Goal: Task Accomplishment & Management: Use online tool/utility

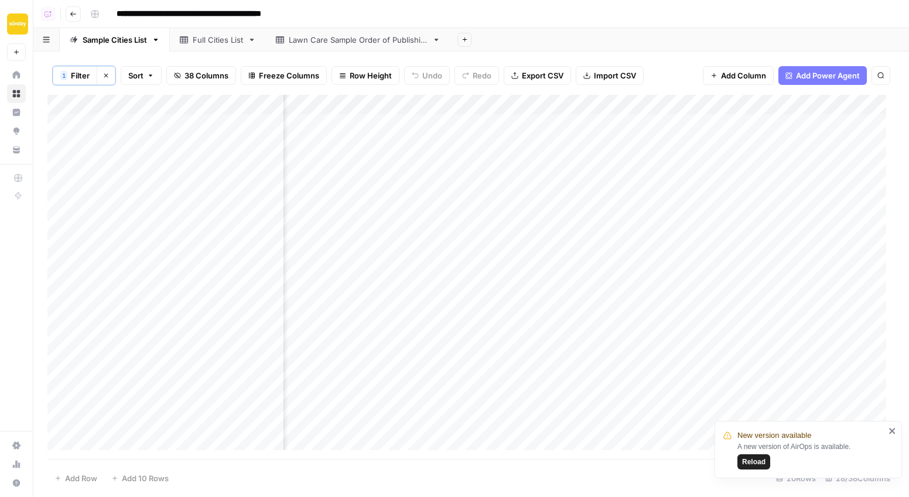
scroll to position [1, 0]
click at [557, 102] on div "Add Column" at bounding box center [470, 277] width 847 height 364
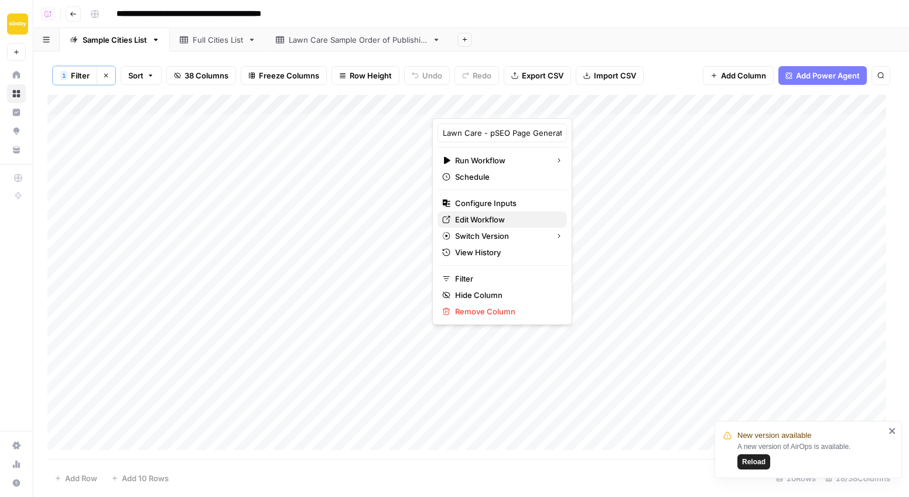
click at [477, 219] on span "Edit Workflow" at bounding box center [506, 220] width 102 height 12
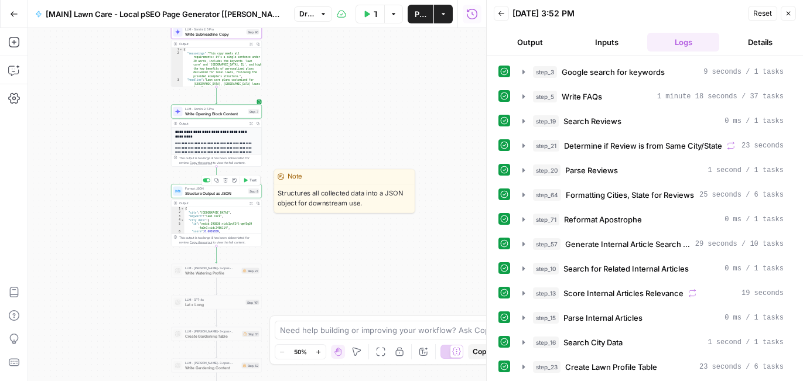
click at [209, 193] on span "Structure Output as JSON" at bounding box center [215, 193] width 61 height 6
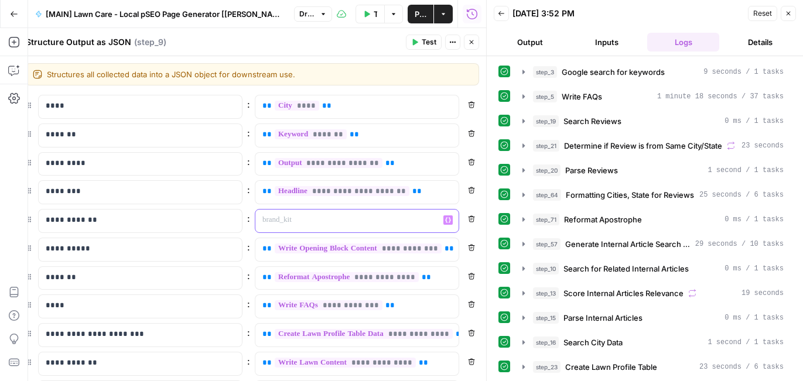
click at [321, 215] on p at bounding box center [347, 220] width 170 height 12
click at [445, 221] on icon "button" at bounding box center [448, 220] width 6 height 5
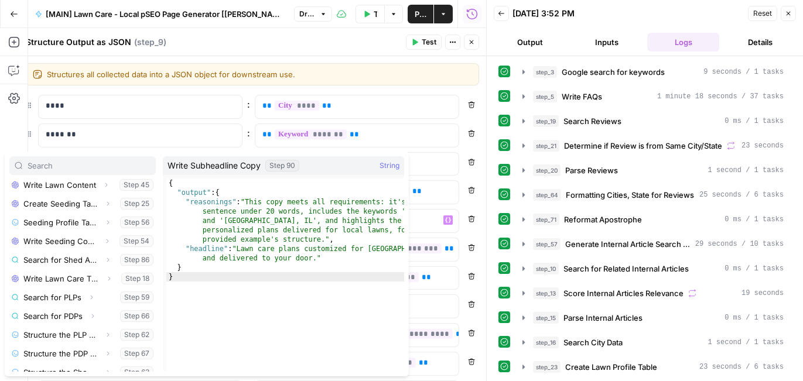
scroll to position [462, 0]
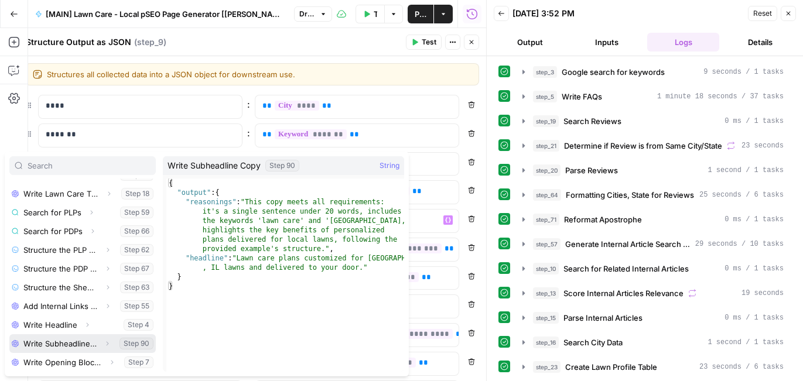
click at [104, 341] on icon "button" at bounding box center [107, 343] width 7 height 7
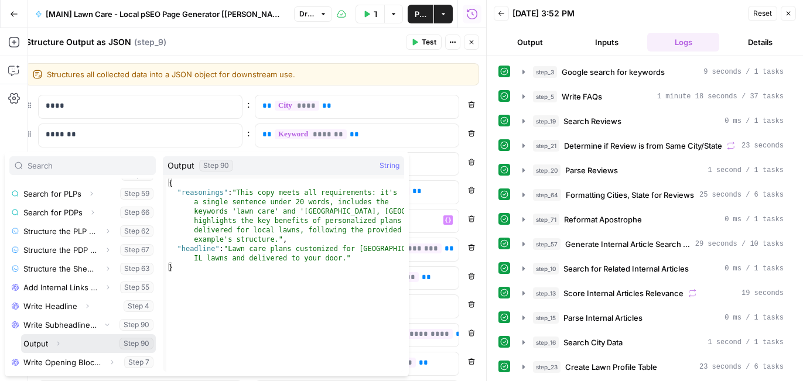
click at [55, 344] on icon "button" at bounding box center [57, 343] width 7 height 7
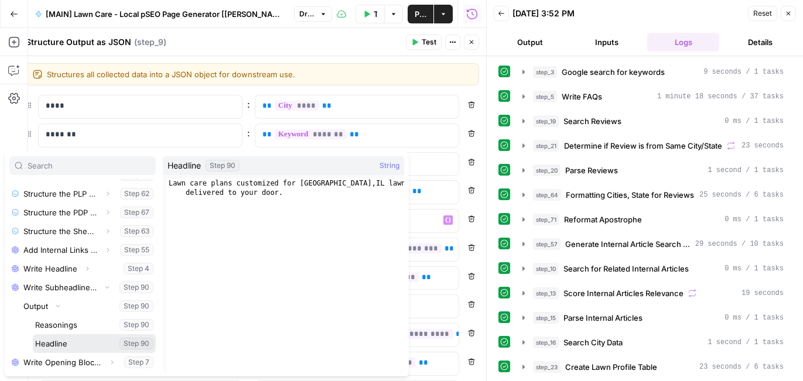
click at [66, 344] on button "Select variable Headline" at bounding box center [94, 343] width 123 height 19
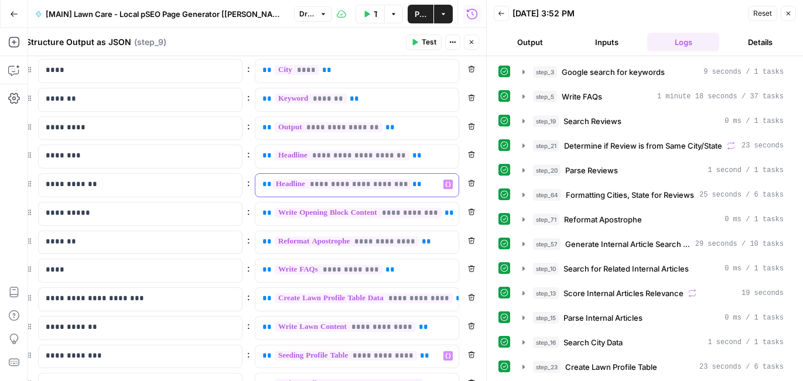
scroll to position [25, 0]
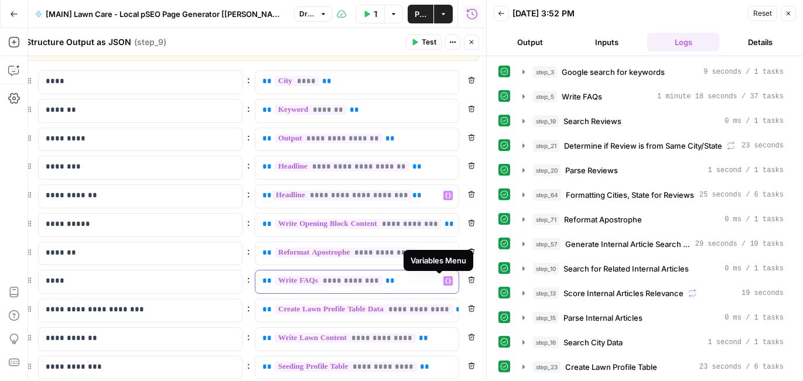
click at [399, 281] on p "**********" at bounding box center [354, 281] width 185 height 12
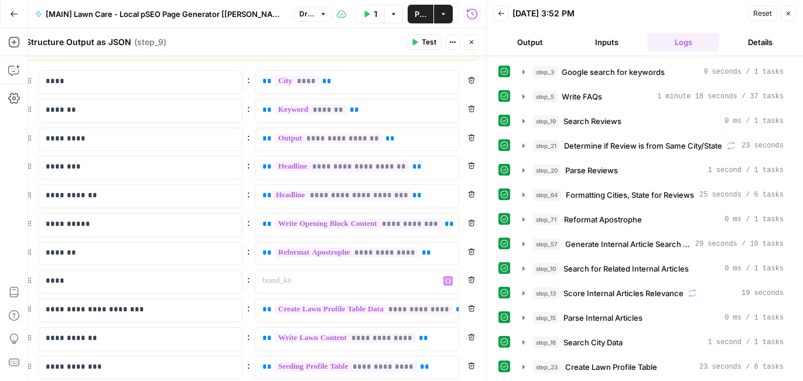
click at [438, 285] on div "“/” to reference Variables Menu" at bounding box center [356, 281] width 203 height 23
click at [445, 282] on icon "button" at bounding box center [448, 281] width 6 height 6
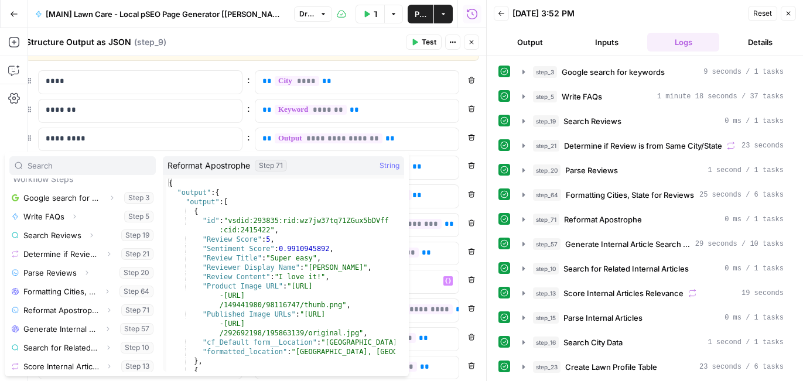
scroll to position [87, 0]
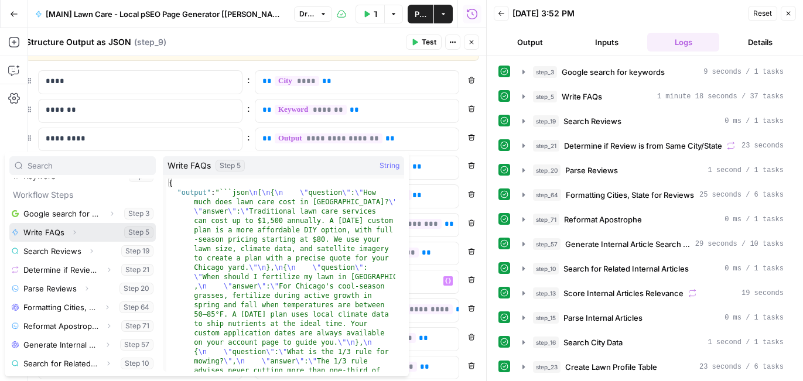
click at [71, 234] on icon "button" at bounding box center [74, 232] width 7 height 7
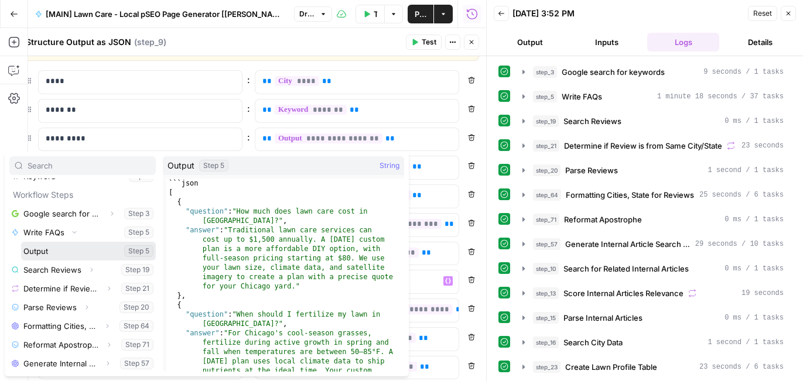
click at [48, 251] on button "Select variable Output" at bounding box center [88, 251] width 135 height 19
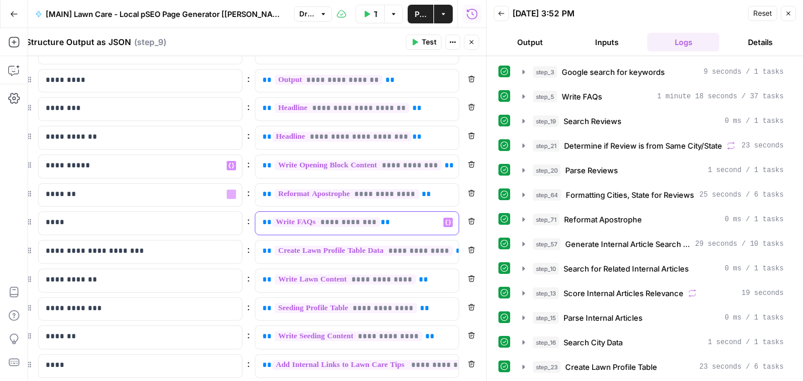
scroll to position [88, 0]
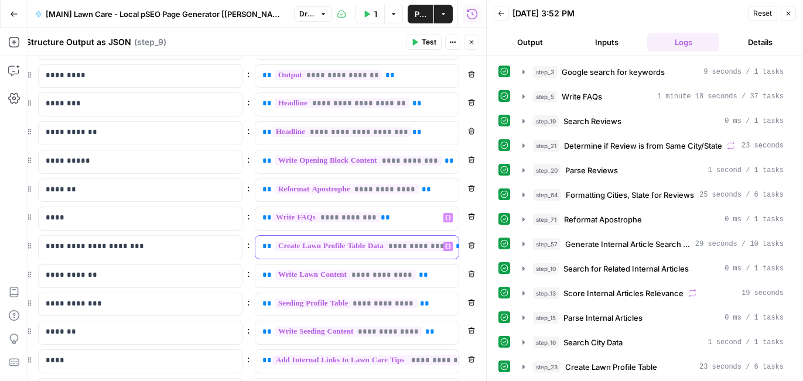
click at [445, 246] on icon "button" at bounding box center [448, 246] width 6 height 5
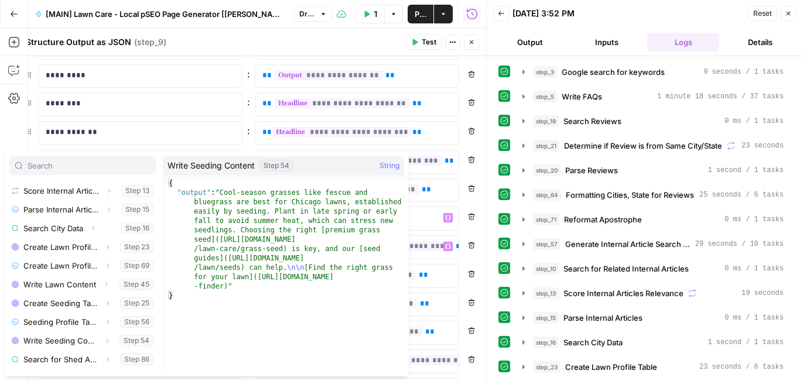
scroll to position [267, 0]
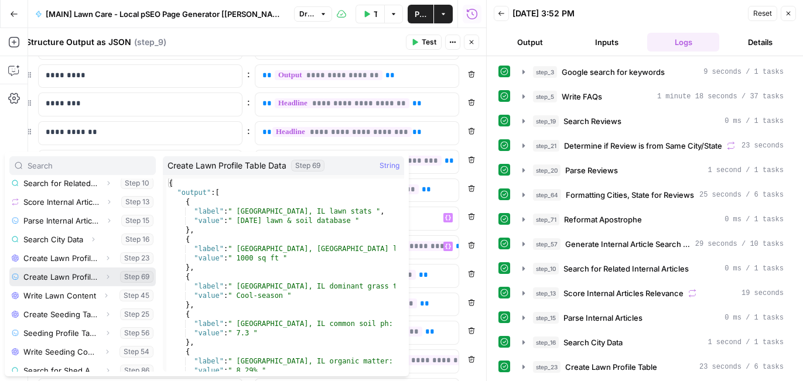
click at [68, 275] on button "Select variable Create Lawn Profile Table Data" at bounding box center [82, 277] width 146 height 19
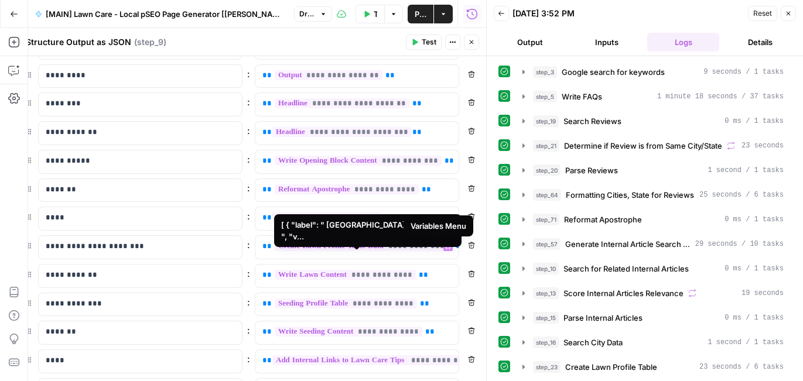
click at [405, 244] on span "**********" at bounding box center [364, 246] width 178 height 10
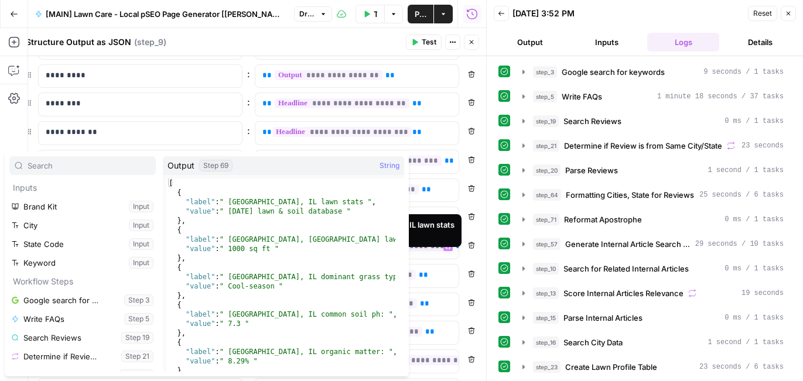
scroll to position [287, 0]
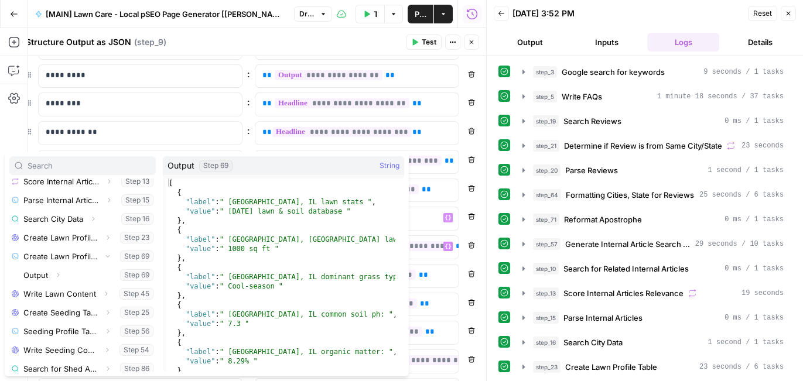
click at [455, 234] on div "**********" at bounding box center [252, 204] width 454 height 395
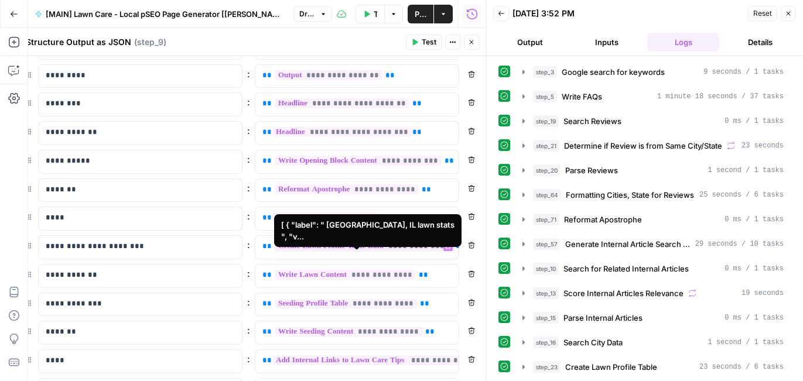
click at [422, 251] on span "**********" at bounding box center [364, 246] width 178 height 10
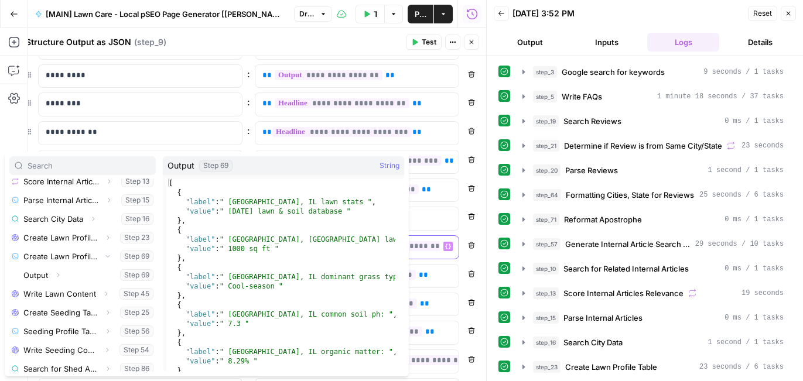
click at [426, 255] on div "**********" at bounding box center [347, 247] width 184 height 23
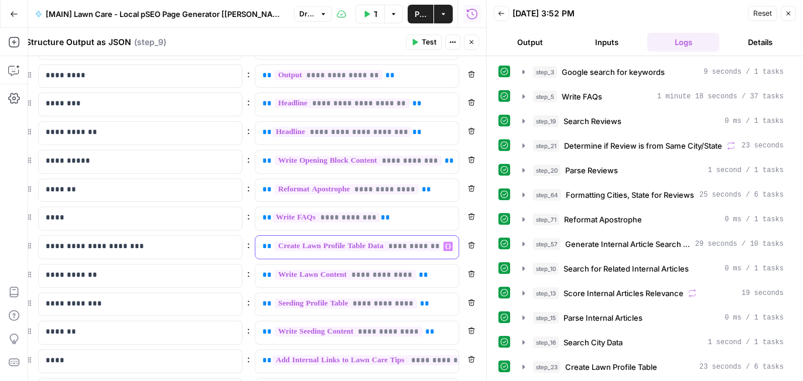
drag, startPoint x: 417, startPoint y: 254, endPoint x: 306, endPoint y: 235, distance: 112.8
click at [306, 236] on div "**********" at bounding box center [347, 247] width 184 height 23
click at [443, 249] on button "Variables Menu" at bounding box center [447, 246] width 9 height 9
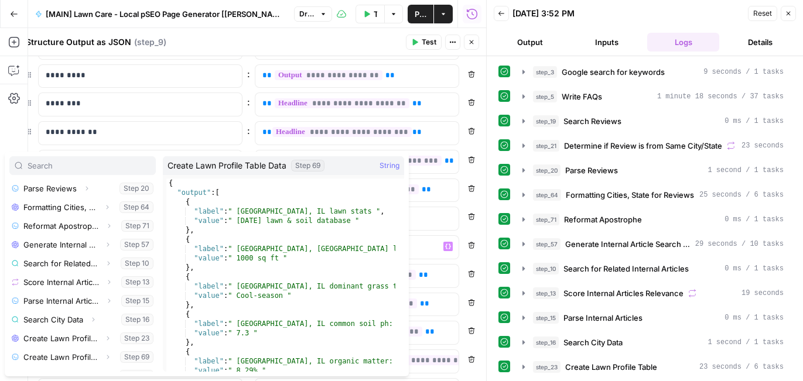
scroll to position [216, 0]
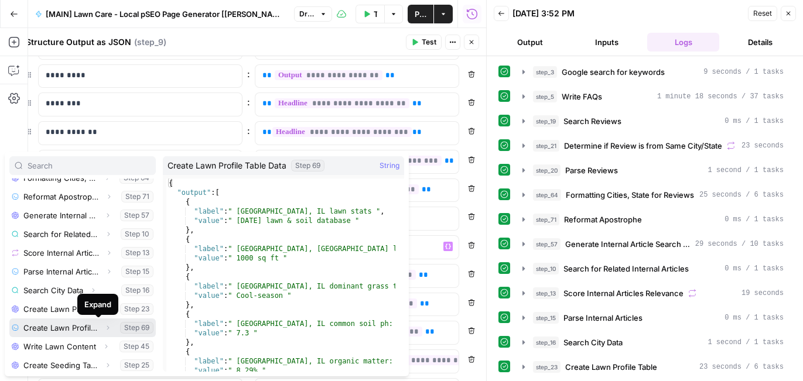
click at [104, 328] on icon "button" at bounding box center [107, 327] width 7 height 7
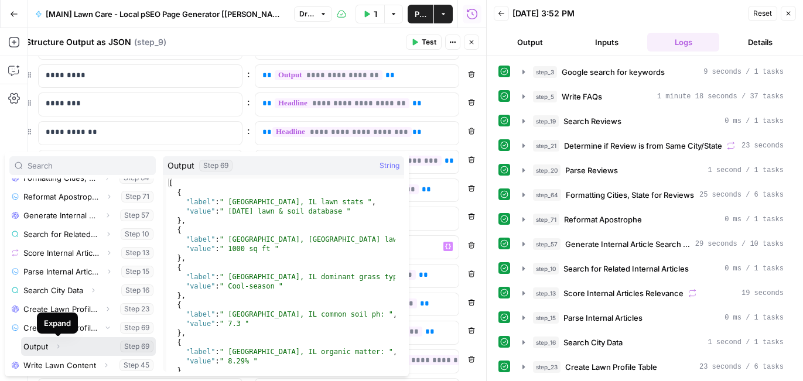
click at [41, 345] on button "Select variable Output" at bounding box center [88, 346] width 135 height 19
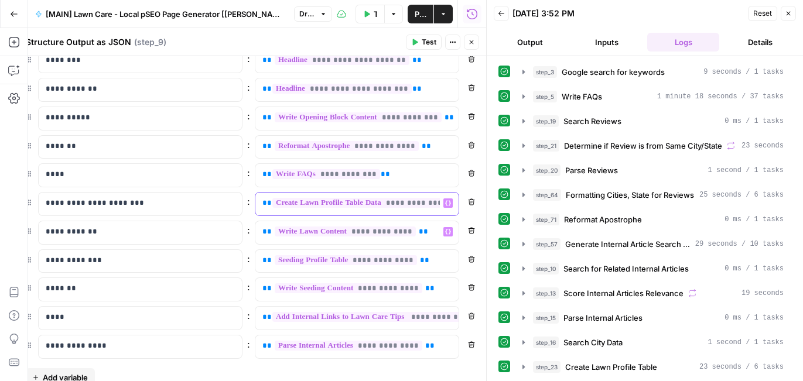
scroll to position [132, 0]
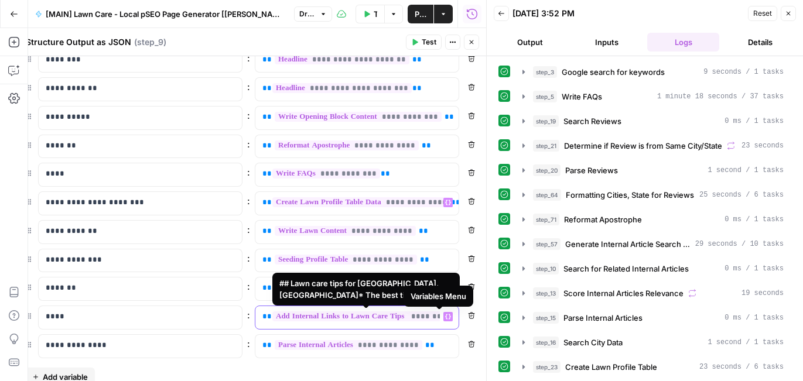
click at [409, 324] on div "**********" at bounding box center [347, 317] width 184 height 23
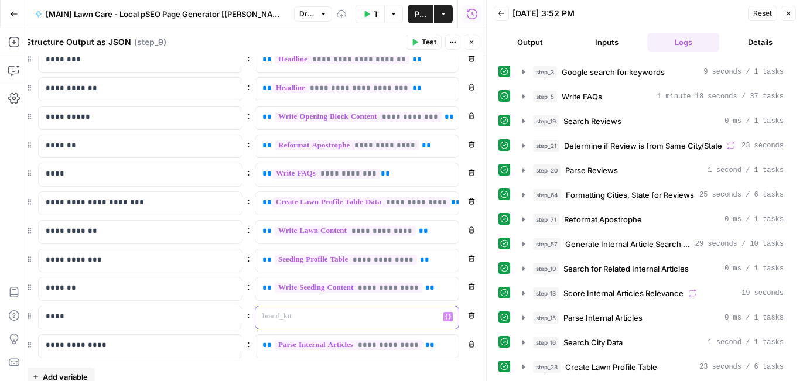
click at [445, 317] on icon "button" at bounding box center [448, 317] width 6 height 6
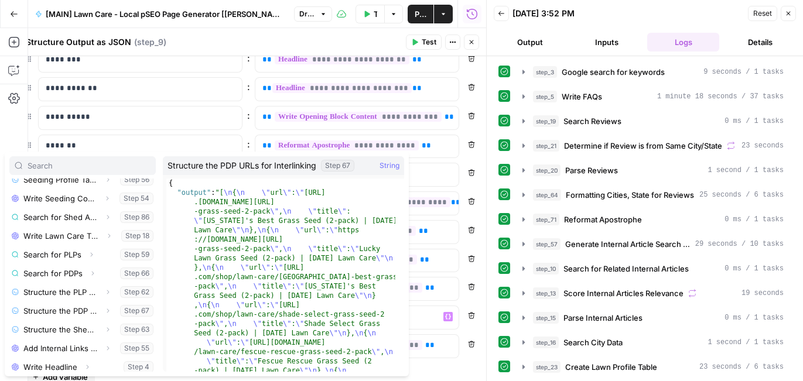
scroll to position [427, 0]
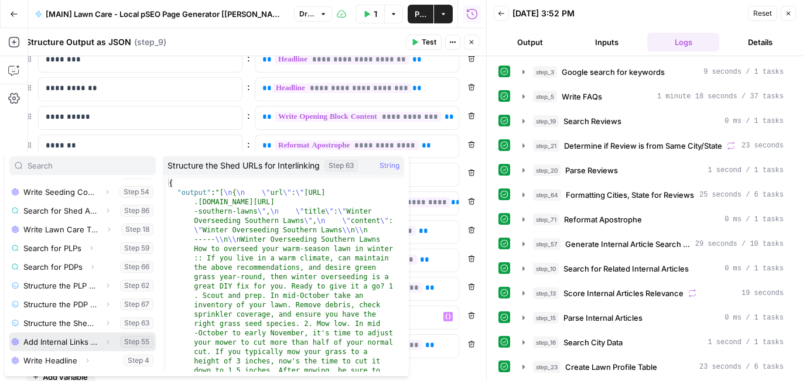
click at [104, 344] on icon "button" at bounding box center [107, 341] width 7 height 7
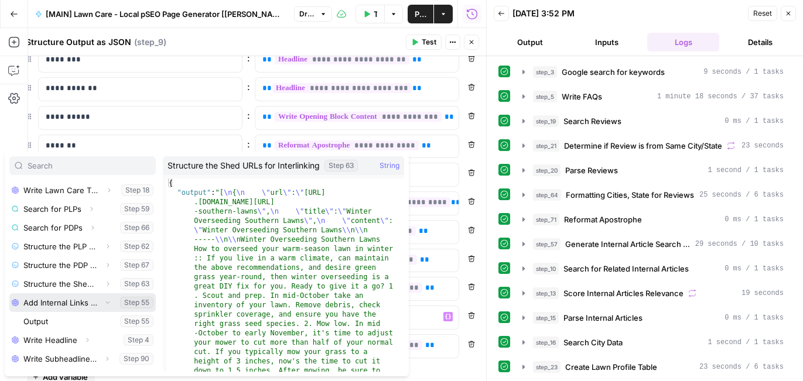
scroll to position [481, 0]
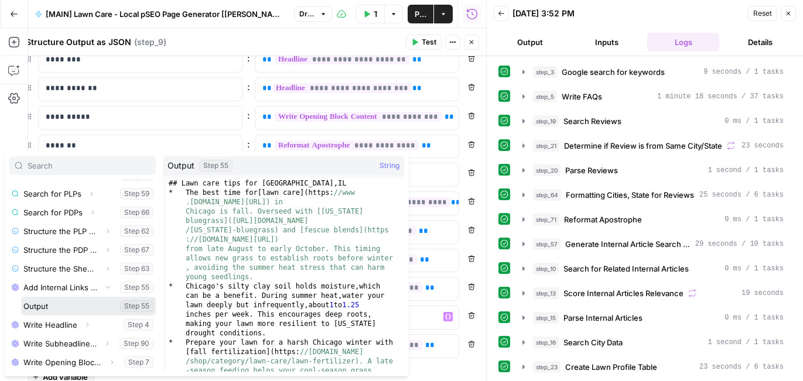
click at [43, 307] on button "Select variable Output" at bounding box center [88, 306] width 135 height 19
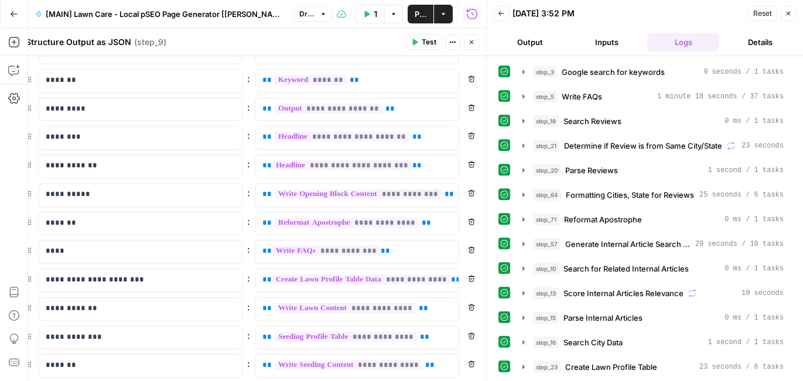
scroll to position [54, 0]
click at [445, 224] on icon "button" at bounding box center [448, 224] width 6 height 6
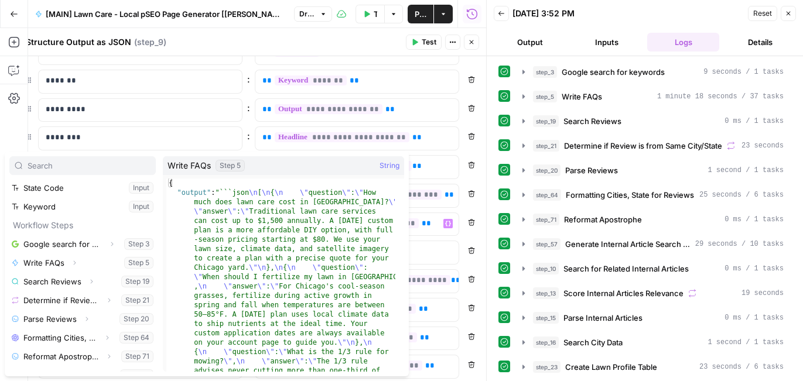
scroll to position [186, 0]
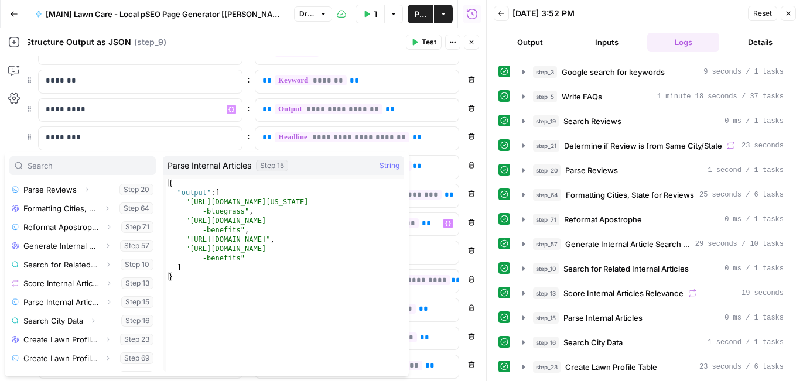
click at [244, 118] on div "**********" at bounding box center [252, 110] width 454 height 24
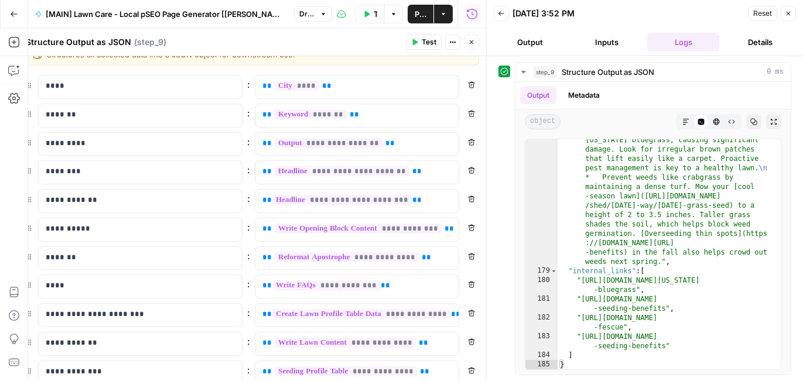
scroll to position [36, 0]
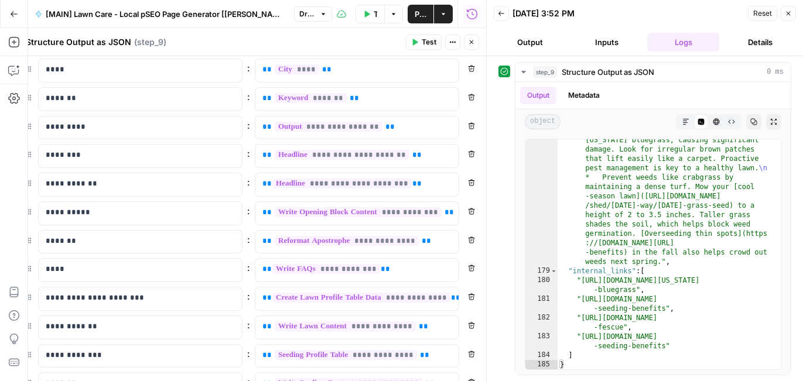
click at [471, 44] on icon "button" at bounding box center [471, 42] width 7 height 7
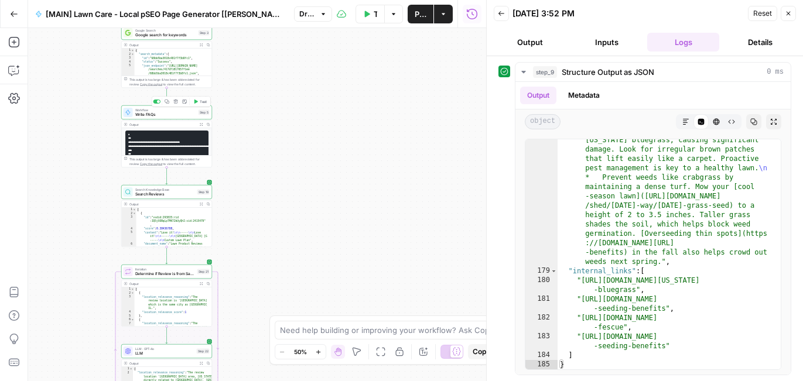
click at [196, 113] on div "Workflow Write FAQs Step 5 Copy step Delete step Edit Note Test" at bounding box center [167, 113] width 86 height 10
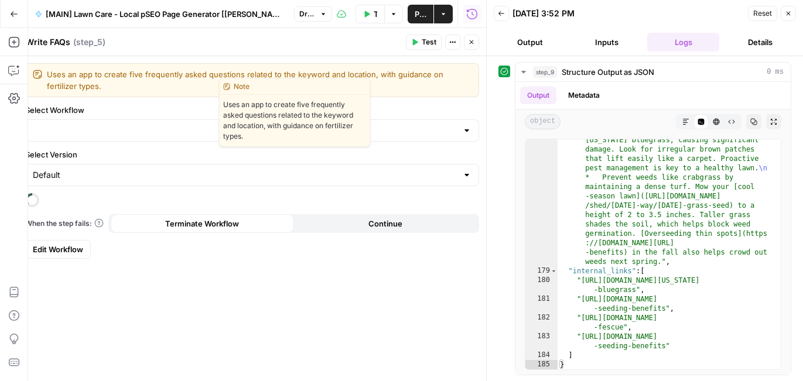
type input "[Local Guides] - FAQs generator"
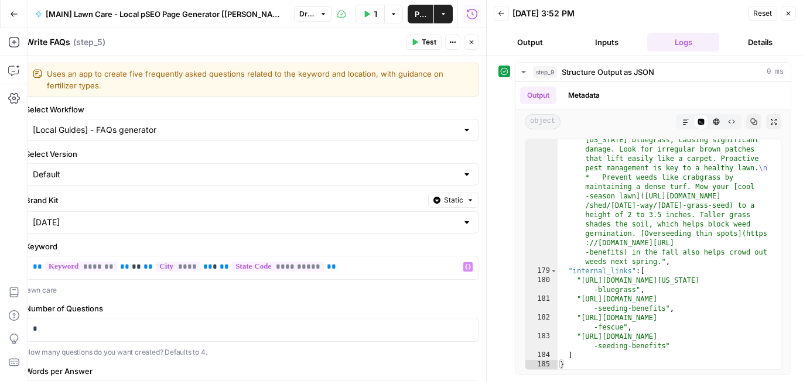
scroll to position [0, 0]
click at [354, 172] on input "Select Version" at bounding box center [245, 175] width 424 height 12
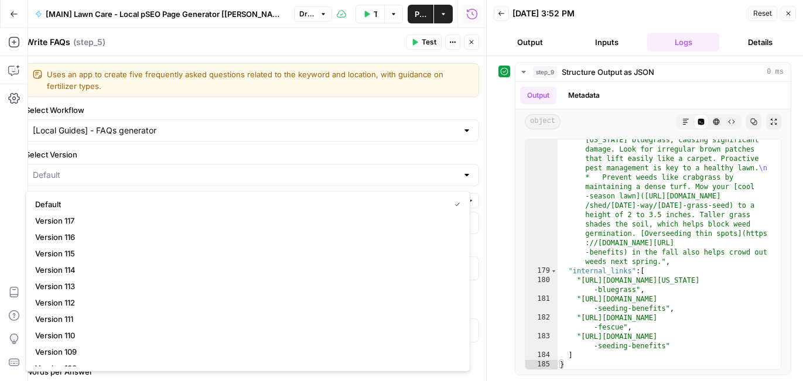
type input "Default"
click at [356, 157] on label "Select Version" at bounding box center [252, 155] width 454 height 12
click at [356, 169] on input "Default" at bounding box center [245, 175] width 424 height 12
type input "Default"
click at [416, 158] on label "Select Version" at bounding box center [252, 155] width 454 height 12
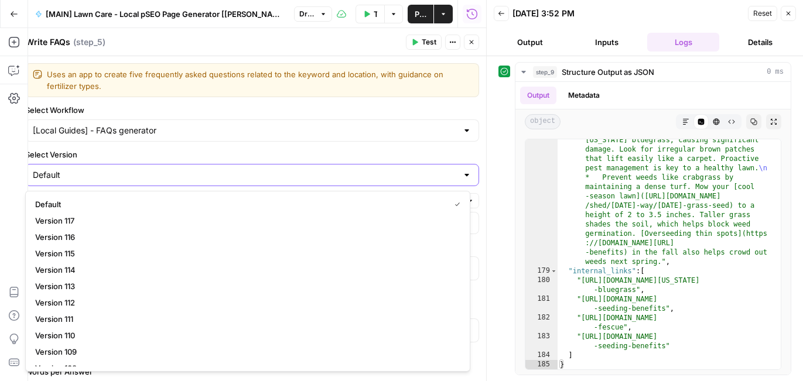
click at [416, 169] on input "Default" at bounding box center [245, 175] width 424 height 12
type input "Default"
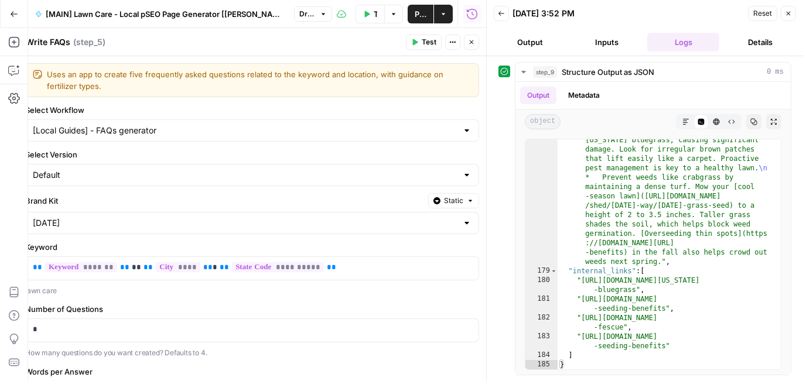
click at [382, 107] on label "Select Workflow" at bounding box center [252, 110] width 454 height 12
click at [382, 125] on input "[Local Guides] - FAQs generator" at bounding box center [245, 131] width 424 height 12
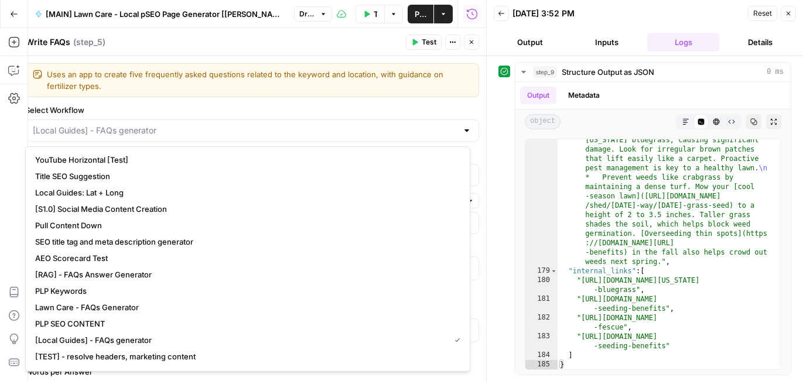
type input "[Local Guides] - FAQs generator"
click at [382, 107] on label "Select Workflow" at bounding box center [252, 110] width 454 height 12
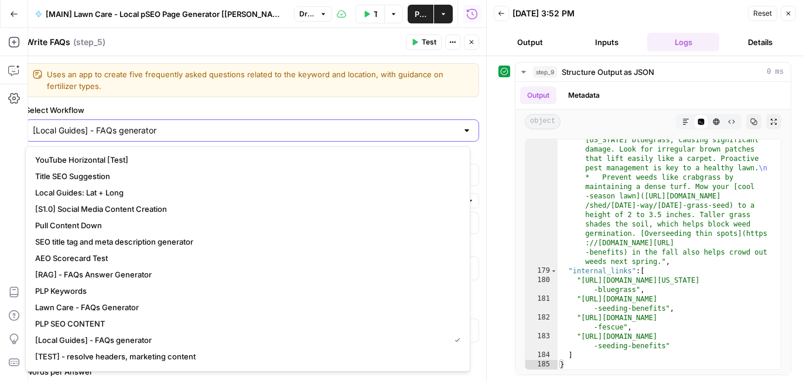
click at [382, 125] on input "[Local Guides] - FAQs generator" at bounding box center [245, 131] width 424 height 12
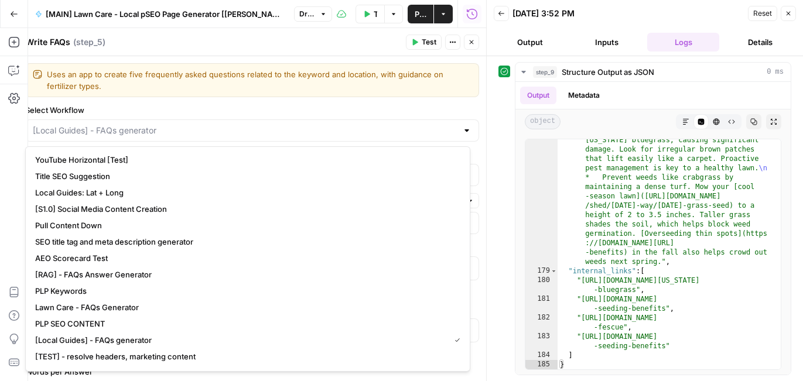
type input "[Local Guides] - FAQs generator"
click at [359, 101] on form "**********" at bounding box center [252, 322] width 468 height 532
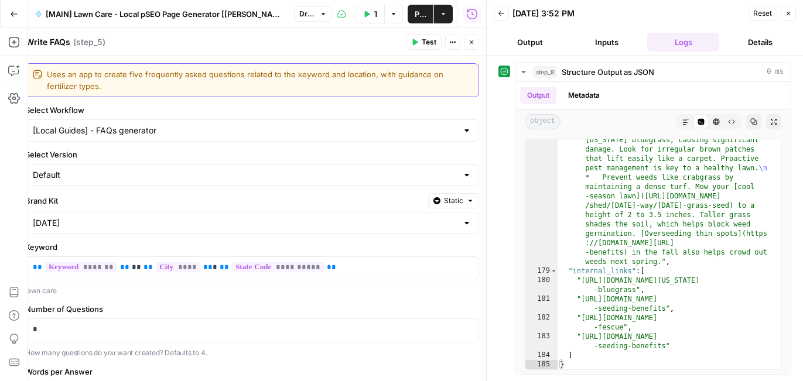
click at [186, 76] on textarea "Uses an app to create five frequently asked questions related to the keyword an…" at bounding box center [259, 79] width 424 height 23
drag, startPoint x: 142, startPoint y: 75, endPoint x: 128, endPoint y: 74, distance: 13.5
click at [128, 74] on textarea "Uses an app to create five frequently asked questions related to the keyword an…" at bounding box center [259, 79] width 424 height 23
type textarea "Uses an app to create six frequently asked questions related to the keyword and…"
click at [198, 49] on div "Write FAQs Write FAQs ( step_5 ) Test Actions Close" at bounding box center [252, 42] width 454 height 15
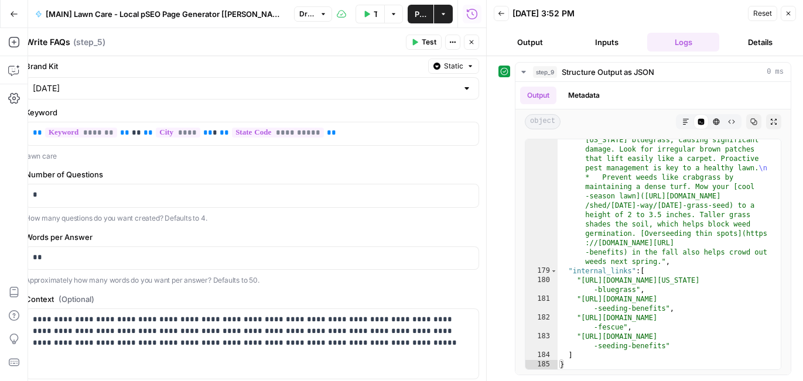
scroll to position [138, 0]
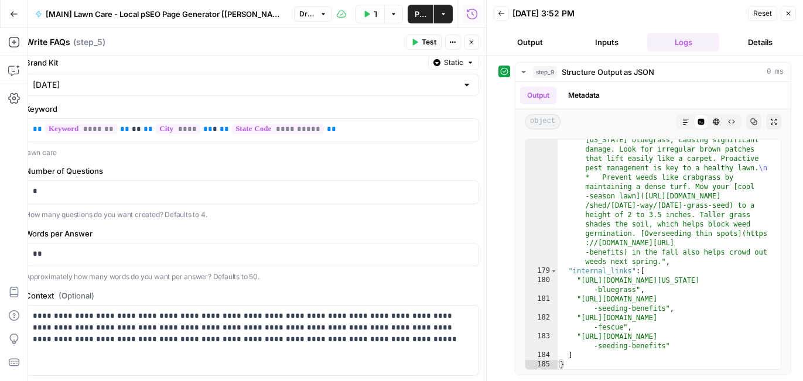
click at [420, 40] on button "Test" at bounding box center [424, 42] width 36 height 15
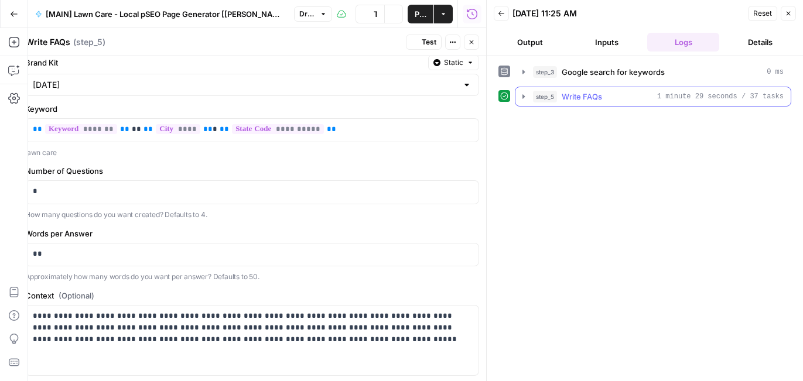
click at [523, 95] on icon "button" at bounding box center [523, 96] width 2 height 4
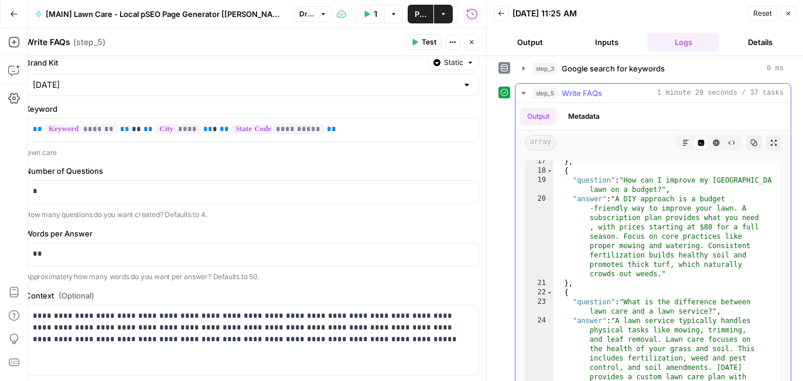
scroll to position [491, 0]
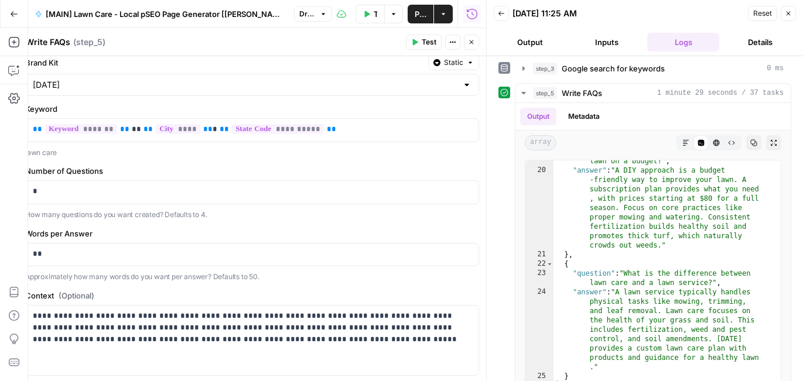
click at [476, 44] on button "Close" at bounding box center [471, 42] width 15 height 15
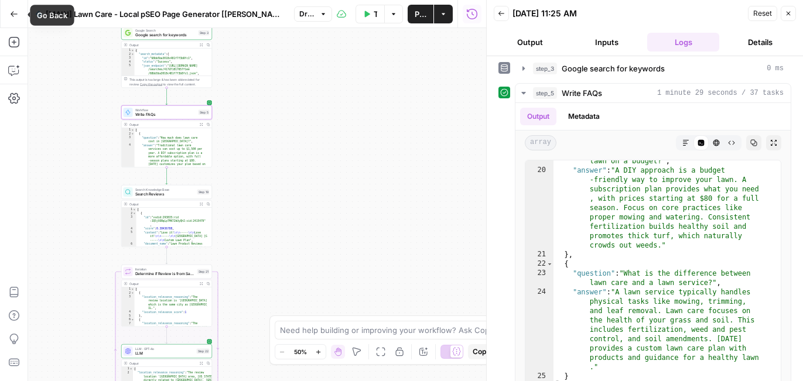
click at [13, 14] on icon "button" at bounding box center [14, 14] width 8 height 8
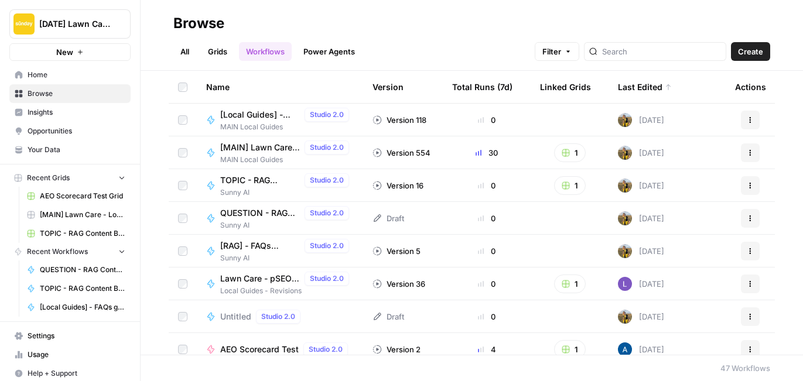
click at [179, 53] on link "All" at bounding box center [184, 51] width 23 height 19
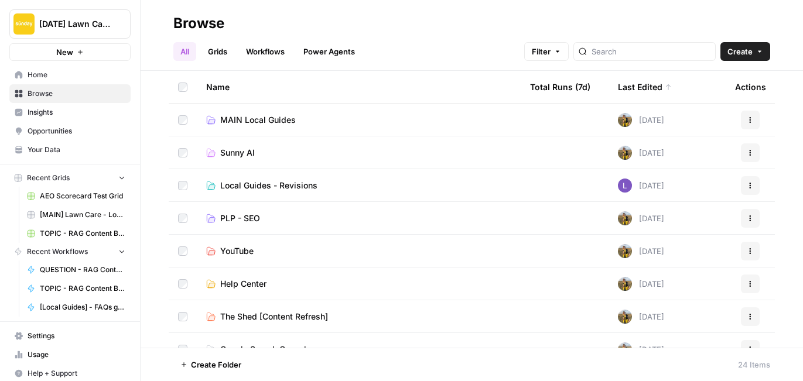
click at [292, 121] on span "MAIN Local Guides" at bounding box center [258, 120] width 76 height 12
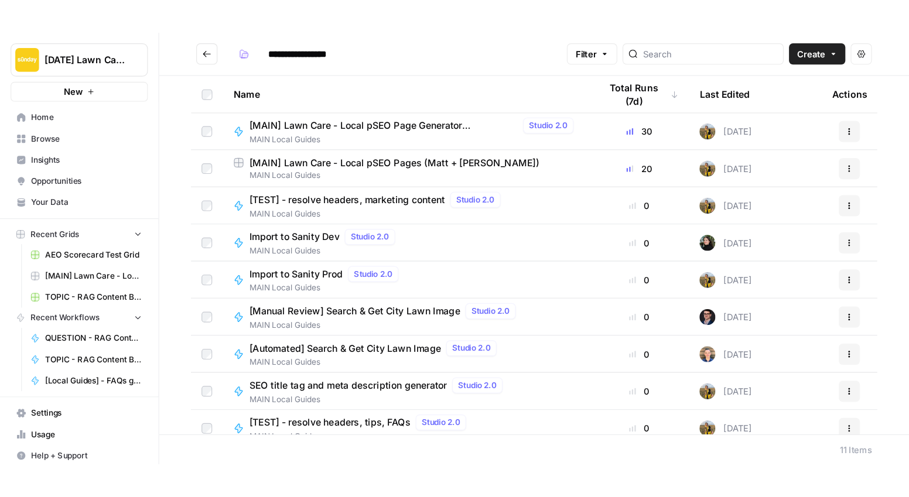
scroll to position [77, 0]
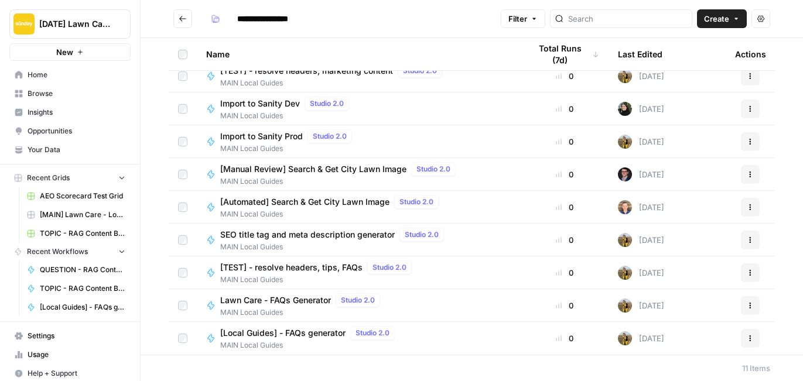
click at [277, 301] on span "Lawn Care - FAQs Generator" at bounding box center [275, 300] width 111 height 12
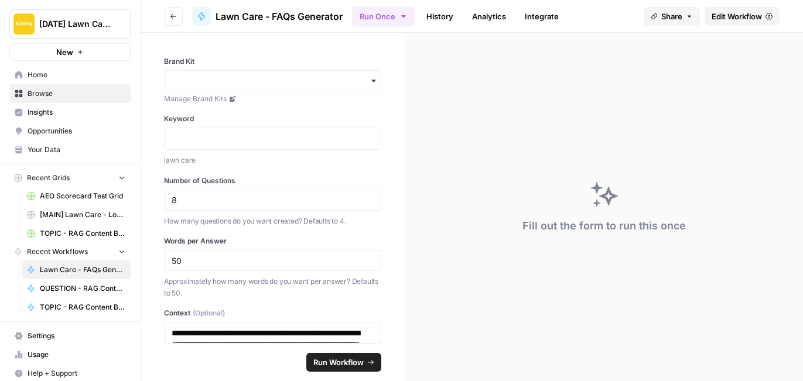
click at [728, 16] on span "Edit Workflow" at bounding box center [736, 17] width 50 height 12
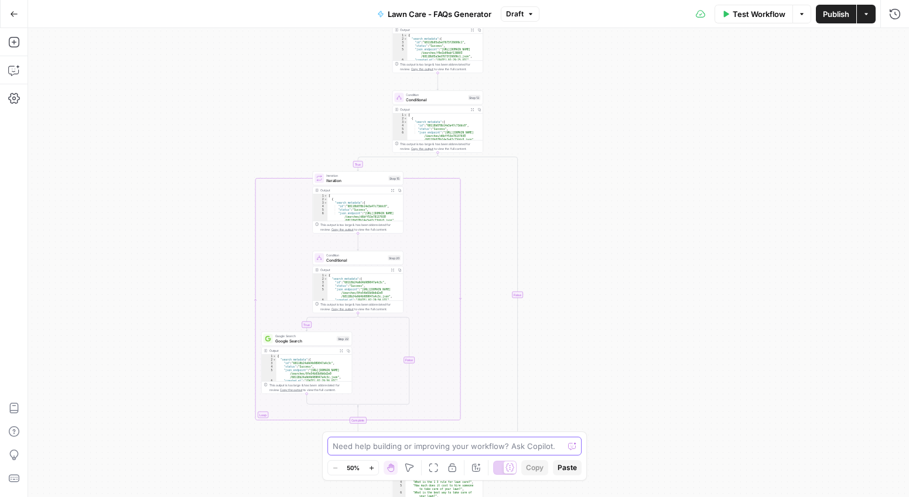
drag, startPoint x: 594, startPoint y: 142, endPoint x: 550, endPoint y: 453, distance: 314.0
click at [550, 381] on body "Sunday Lawn Care New Home Browse Insights Opportunities Your Data Recent Grids …" at bounding box center [454, 248] width 909 height 497
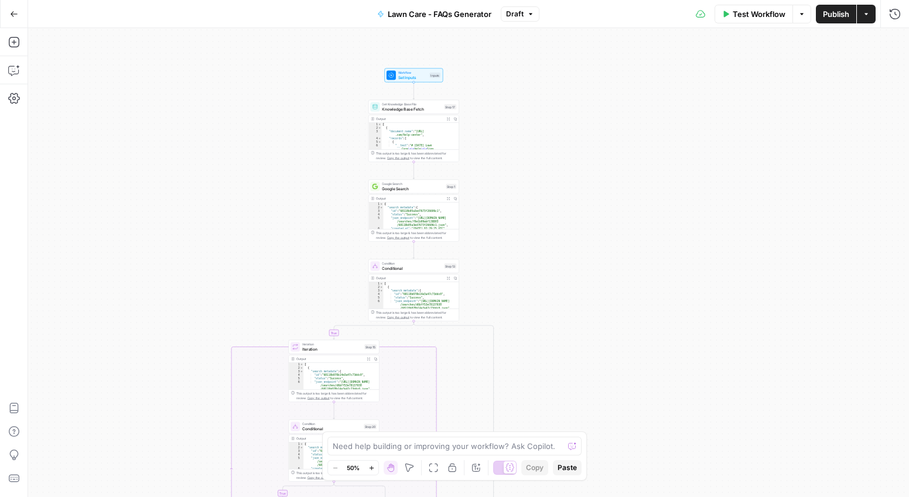
drag, startPoint x: 599, startPoint y: 189, endPoint x: 576, endPoint y: 357, distance: 169.1
click at [576, 357] on div "true true true false false false Workflow Set Inputs Inputs Get Knowledge Base …" at bounding box center [468, 262] width 881 height 469
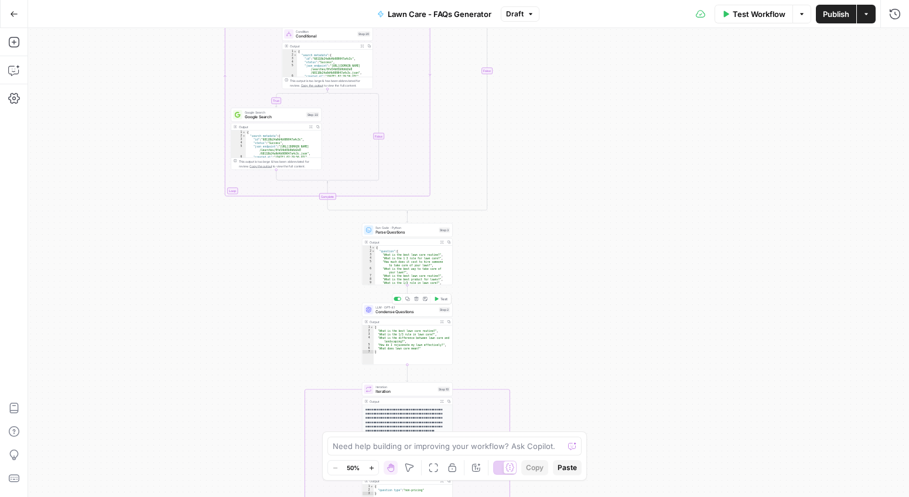
click at [396, 309] on span "Condense Questions" at bounding box center [405, 312] width 61 height 6
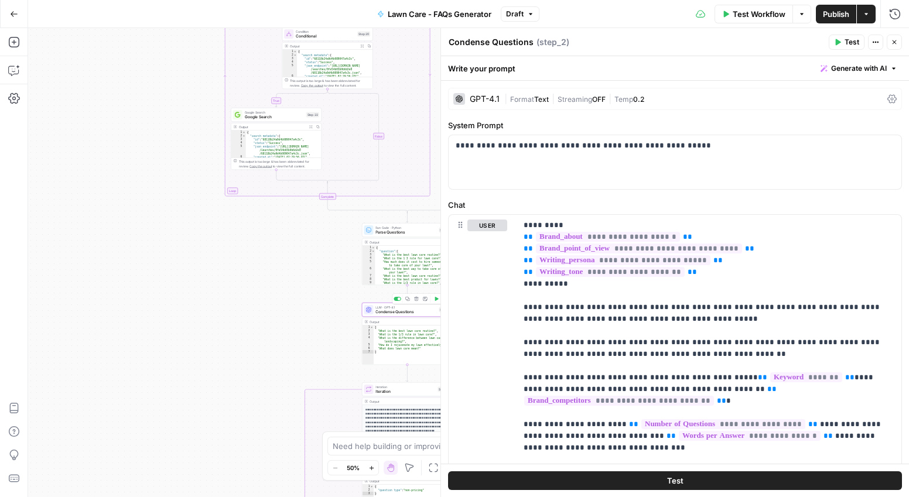
click at [386, 309] on span "Condense Questions" at bounding box center [405, 312] width 61 height 6
click at [307, 332] on div "true true true false false false Workflow Set Inputs Inputs Get Knowledge Base …" at bounding box center [468, 262] width 881 height 469
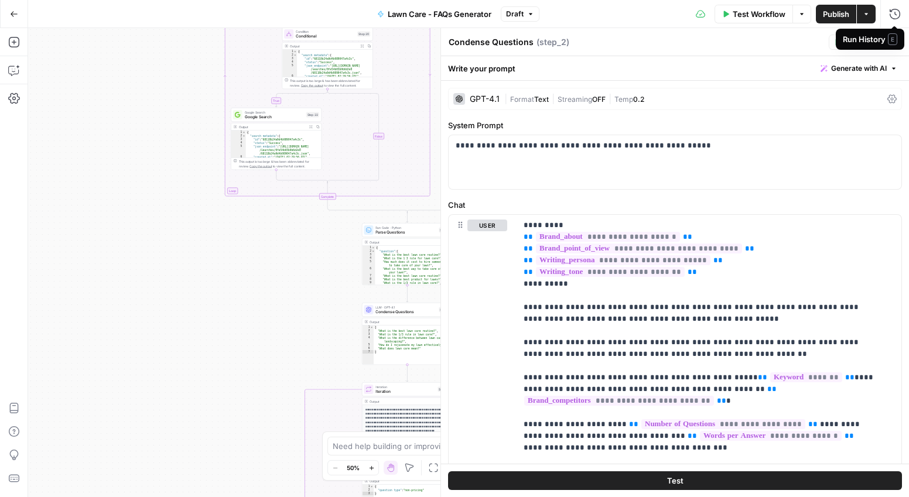
click at [781, 35] on div "Condense Questions Condense Questions ( step_2 ) Test Actions Close" at bounding box center [675, 42] width 454 height 15
click at [802, 42] on button "Close" at bounding box center [893, 42] width 15 height 15
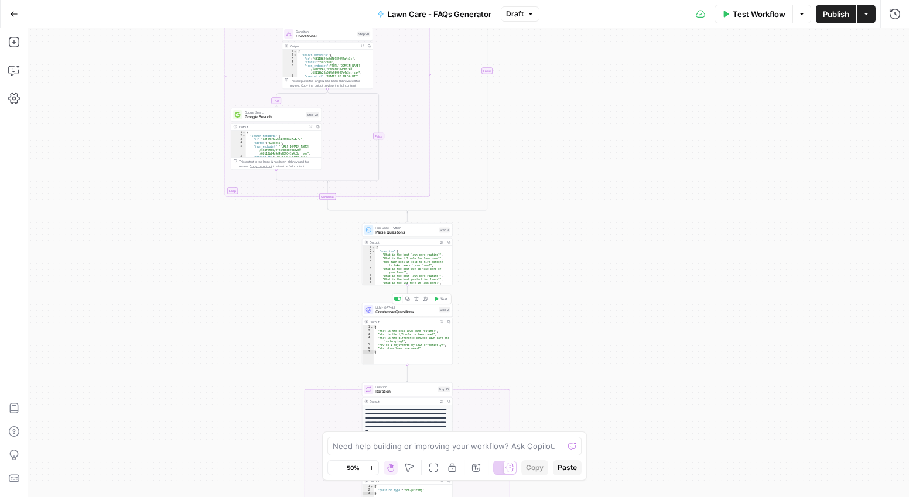
click at [410, 310] on span "Condense Questions" at bounding box center [405, 312] width 61 height 6
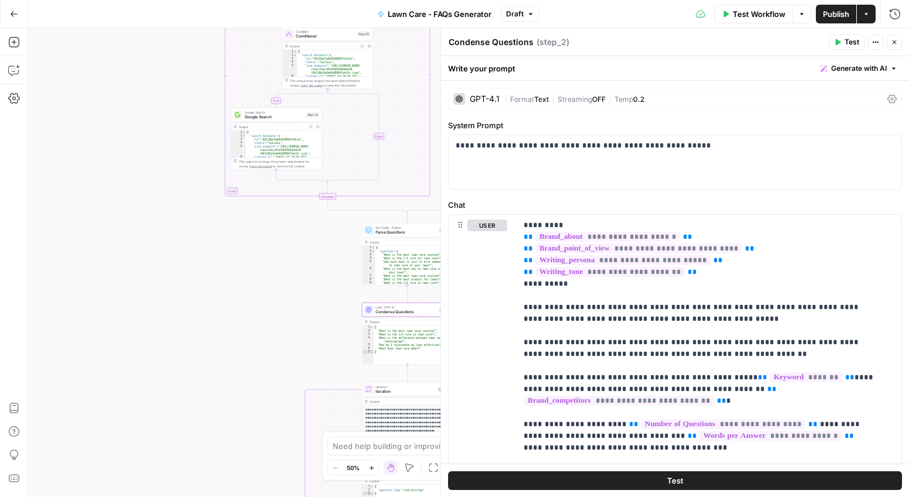
click at [489, 98] on div "GPT-4.1" at bounding box center [485, 99] width 30 height 8
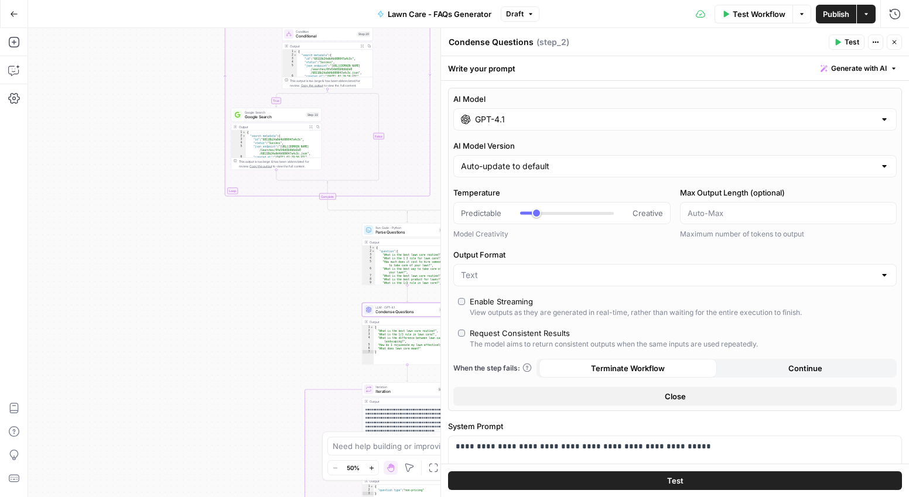
click at [500, 117] on input "GPT-4.1" at bounding box center [675, 120] width 400 height 12
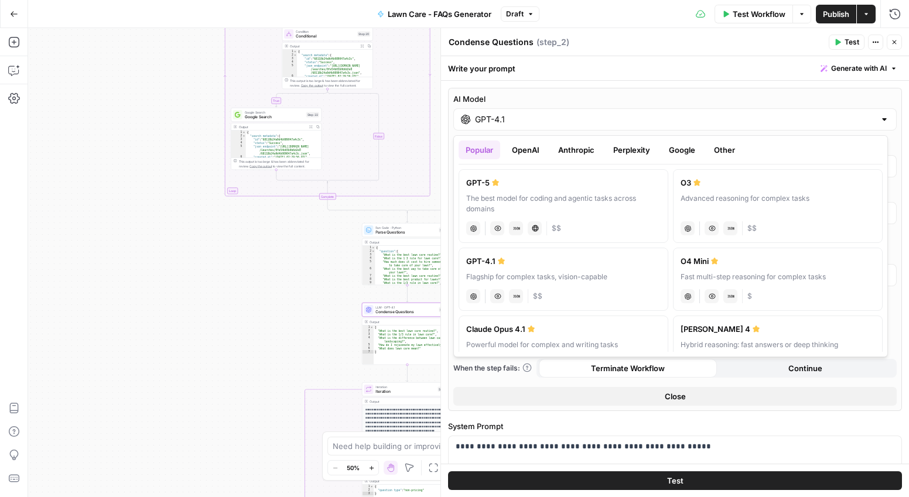
click at [590, 197] on div "The best model for coding and agentic tasks across domains" at bounding box center [563, 203] width 194 height 21
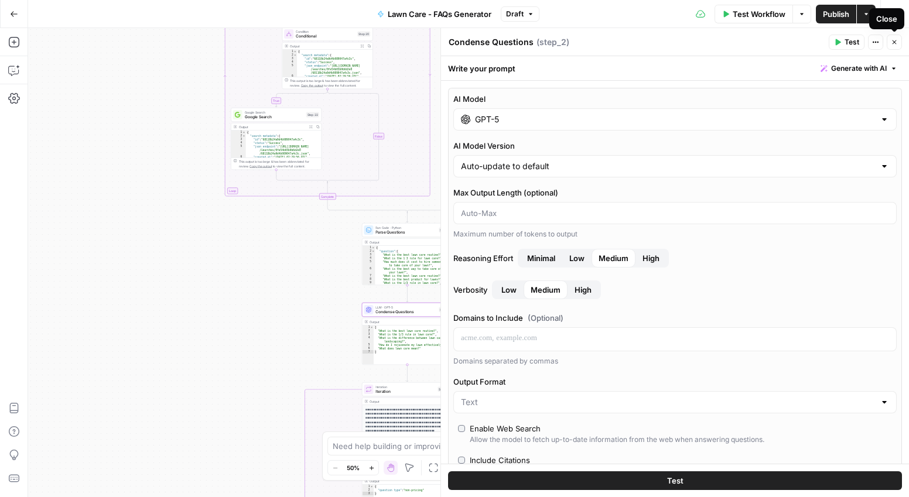
click at [650, 114] on input "GPT-5" at bounding box center [675, 120] width 400 height 12
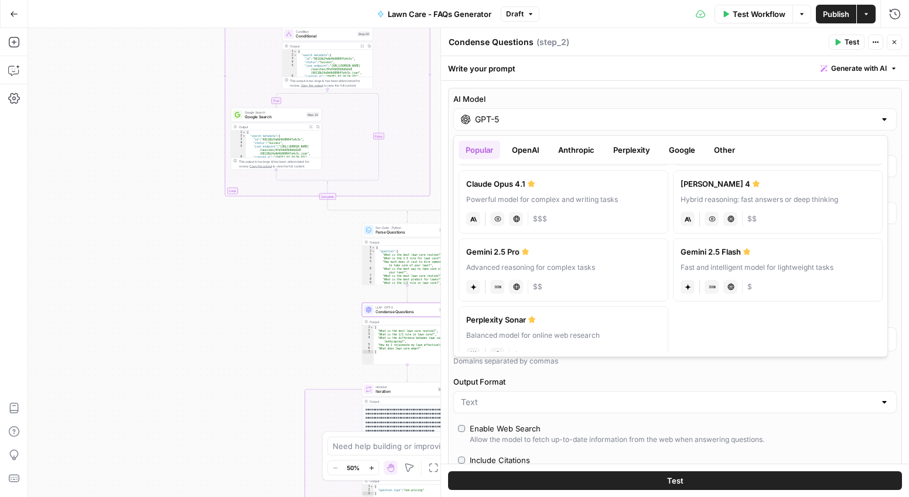
scroll to position [147, 0]
click at [583, 263] on div "Advanced reasoning for complex tasks" at bounding box center [563, 266] width 194 height 11
type input "Gemini 2.5 Pro"
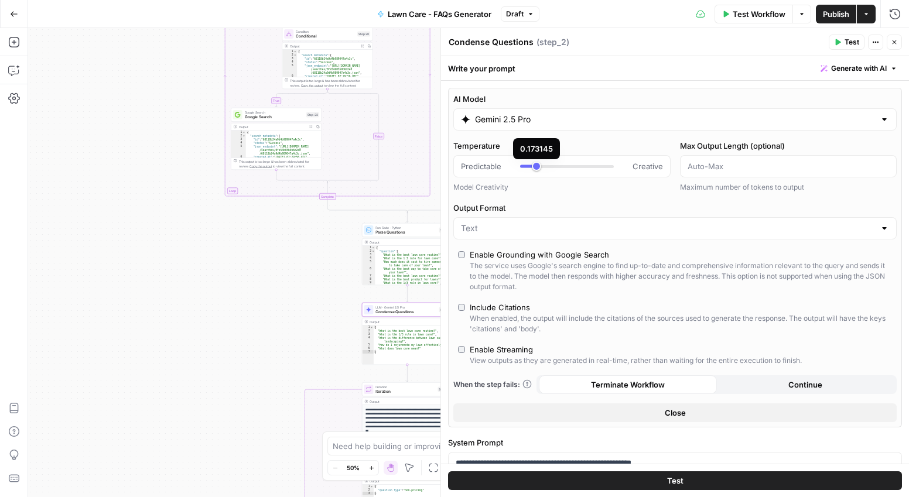
type input "***"
click at [802, 46] on button "Close" at bounding box center [893, 42] width 15 height 15
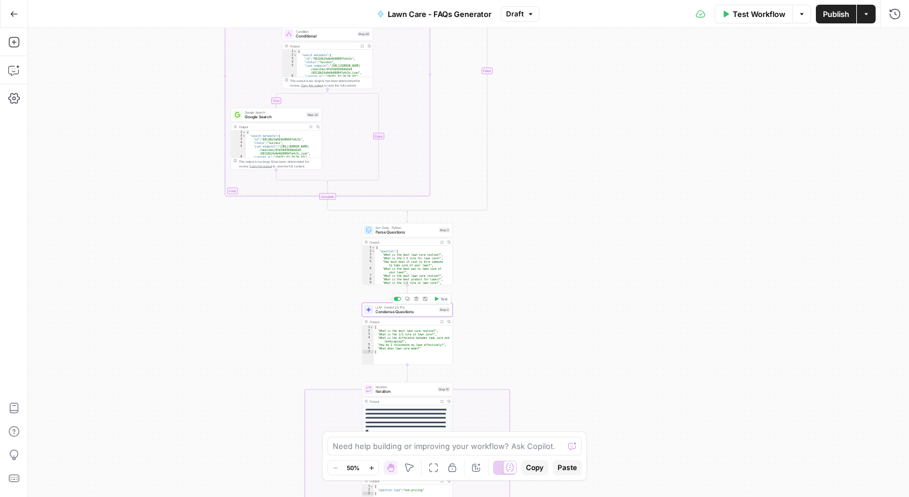
click at [440, 297] on span "Test" at bounding box center [443, 298] width 7 height 5
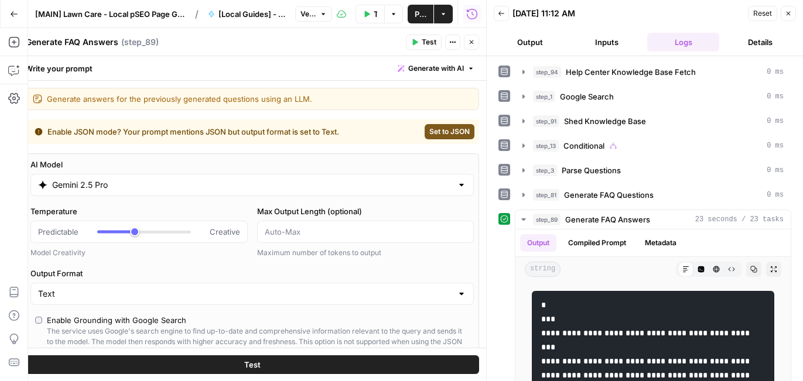
scroll to position [734, 0]
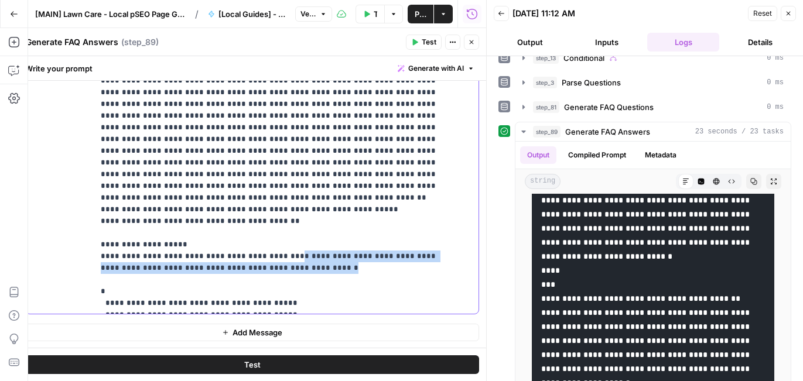
drag, startPoint x: 279, startPoint y: 210, endPoint x: 276, endPoint y: 196, distance: 14.2
copy p "**********"
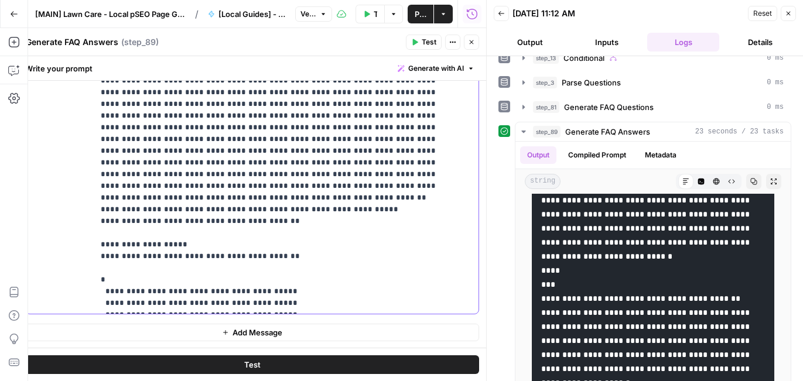
scroll to position [539, 0]
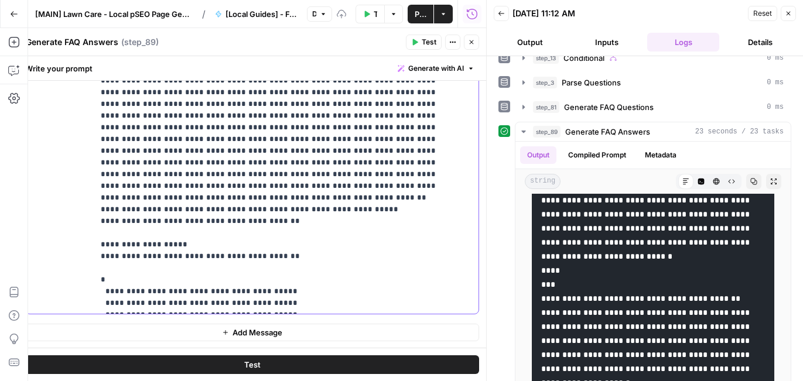
scroll to position [563, 0]
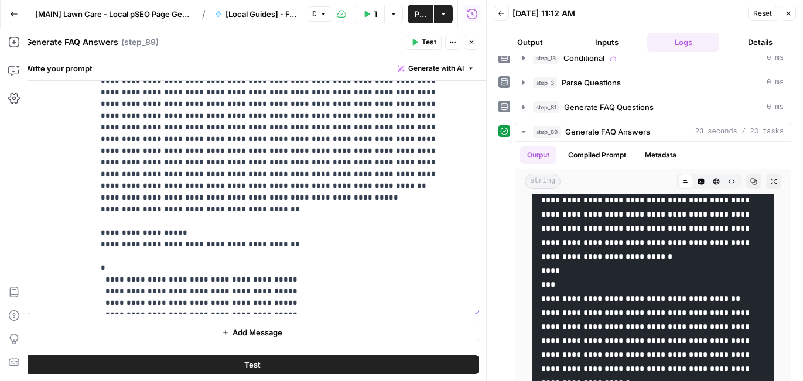
drag, startPoint x: 438, startPoint y: 302, endPoint x: 413, endPoint y: 301, distance: 25.2
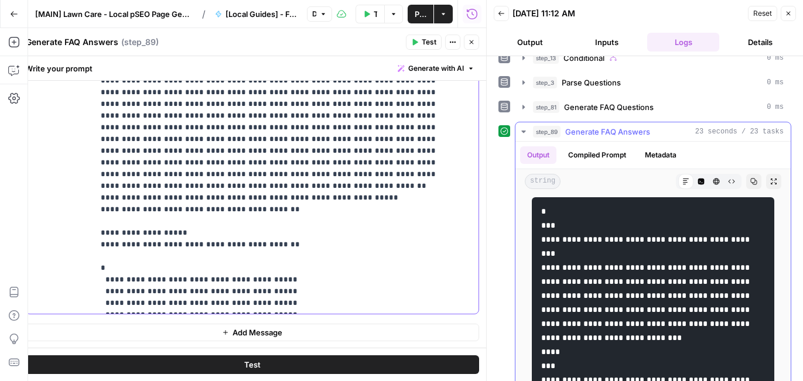
scroll to position [0, 0]
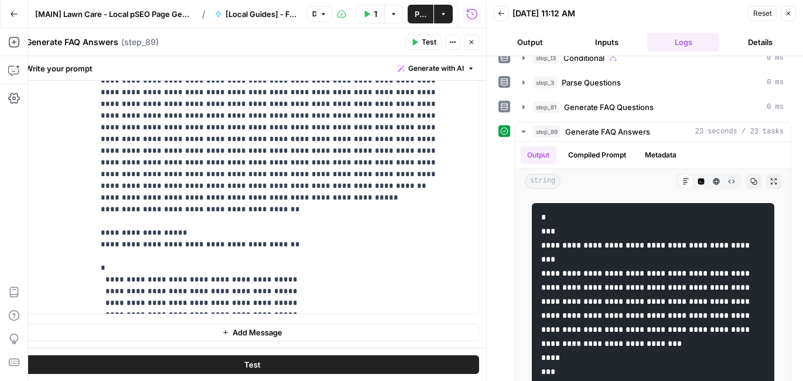
click at [471, 45] on icon "button" at bounding box center [471, 42] width 7 height 7
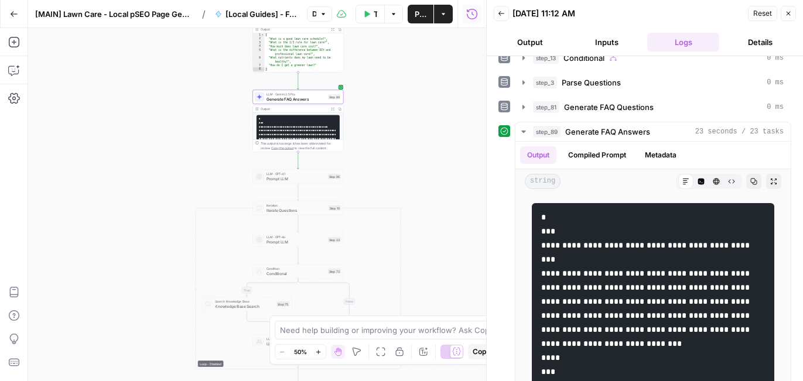
drag, startPoint x: 445, startPoint y: 183, endPoint x: 378, endPoint y: 79, distance: 123.3
click at [378, 79] on div "true true true false false false Workflow Set Inputs Inputs Get Knowledge Base …" at bounding box center [257, 204] width 458 height 353
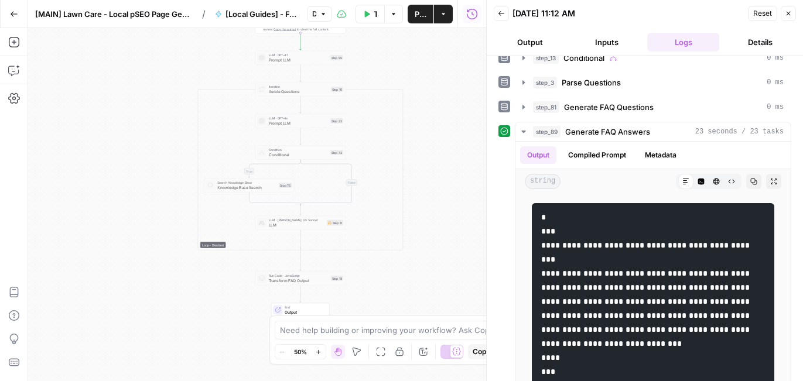
drag, startPoint x: 398, startPoint y: 189, endPoint x: 384, endPoint y: 36, distance: 154.0
click at [384, 36] on div "true true true false false false Workflow Set Inputs Inputs Get Knowledge Base …" at bounding box center [257, 204] width 458 height 353
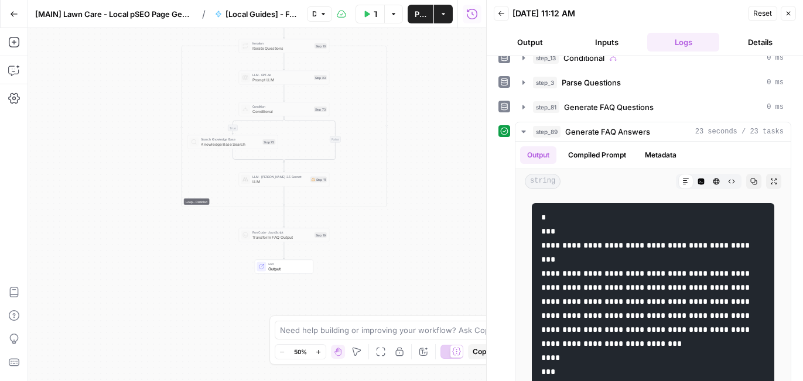
drag, startPoint x: 367, startPoint y: 258, endPoint x: 367, endPoint y: 239, distance: 18.7
click at [367, 239] on div "true true true false false false Workflow Set Inputs Inputs Get Knowledge Base …" at bounding box center [257, 204] width 458 height 353
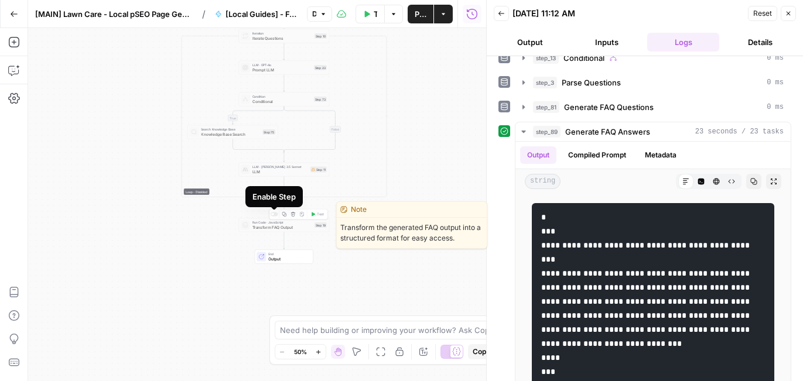
click at [273, 214] on div at bounding box center [274, 215] width 8 height 4
click at [280, 229] on span "Transform FAQ Output" at bounding box center [282, 227] width 60 height 6
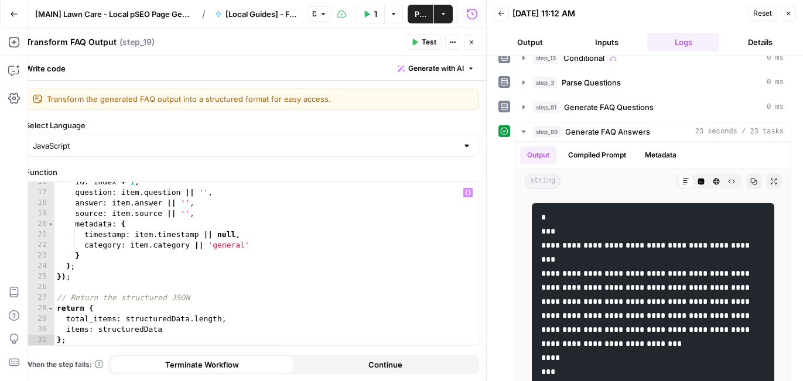
scroll to position [163, 0]
click at [430, 43] on span "Test" at bounding box center [429, 42] width 15 height 11
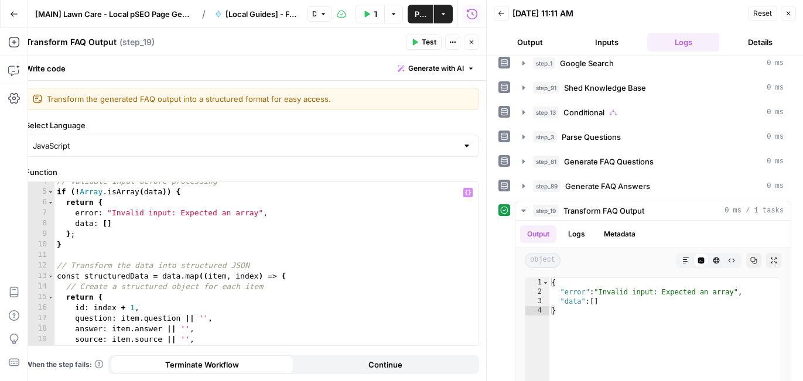
scroll to position [0, 0]
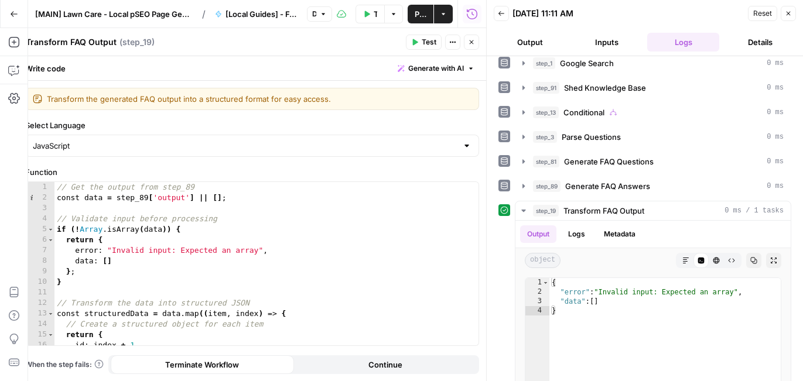
click at [471, 43] on icon "button" at bounding box center [471, 42] width 7 height 7
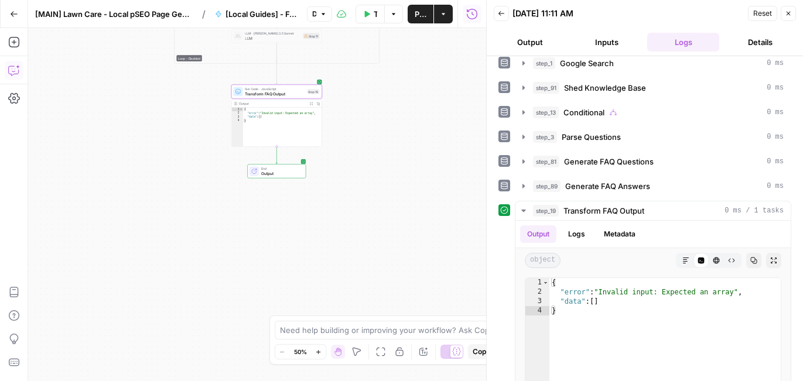
click at [15, 66] on icon "button" at bounding box center [14, 70] width 12 height 12
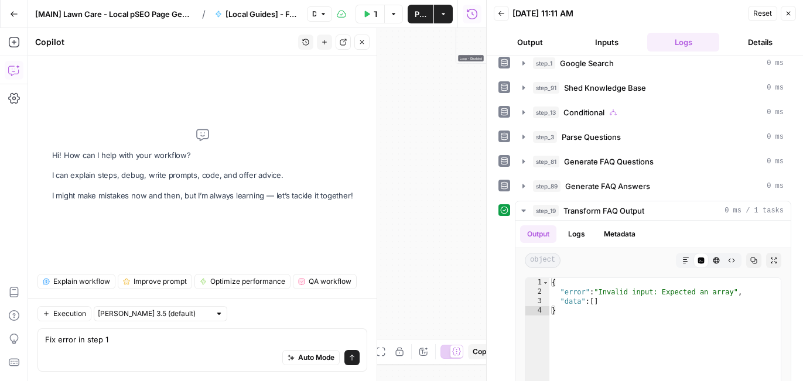
type textarea "Fix error in step 19"
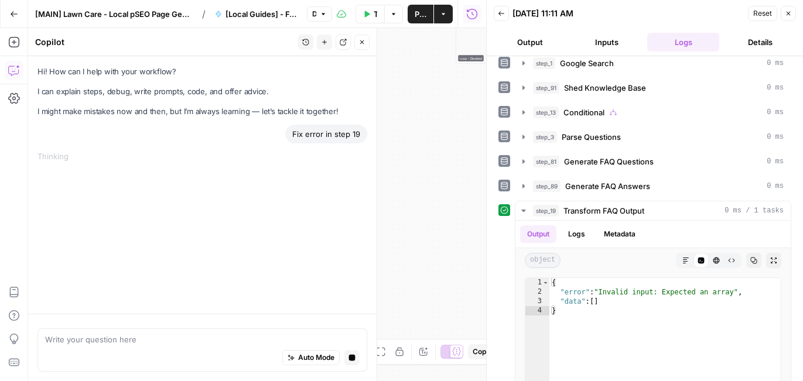
click at [789, 10] on icon "button" at bounding box center [787, 13] width 7 height 7
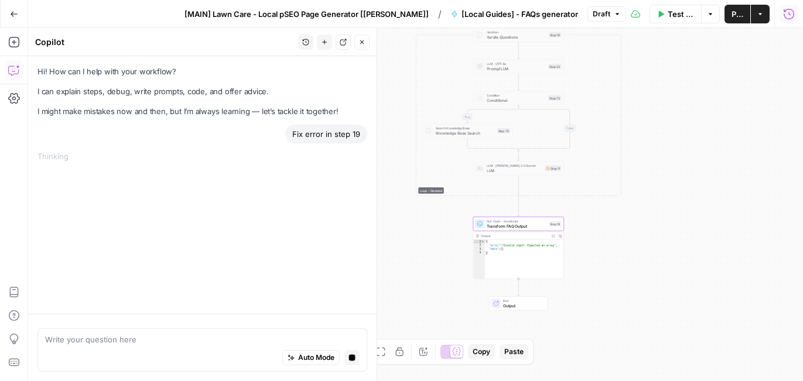
drag, startPoint x: 673, startPoint y: 176, endPoint x: 633, endPoint y: 308, distance: 138.2
click at [633, 308] on div "true true true false false false Workflow Set Inputs Inputs Get Knowledge Base …" at bounding box center [415, 204] width 775 height 353
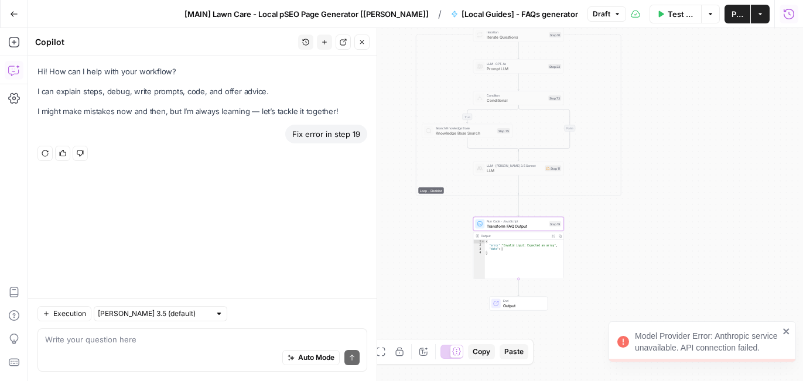
click at [215, 314] on div at bounding box center [219, 314] width 8 height 8
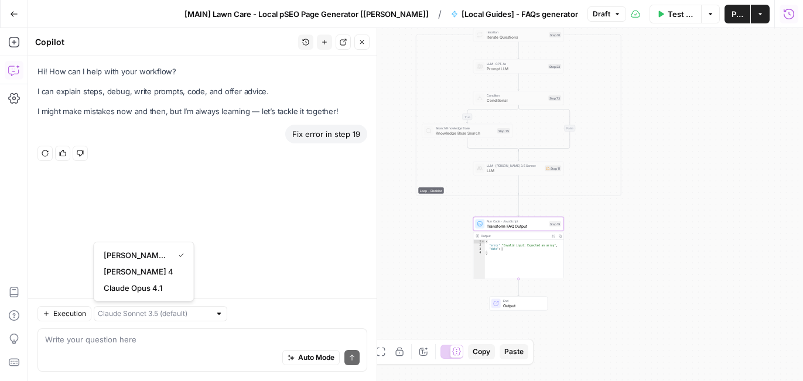
type input "[PERSON_NAME] 3.5 (default)"
click at [267, 258] on div "Hi! How can I help with your workflow? I can explain steps, debug, write prompt…" at bounding box center [202, 177] width 348 height 242
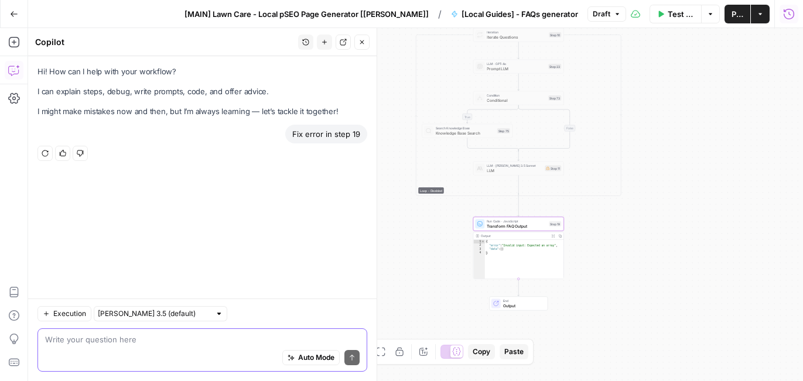
click at [161, 336] on textarea at bounding box center [202, 340] width 314 height 12
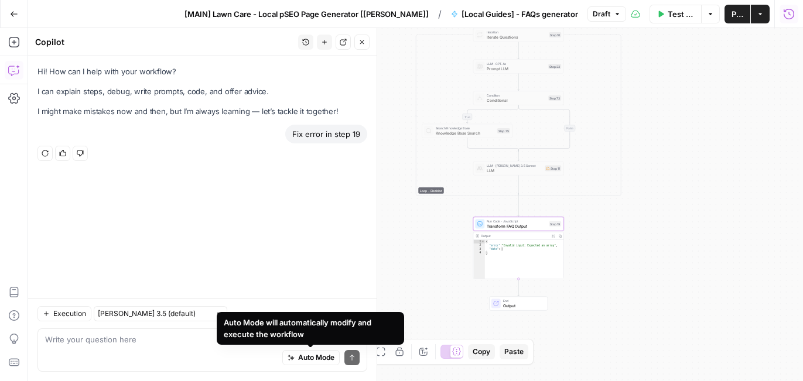
click at [148, 350] on div "Auto Mode Send" at bounding box center [202, 358] width 314 height 26
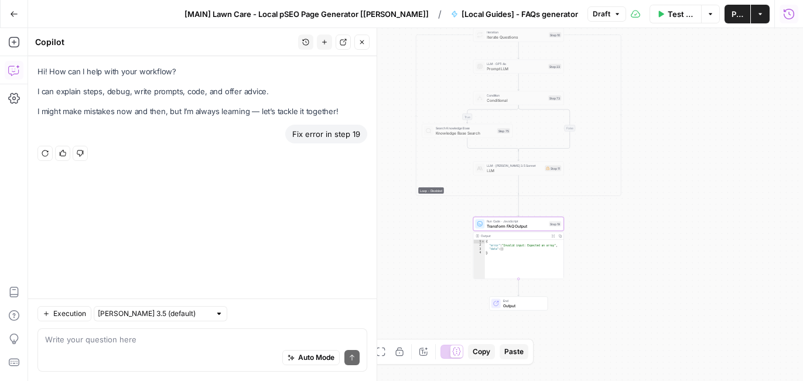
drag, startPoint x: 361, startPoint y: 132, endPoint x: 293, endPoint y: 132, distance: 67.9
click at [293, 132] on div "Fix error in step 19" at bounding box center [326, 134] width 82 height 19
copy div "Fix error in step 19"
click at [114, 335] on textarea at bounding box center [202, 340] width 314 height 12
paste textarea "Fix error in step 19"
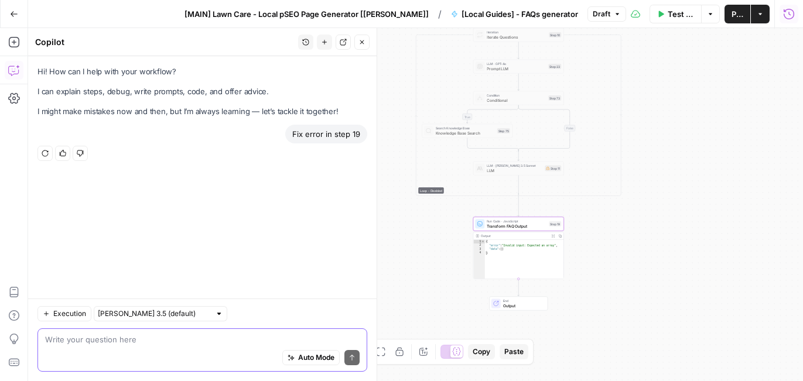
type textarea "Fix error in step 19"
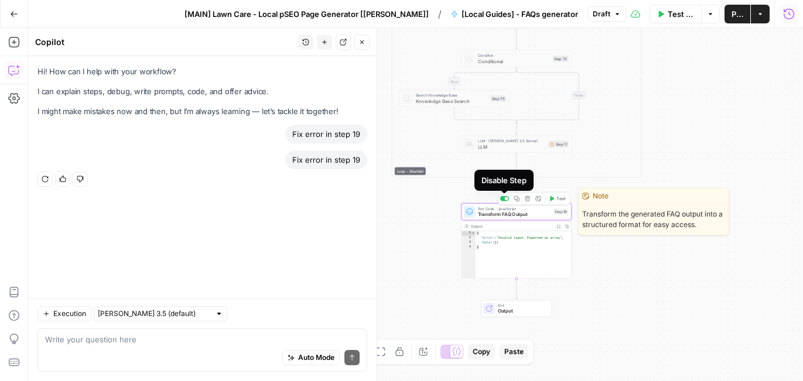
click at [507, 200] on div at bounding box center [504, 198] width 9 height 5
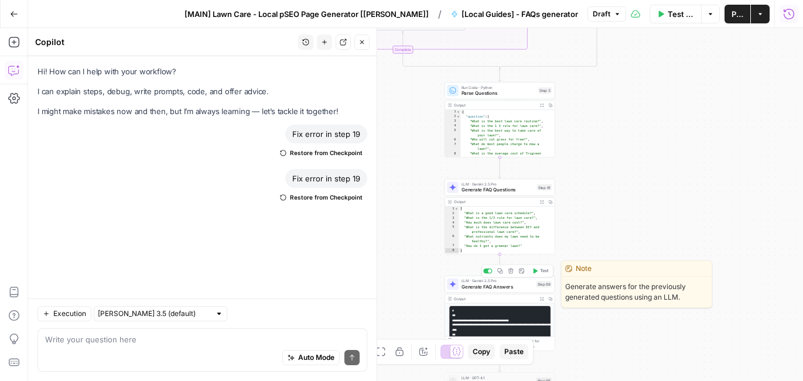
click at [489, 288] on span "Generate FAQ Answers" at bounding box center [497, 286] width 72 height 7
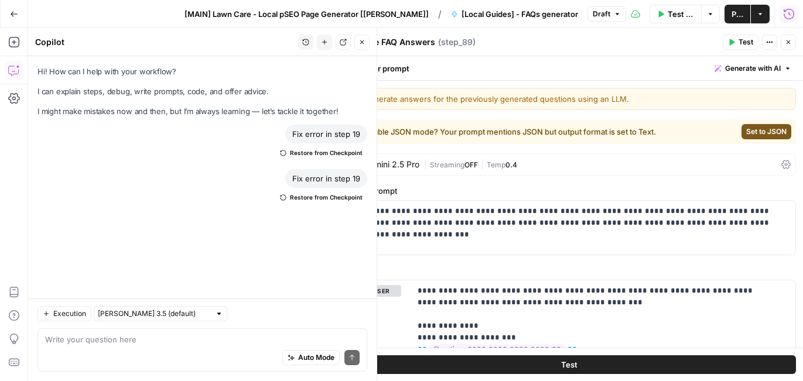
click at [746, 135] on span "Set to JSON" at bounding box center [766, 131] width 40 height 11
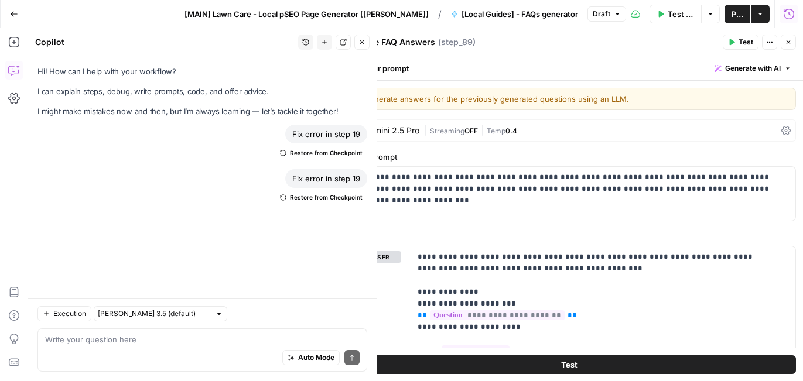
click at [553, 362] on button "Test" at bounding box center [569, 364] width 454 height 19
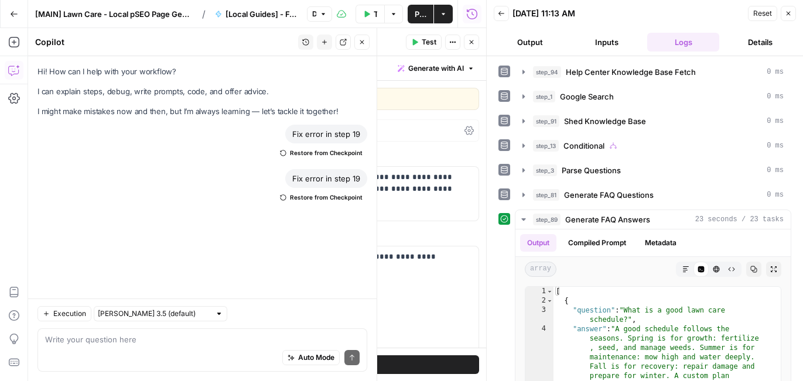
click at [420, 10] on span "Publish" at bounding box center [420, 14] width 12 height 12
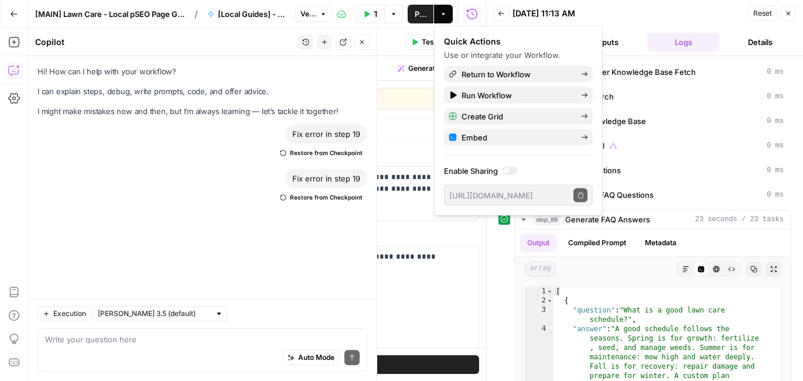
click at [710, 15] on div "[DATE] 11:13 AM" at bounding box center [628, 14] width 232 height 12
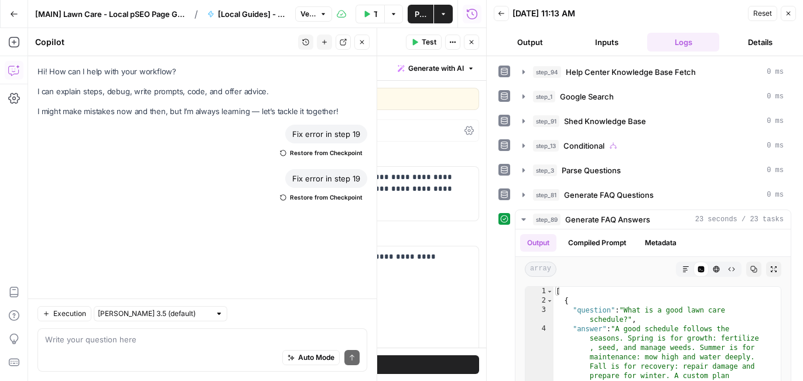
click at [787, 15] on icon "button" at bounding box center [788, 14] width 4 height 4
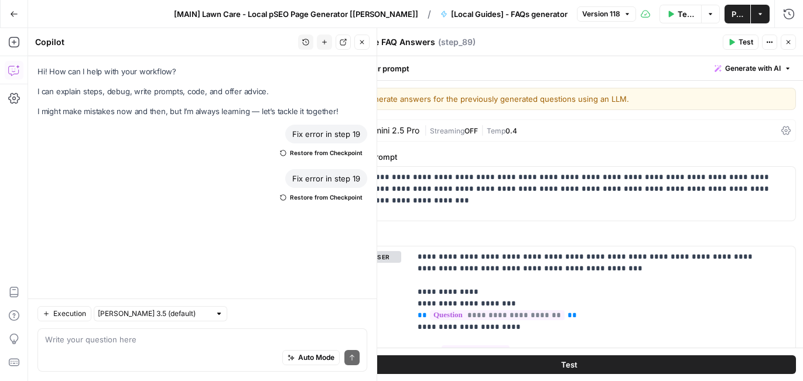
click at [787, 44] on icon "button" at bounding box center [787, 42] width 7 height 7
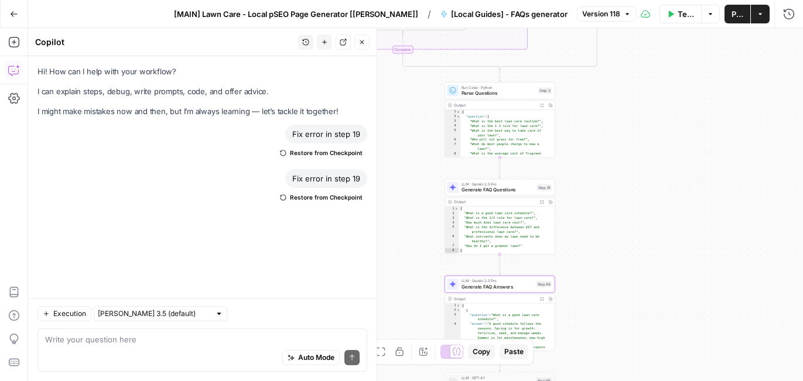
click at [361, 42] on icon "button" at bounding box center [361, 42] width 7 height 7
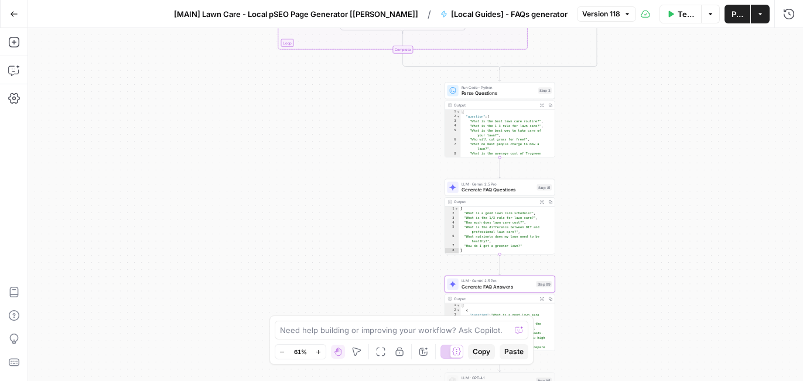
click at [677, 11] on span "Test Workflow" at bounding box center [685, 14] width 16 height 12
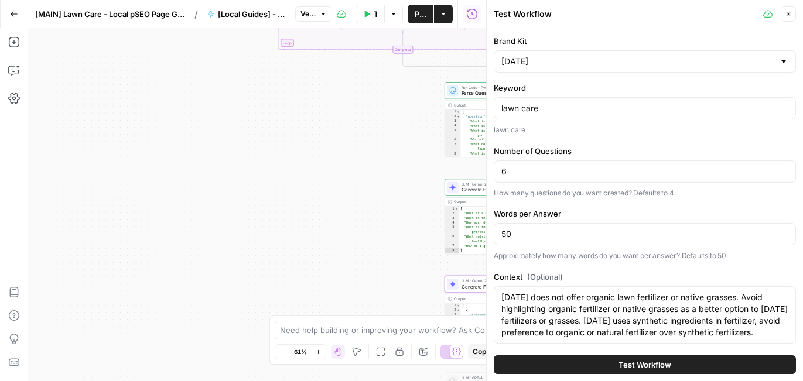
click at [618, 366] on span "Test Workflow" at bounding box center [644, 365] width 53 height 12
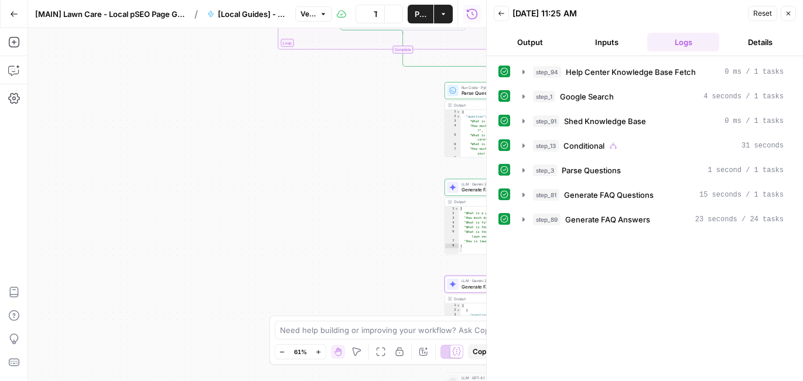
click at [789, 18] on button "Close" at bounding box center [787, 13] width 15 height 15
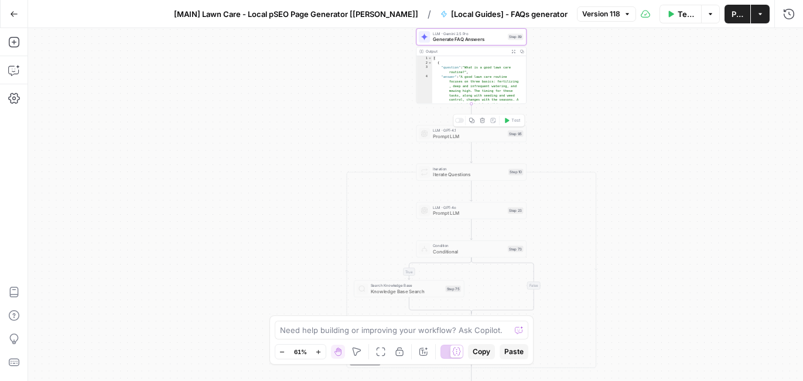
click at [470, 136] on span "Prompt LLM" at bounding box center [469, 136] width 72 height 7
click at [458, 121] on div at bounding box center [457, 121] width 4 height 4
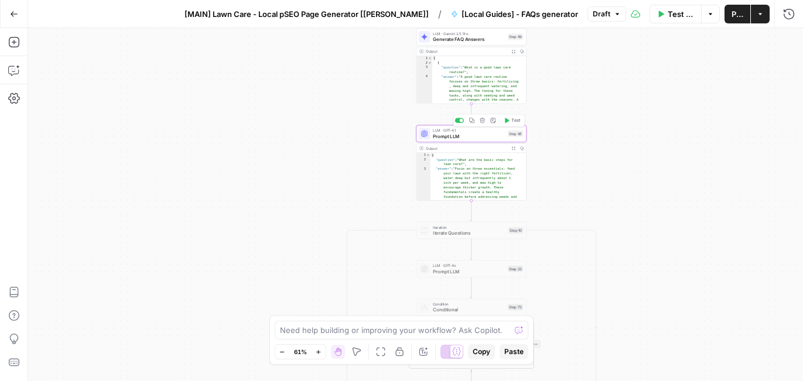
click at [465, 135] on span "Prompt LLM" at bounding box center [469, 136] width 72 height 7
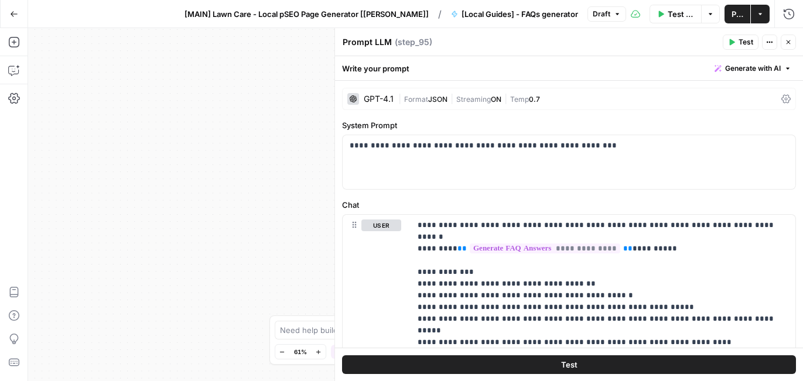
click at [785, 45] on icon "button" at bounding box center [787, 42] width 7 height 7
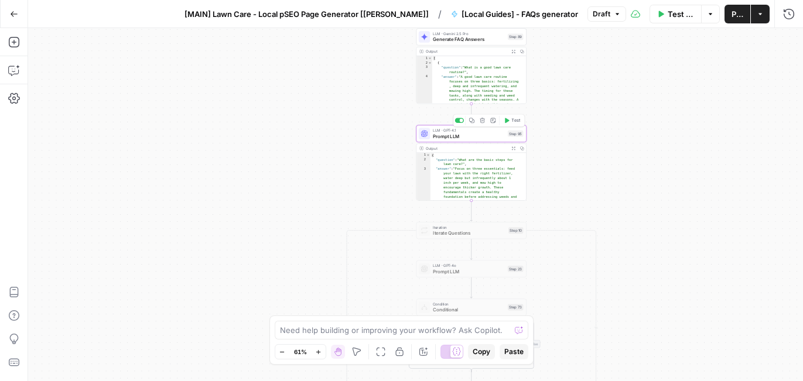
click at [461, 121] on div at bounding box center [462, 121] width 4 height 4
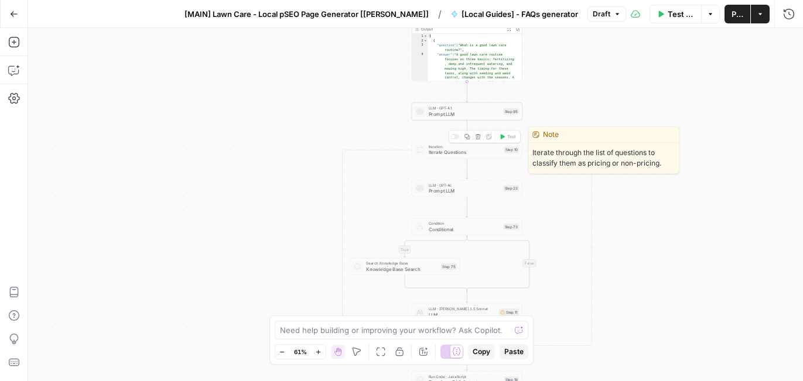
click at [454, 136] on div at bounding box center [454, 136] width 9 height 5
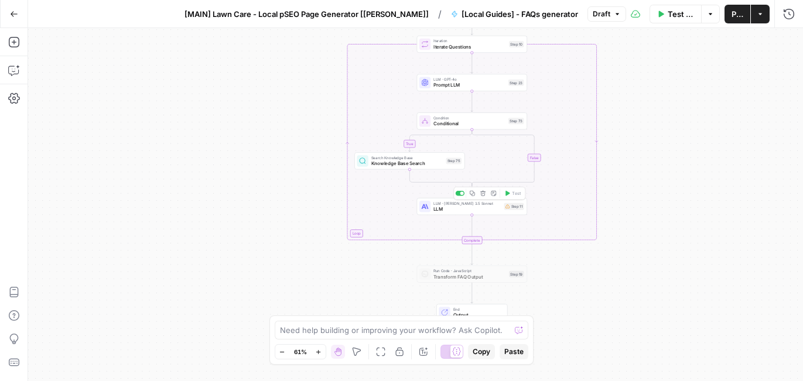
click at [487, 210] on span "LLM" at bounding box center [467, 208] width 68 height 7
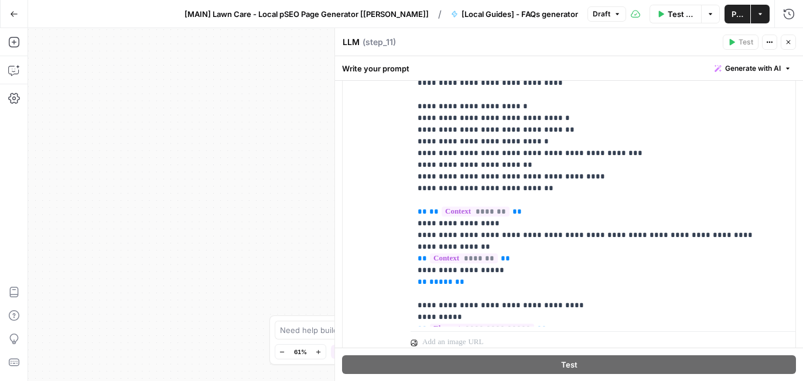
scroll to position [740, 0]
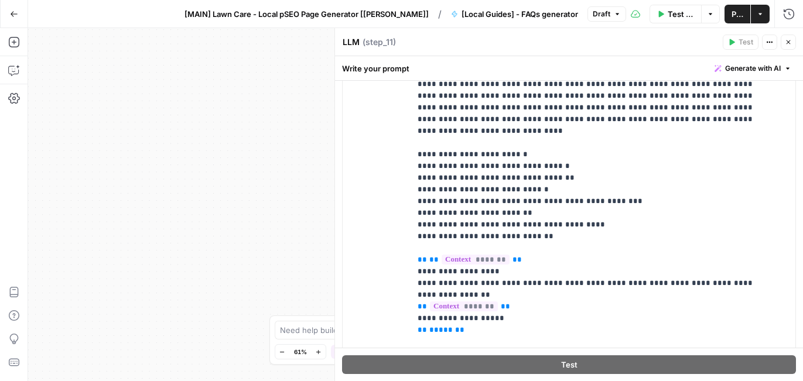
click at [787, 43] on icon "button" at bounding box center [787, 42] width 7 height 7
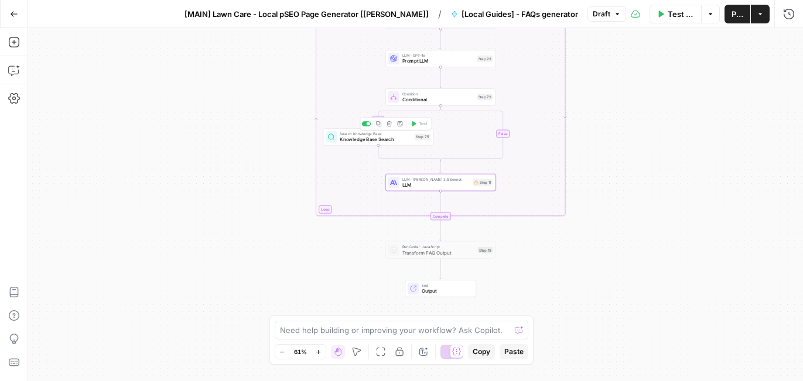
click at [381, 141] on span "Knowledge Base Search" at bounding box center [376, 139] width 72 height 7
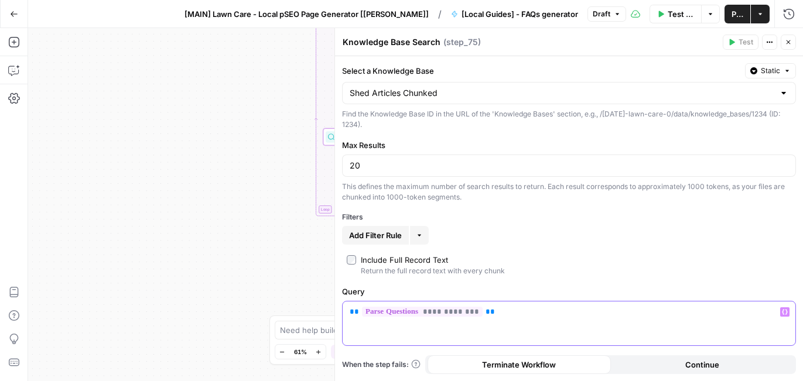
click at [506, 314] on p "**********" at bounding box center [569, 312] width 438 height 12
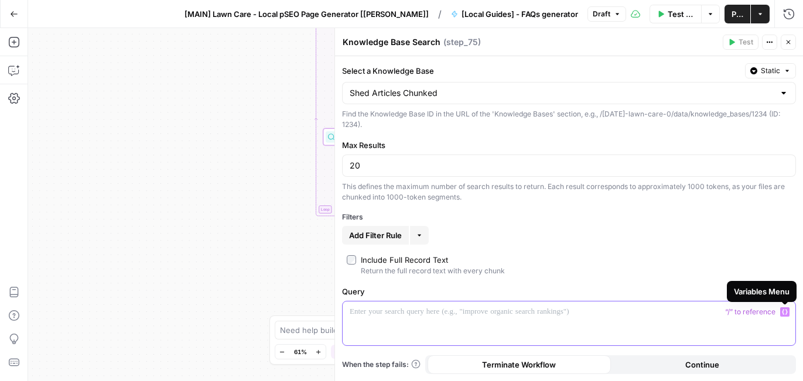
click at [780, 311] on button "Variables Menu" at bounding box center [784, 311] width 9 height 9
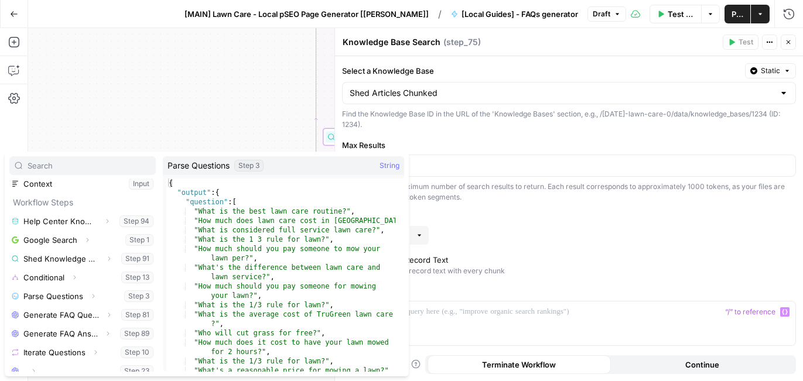
scroll to position [107, 0]
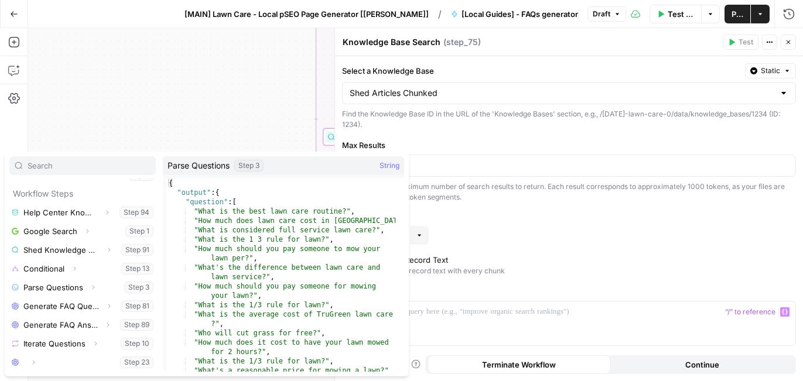
click at [499, 223] on div "Select a Knowledge Base Static Shed Articles Chunked Find the Knowledge Base ID…" at bounding box center [569, 218] width 468 height 325
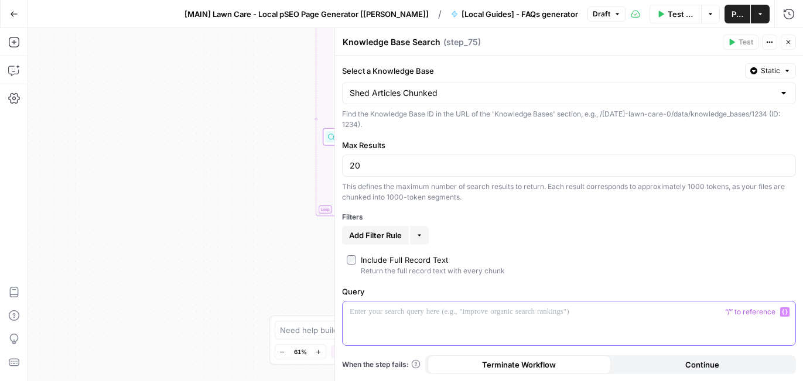
click at [475, 311] on p at bounding box center [569, 312] width 438 height 12
click at [782, 310] on icon "button" at bounding box center [785, 312] width 6 height 6
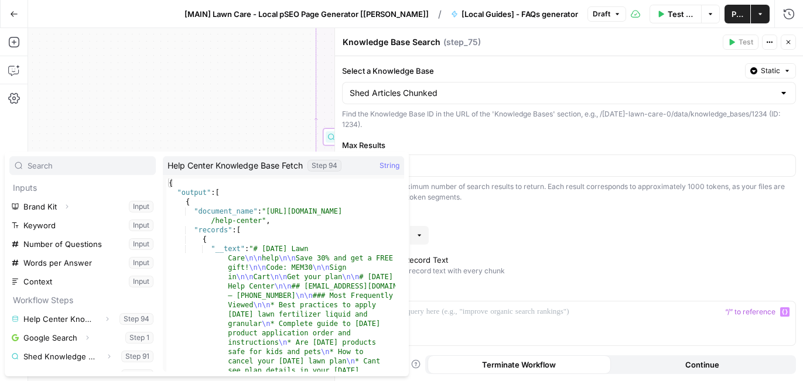
scroll to position [68, 0]
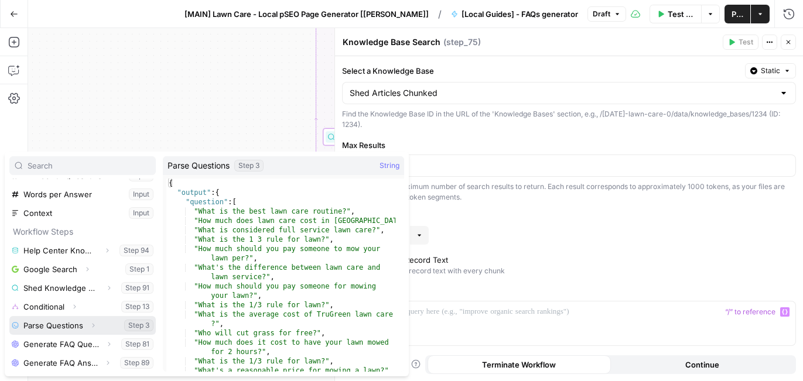
click at [92, 322] on icon "button" at bounding box center [93, 325] width 7 height 7
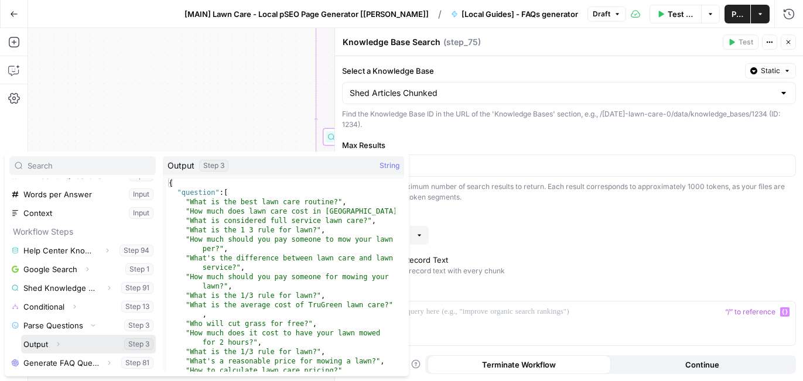
click at [46, 347] on button "Select variable Output" at bounding box center [88, 344] width 135 height 19
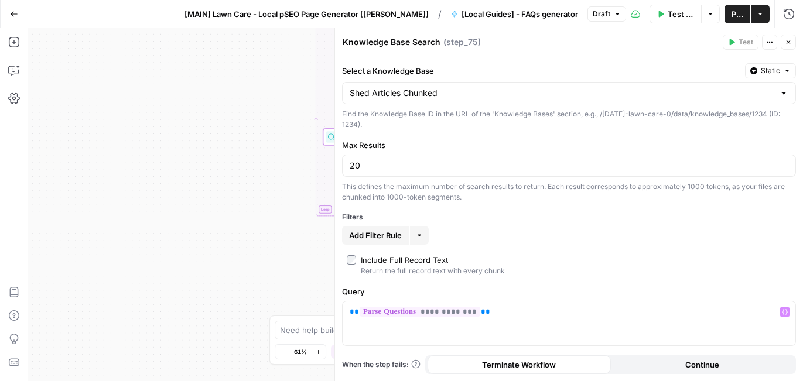
click at [789, 41] on icon "button" at bounding box center [787, 42] width 7 height 7
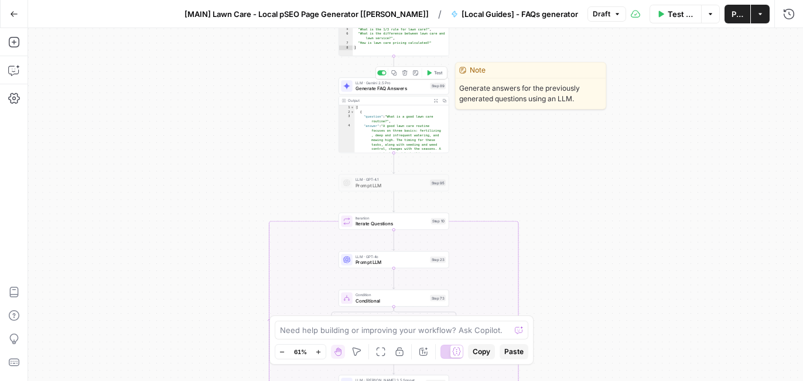
click at [396, 88] on span "Generate FAQ Answers" at bounding box center [391, 88] width 72 height 7
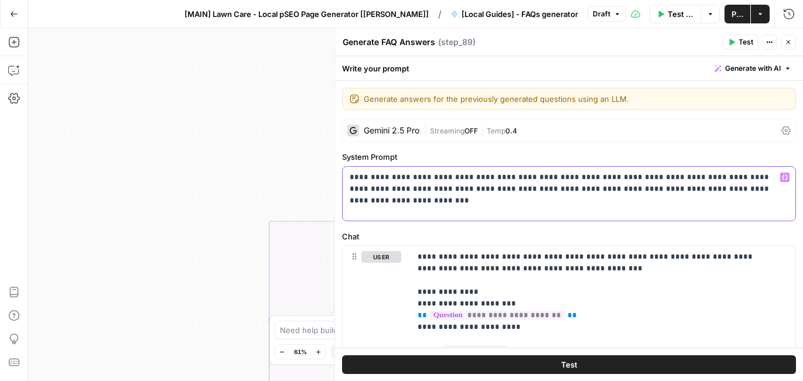
click at [577, 187] on p "**********" at bounding box center [565, 183] width 430 height 23
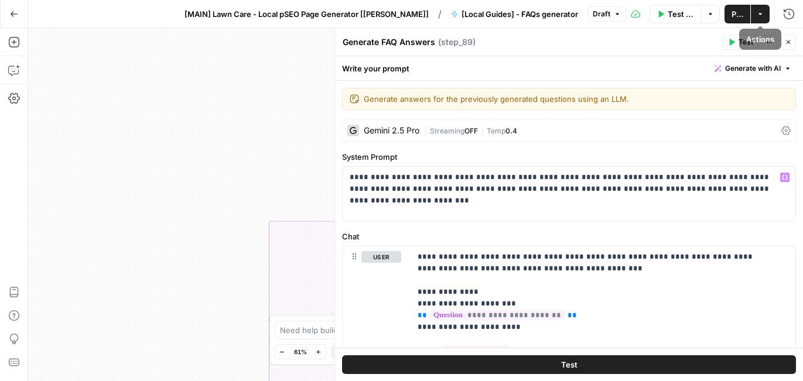
click at [790, 42] on icon "button" at bounding box center [787, 42] width 7 height 7
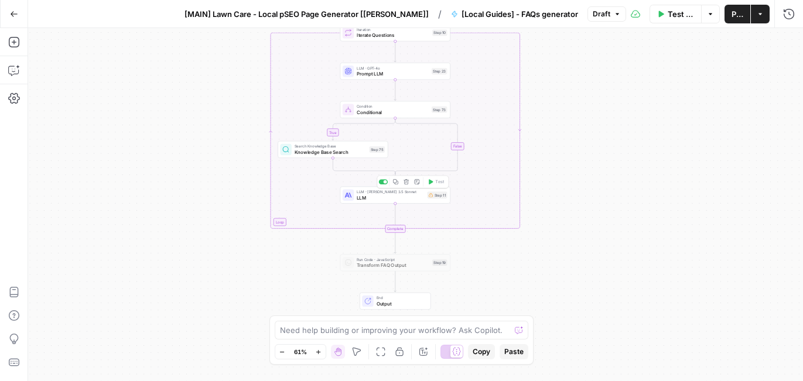
click at [400, 200] on span "LLM" at bounding box center [391, 197] width 68 height 7
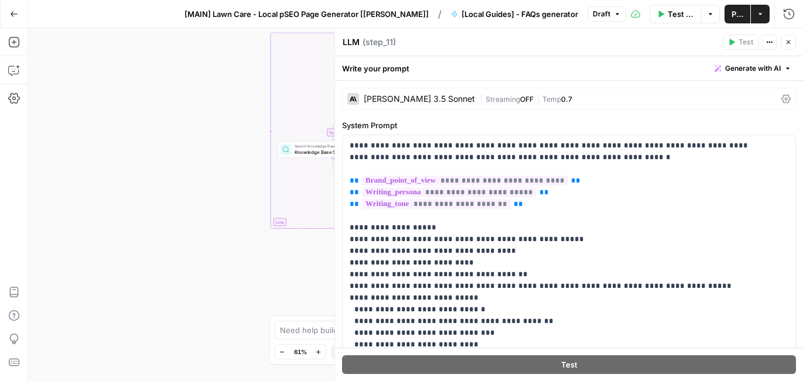
click at [420, 96] on div "[PERSON_NAME] 3.5 Sonnet" at bounding box center [419, 99] width 111 height 8
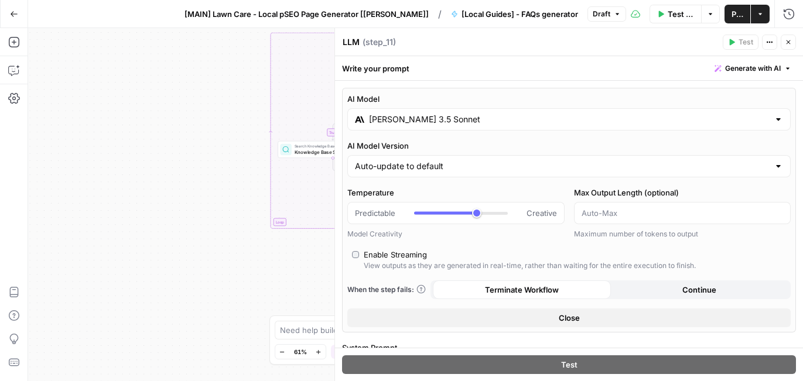
click at [428, 121] on input "[PERSON_NAME] 3.5 Sonnet" at bounding box center [569, 120] width 400 height 12
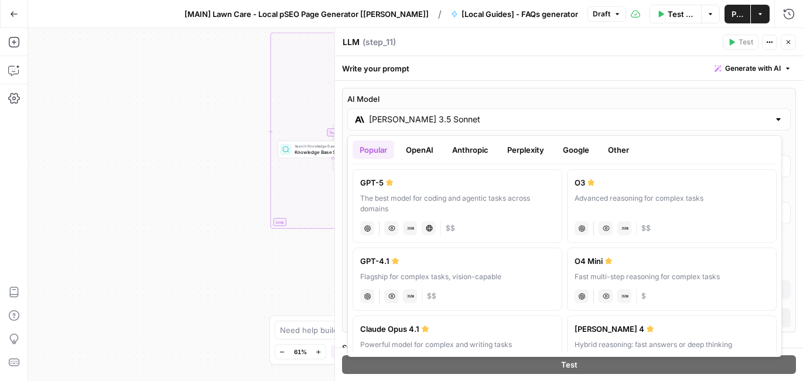
click at [574, 148] on button "Google" at bounding box center [576, 150] width 40 height 19
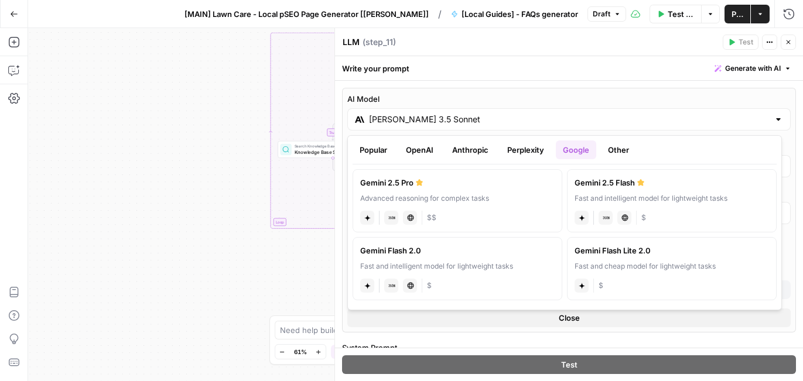
click at [502, 187] on div "Gemini 2.5 Pro" at bounding box center [457, 183] width 194 height 12
type input "Gemini 2.5 Pro"
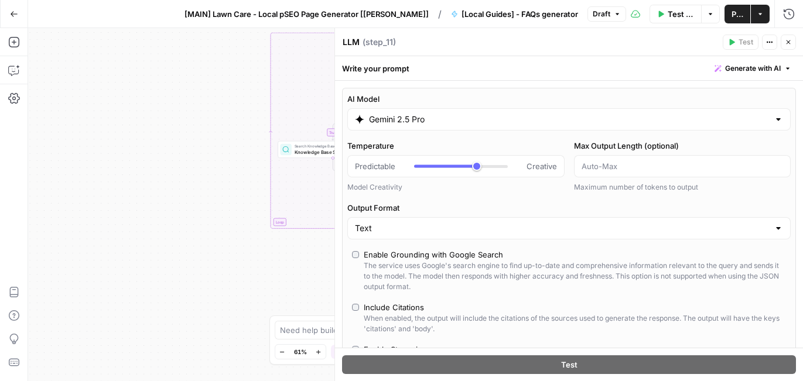
type input "***"
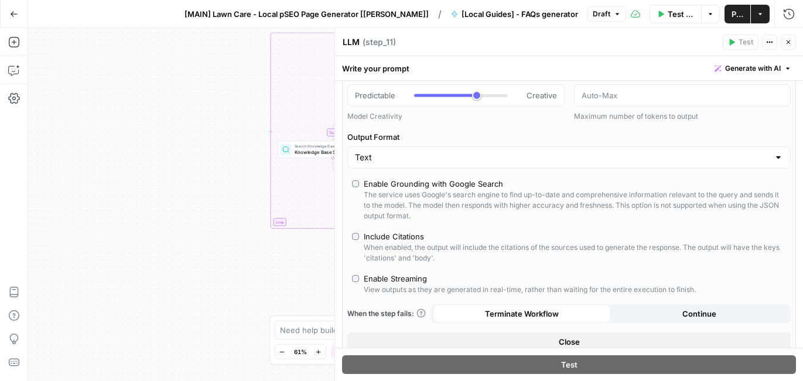
scroll to position [83, 0]
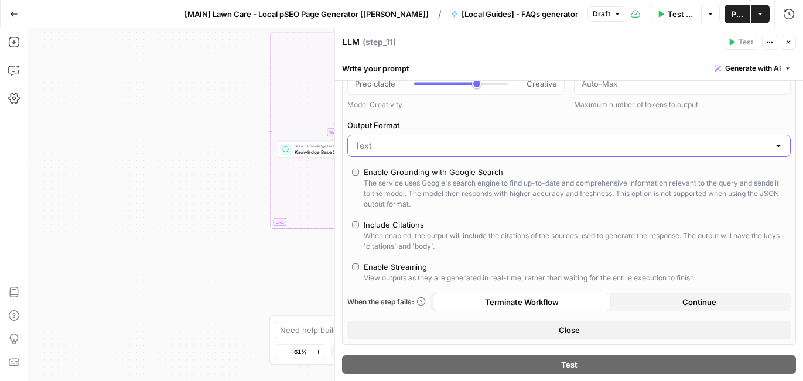
click at [483, 148] on input "Output Format" at bounding box center [562, 146] width 414 height 12
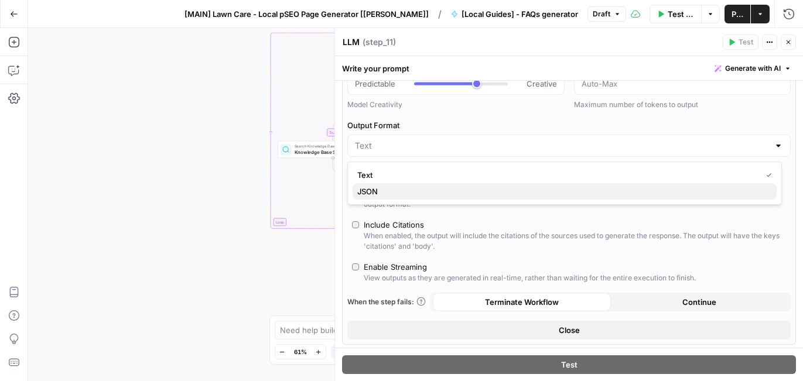
click at [463, 187] on span "JSON" at bounding box center [562, 192] width 410 height 12
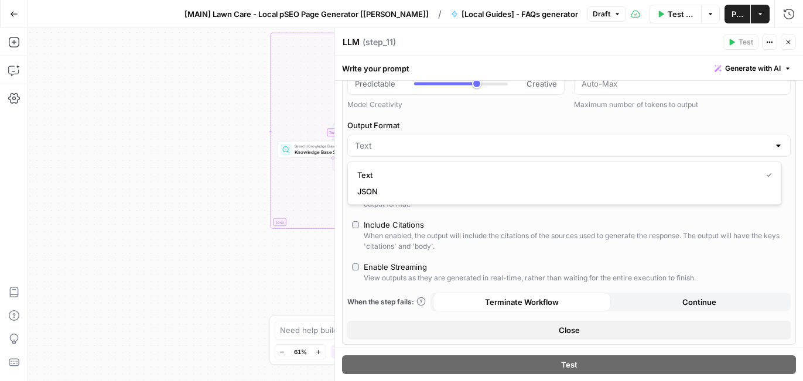
type input "***"
type input "JSON"
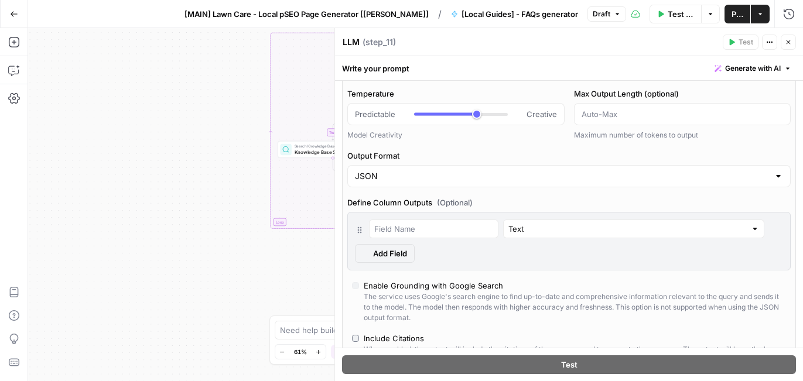
scroll to position [113, 0]
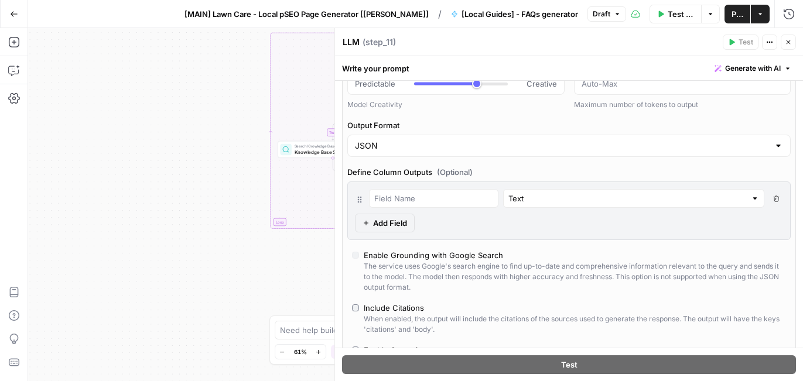
click at [773, 200] on icon "button" at bounding box center [776, 199] width 6 height 6
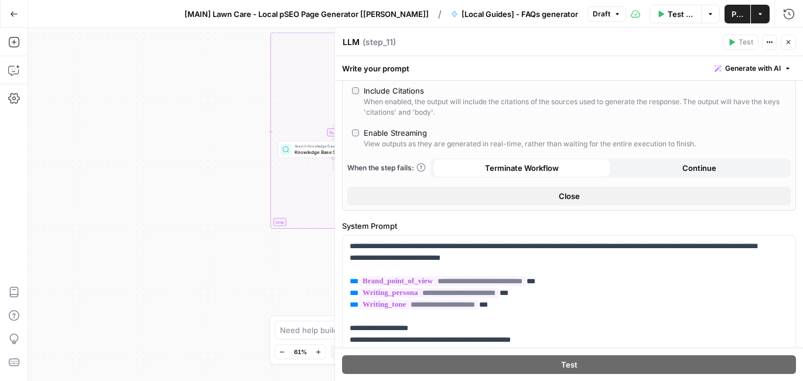
scroll to position [337, 0]
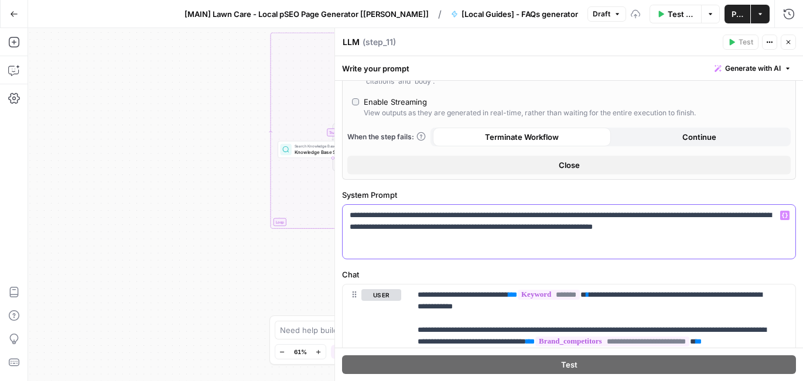
type input "***"
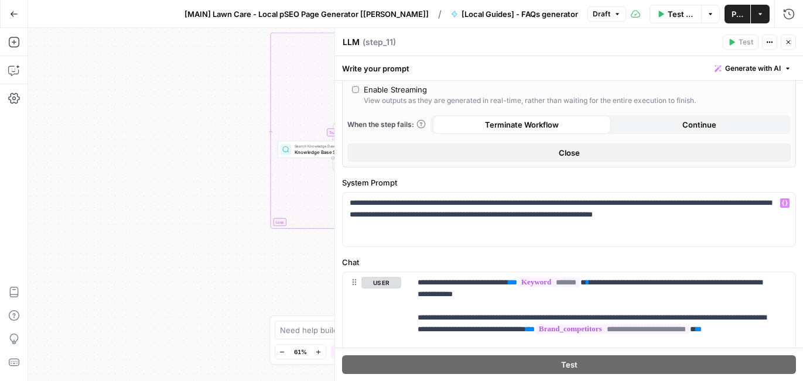
click at [787, 44] on icon "button" at bounding box center [787, 42] width 7 height 7
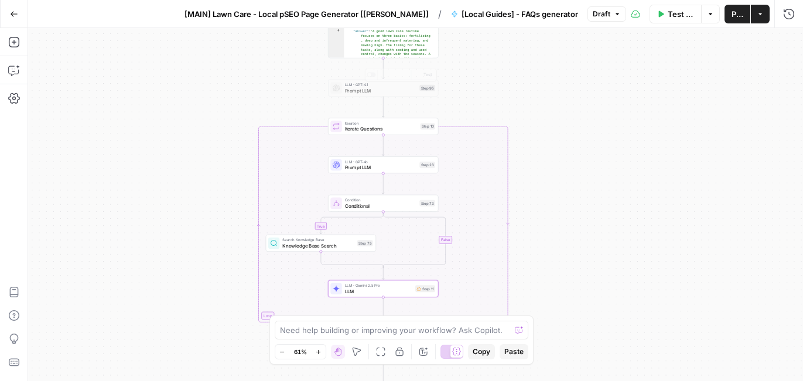
type textarea "**********"
click at [405, 51] on div "[ { "question" : "What is a good lawn care routine?" , "answer" : "A good lawn …" at bounding box center [388, 56] width 89 height 90
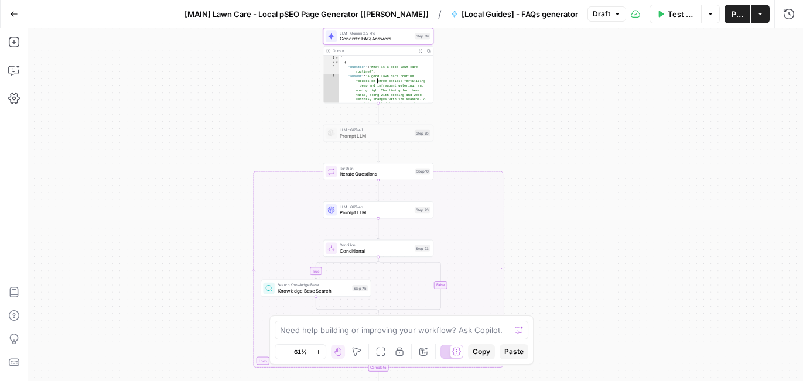
click at [389, 42] on span "Generate FAQ Answers" at bounding box center [376, 38] width 72 height 7
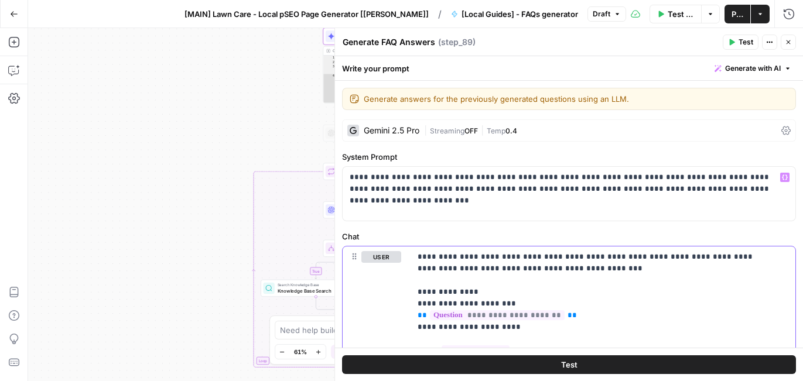
click at [790, 40] on icon "button" at bounding box center [787, 42] width 7 height 7
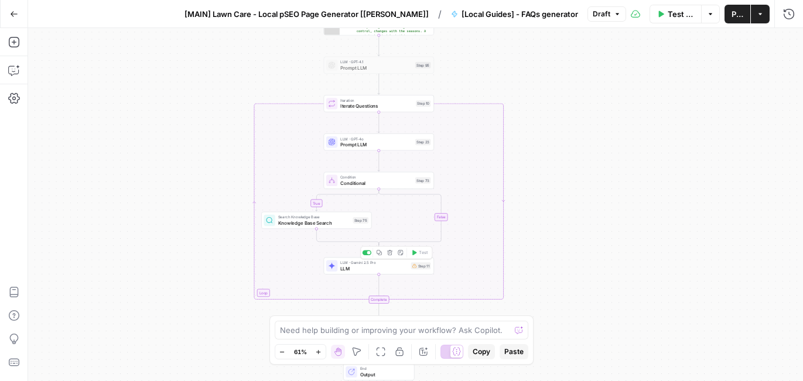
click at [379, 267] on span "LLM" at bounding box center [374, 268] width 68 height 7
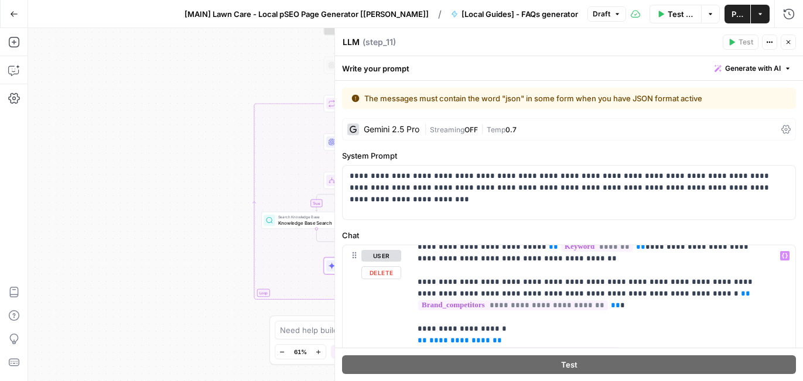
scroll to position [0, 0]
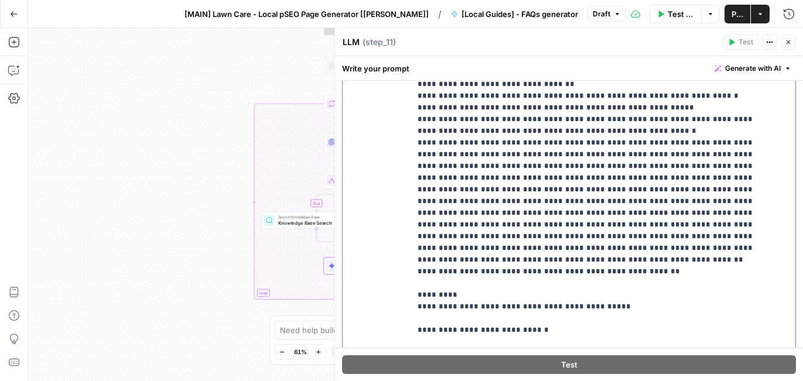
scroll to position [409, 0]
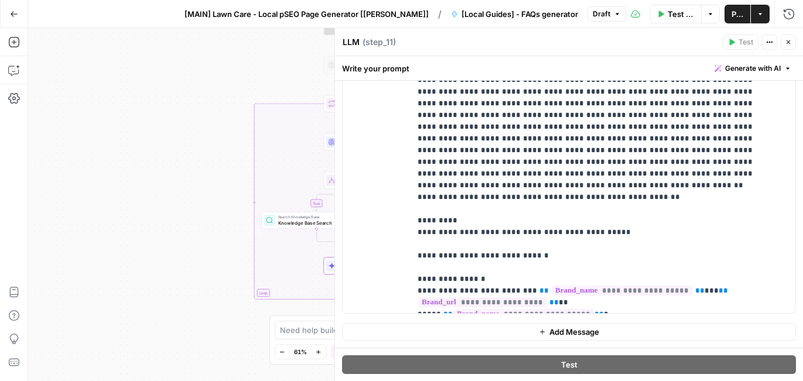
click at [564, 335] on span "Add Message" at bounding box center [574, 332] width 50 height 12
click at [786, 40] on icon "button" at bounding box center [787, 42] width 7 height 7
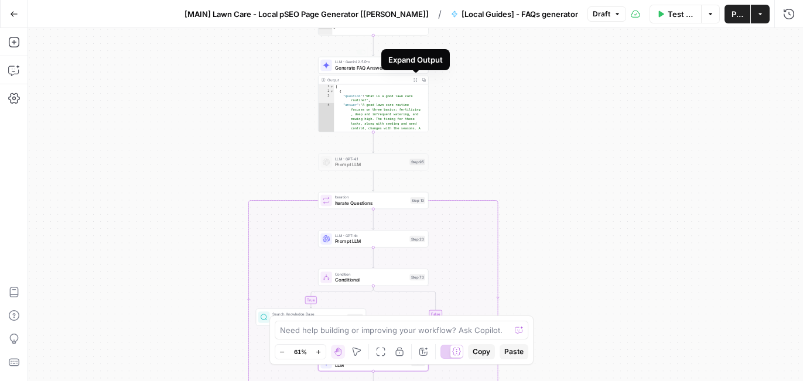
click at [388, 68] on div "Expand Output" at bounding box center [415, 59] width 68 height 21
click at [355, 69] on span "Generate FAQ Answers" at bounding box center [371, 67] width 72 height 7
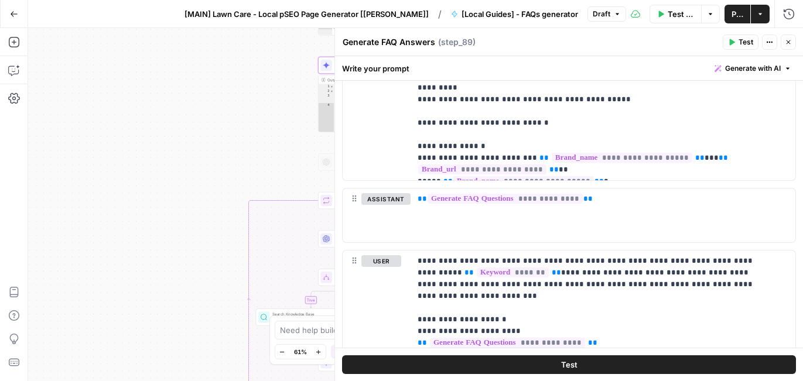
scroll to position [546, 0]
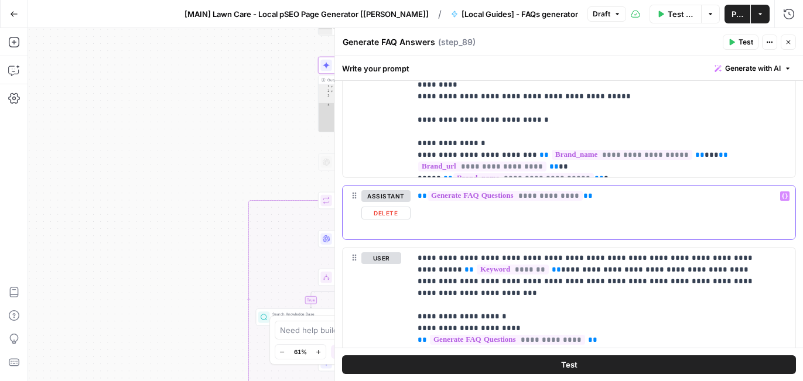
click at [612, 201] on p "**********" at bounding box center [602, 196] width 371 height 12
click at [297, 169] on div "true true true false false false Workflow Set Inputs Inputs Get Knowledge Base …" at bounding box center [415, 204] width 775 height 353
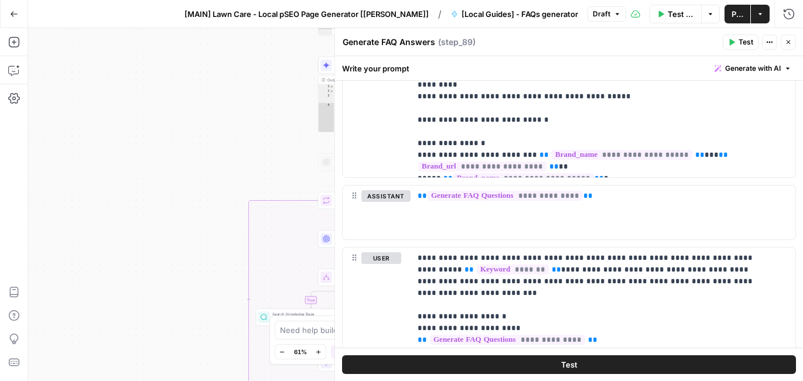
click at [787, 45] on icon "button" at bounding box center [787, 42] width 7 height 7
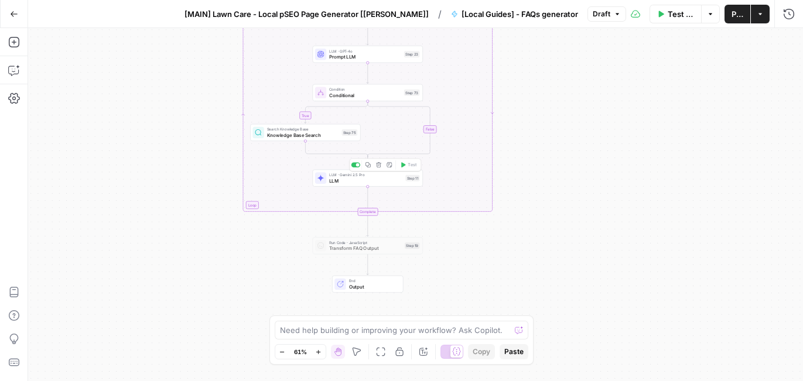
click at [400, 180] on span "LLM" at bounding box center [365, 180] width 73 height 7
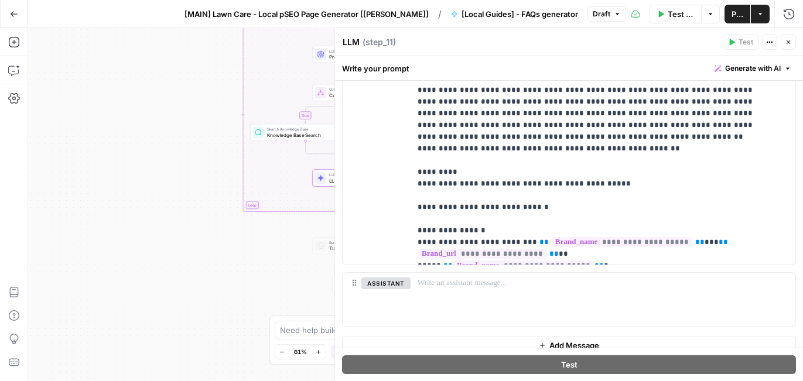
scroll to position [471, 0]
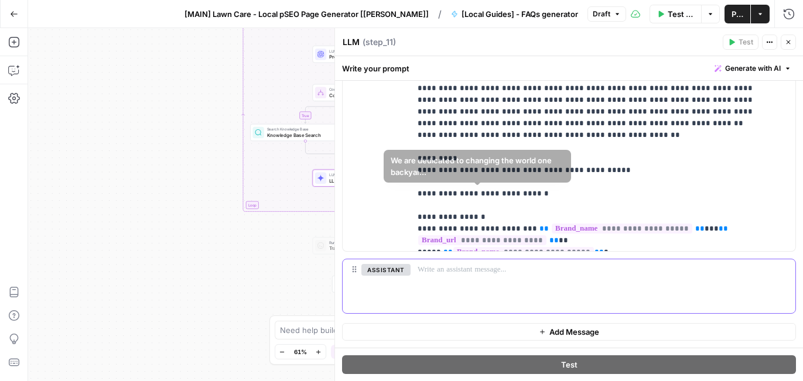
click at [487, 289] on div at bounding box center [602, 286] width 385 height 54
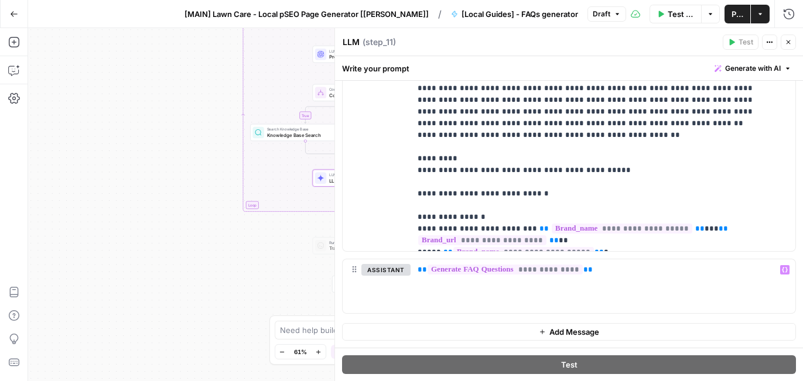
click at [204, 293] on div "true true true false false false Workflow Set Inputs Inputs Get Knowledge Base …" at bounding box center [415, 204] width 775 height 353
click at [786, 44] on icon "button" at bounding box center [788, 42] width 4 height 4
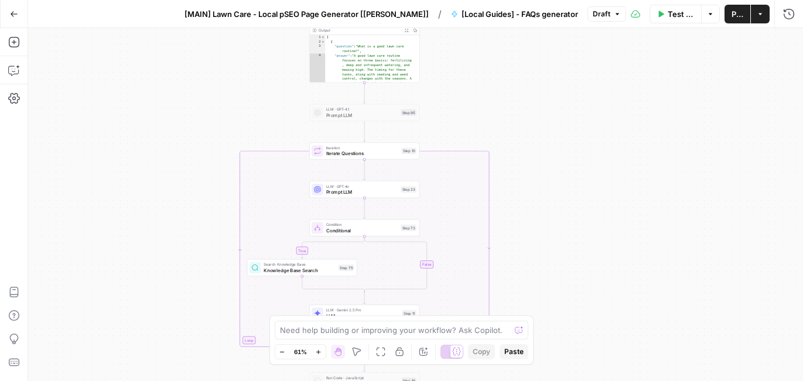
click at [370, 192] on span "Prompt LLM" at bounding box center [362, 192] width 72 height 7
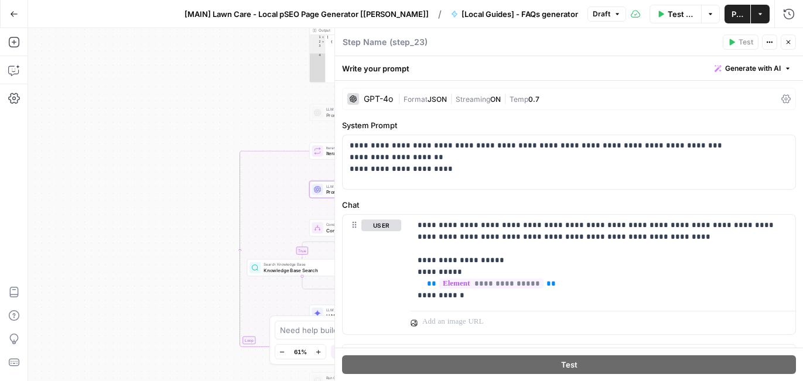
click at [383, 96] on div "GPT-4o" at bounding box center [378, 99] width 29 height 8
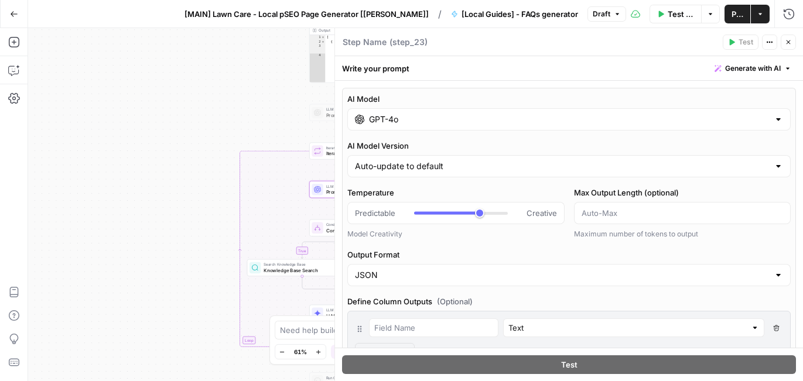
click at [388, 118] on input "GPT-4o" at bounding box center [569, 120] width 400 height 12
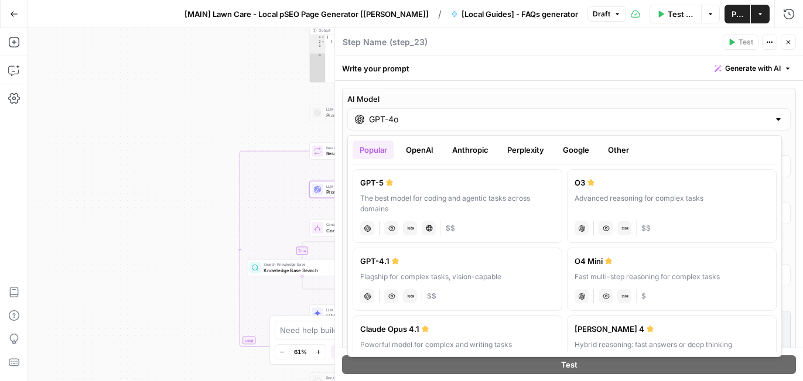
click at [473, 198] on div "The best model for coding and agentic tasks across domains" at bounding box center [457, 203] width 194 height 21
type input "GPT-5"
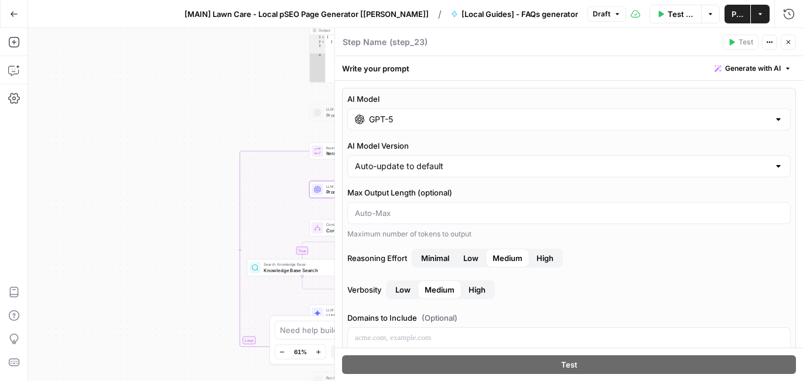
click at [789, 42] on icon "button" at bounding box center [787, 42] width 7 height 7
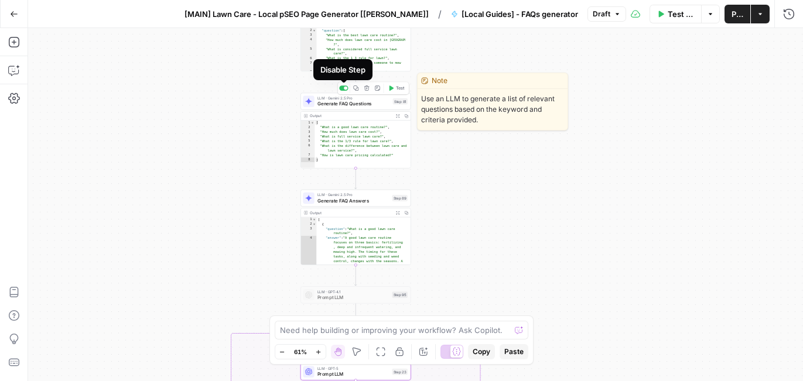
click at [346, 88] on div at bounding box center [346, 89] width 4 height 4
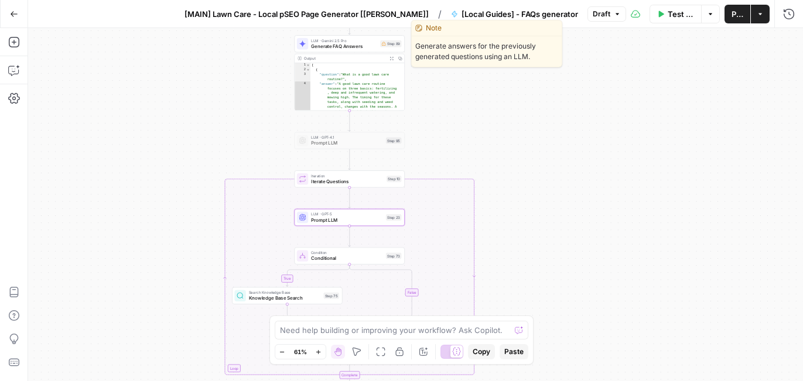
click at [355, 51] on div "LLM · Gemini 2.5 Pro Generate FAQ Answers Step 89 Copy step Delete step Edit No…" at bounding box center [349, 43] width 110 height 17
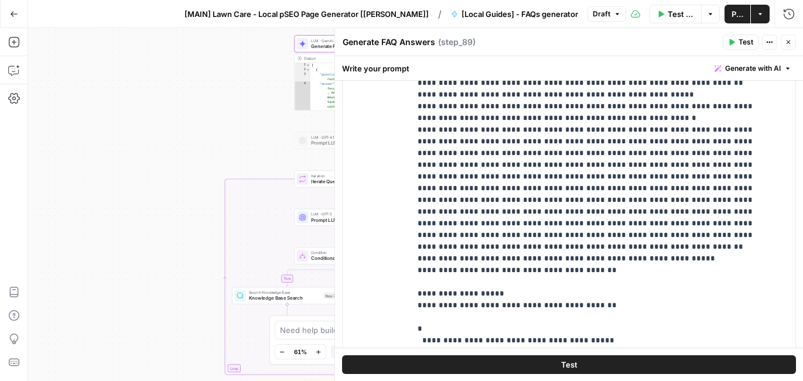
scroll to position [957, 0]
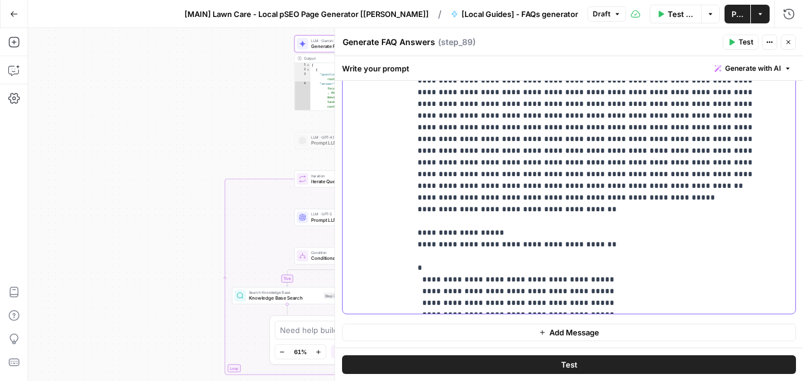
click at [787, 43] on icon "button" at bounding box center [787, 42] width 7 height 7
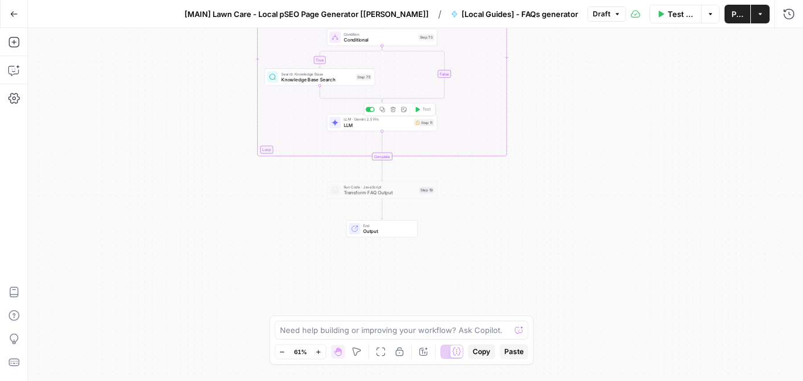
click at [368, 126] on span "LLM" at bounding box center [378, 125] width 68 height 7
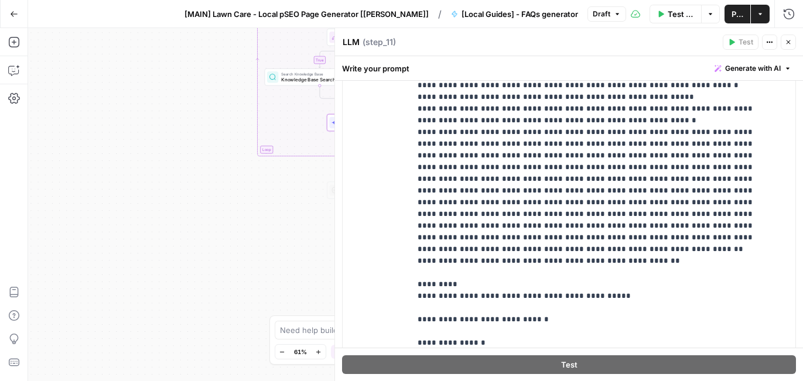
scroll to position [471, 0]
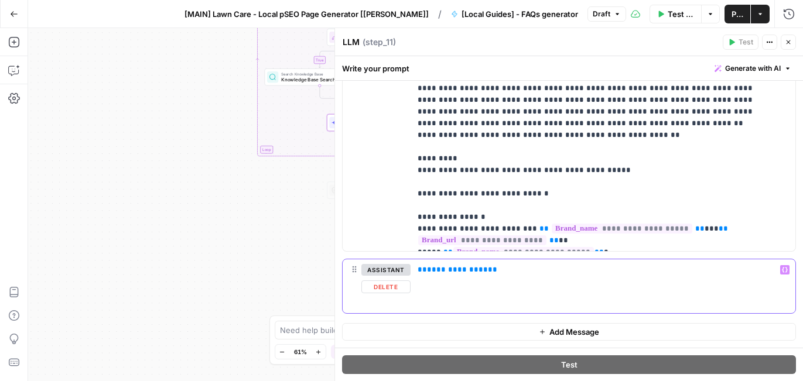
click at [518, 287] on div "**********" at bounding box center [602, 286] width 385 height 54
click at [549, 328] on span "Add Message" at bounding box center [574, 332] width 50 height 12
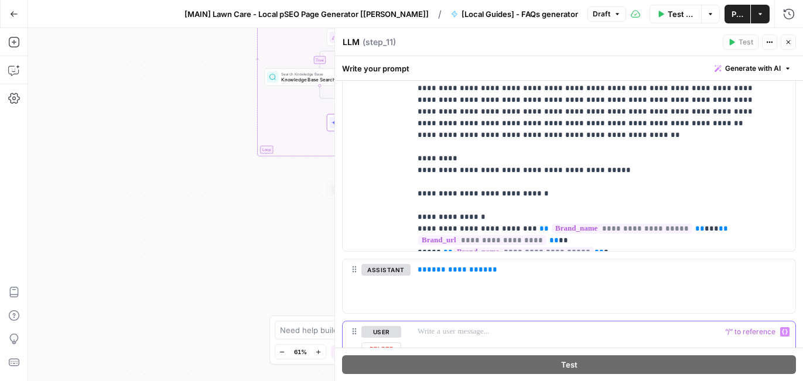
click at [536, 335] on p at bounding box center [602, 332] width 371 height 12
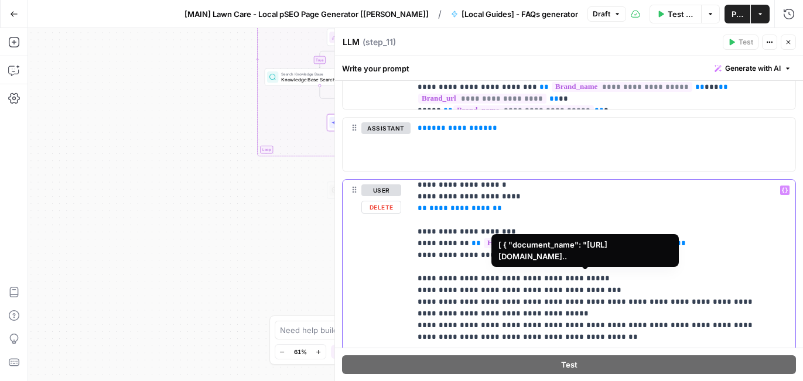
scroll to position [15, 0]
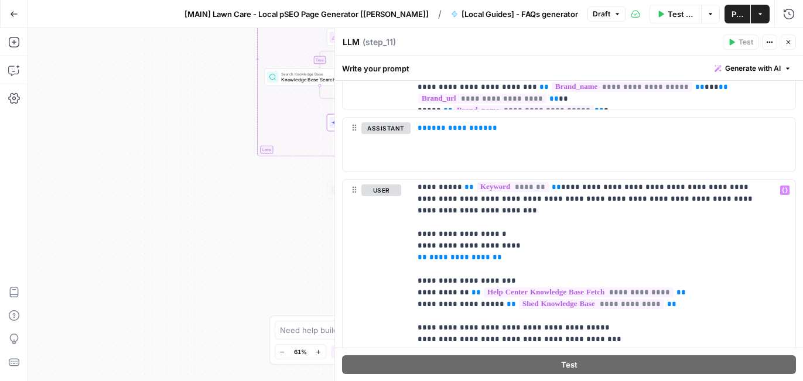
click at [792, 46] on button "Close" at bounding box center [787, 42] width 15 height 15
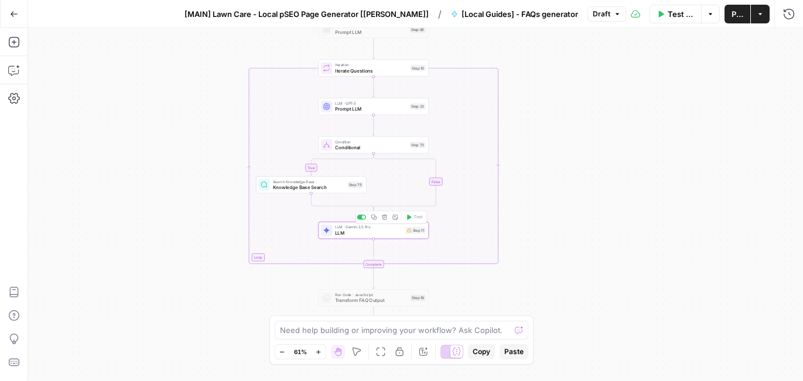
click at [372, 231] on span "LLM" at bounding box center [369, 232] width 68 height 7
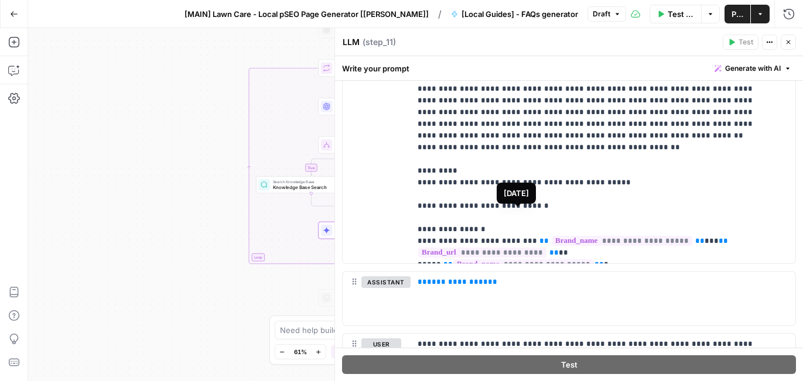
scroll to position [530, 0]
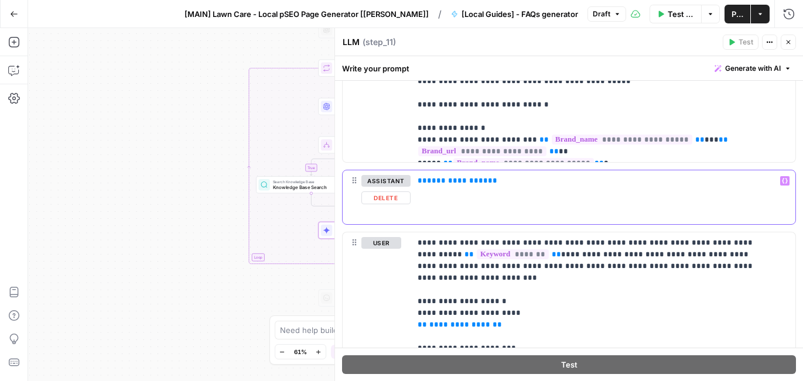
click at [578, 194] on div "**********" at bounding box center [602, 197] width 385 height 54
click at [782, 181] on icon "button" at bounding box center [785, 181] width 6 height 6
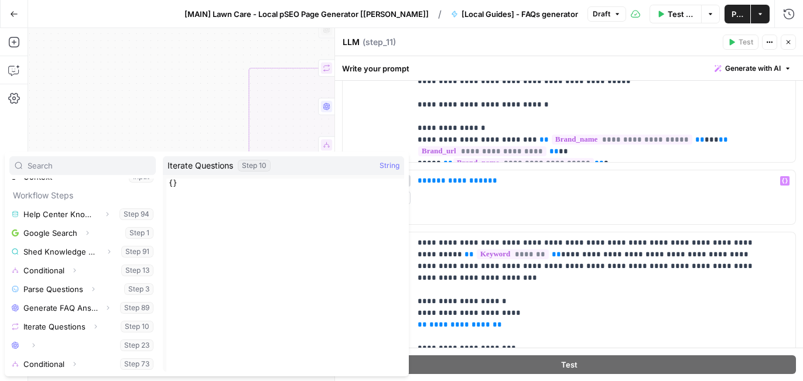
scroll to position [107, 0]
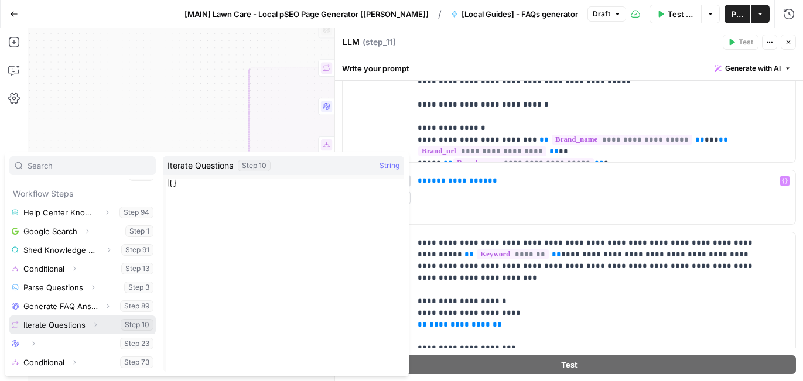
click at [59, 327] on button "Select variable Iterate Questions" at bounding box center [82, 325] width 146 height 19
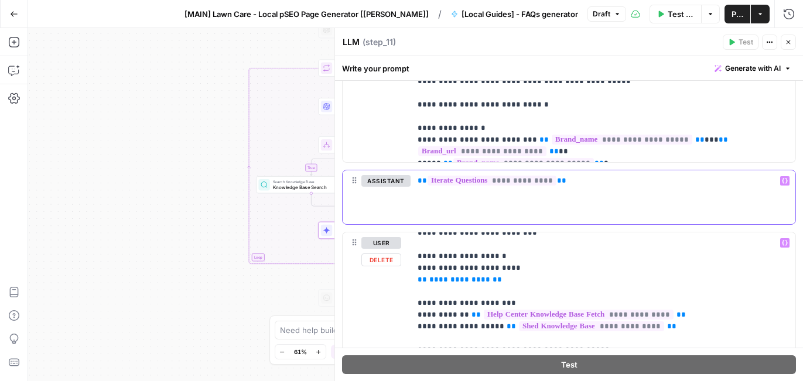
scroll to position [46, 0]
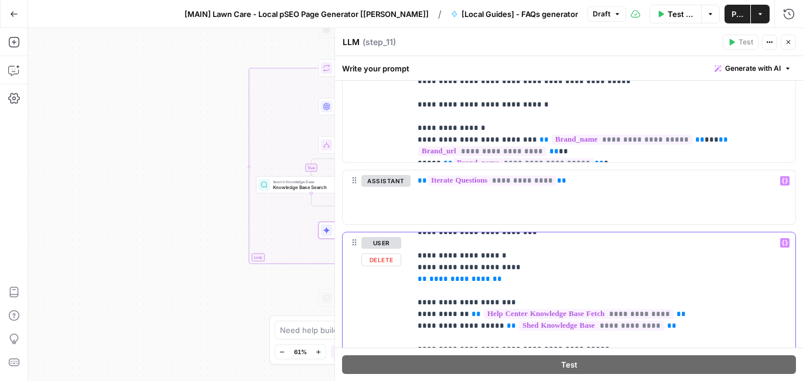
drag, startPoint x: 518, startPoint y: 266, endPoint x: 401, endPoint y: 264, distance: 117.1
click at [782, 244] on icon "button" at bounding box center [785, 243] width 6 height 6
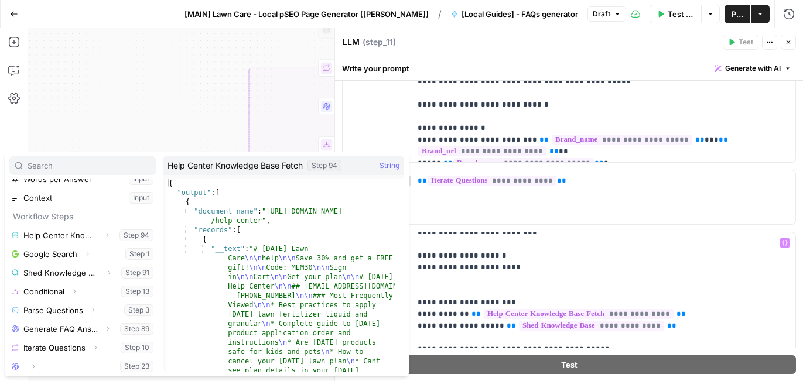
scroll to position [107, 0]
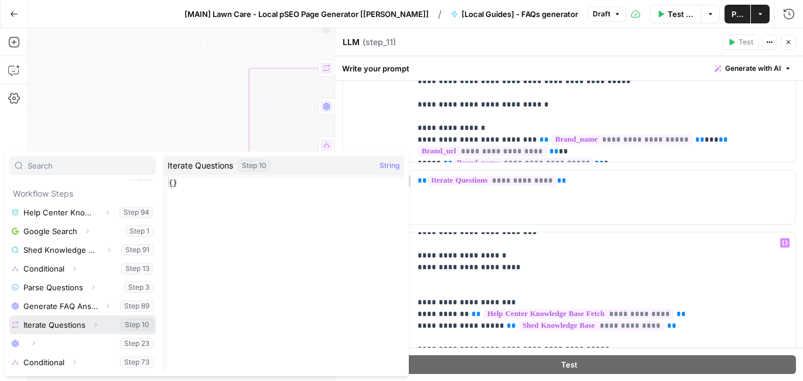
click at [63, 325] on button "Select variable Iterate Questions" at bounding box center [82, 325] width 146 height 19
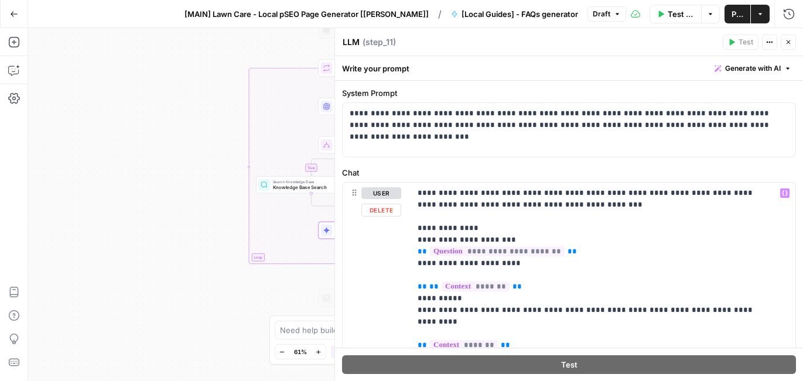
scroll to position [0, 0]
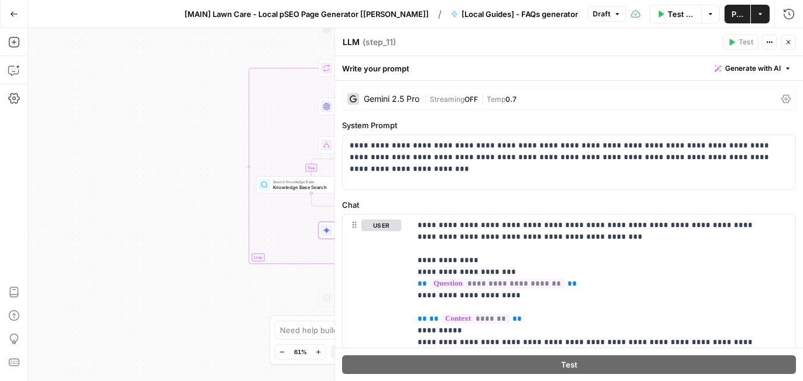
click at [789, 44] on icon "button" at bounding box center [787, 42] width 7 height 7
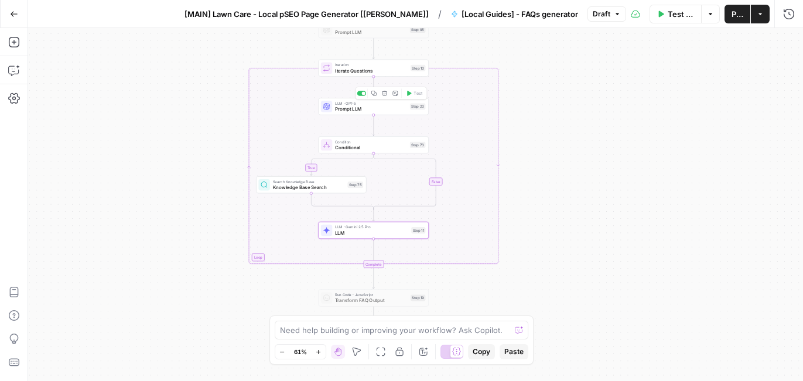
click at [386, 108] on span "Prompt LLM" at bounding box center [371, 108] width 72 height 7
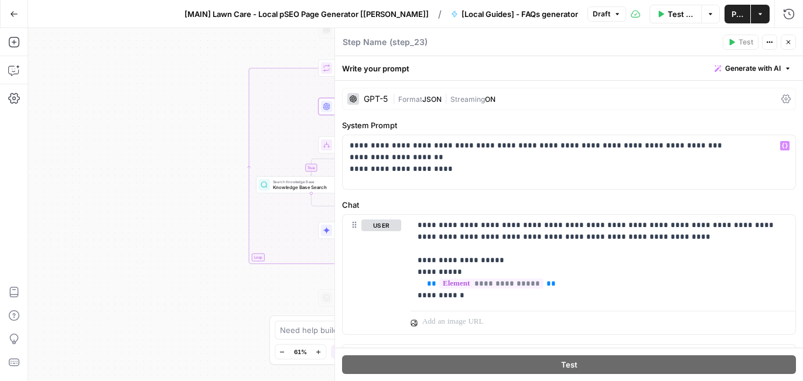
scroll to position [21, 0]
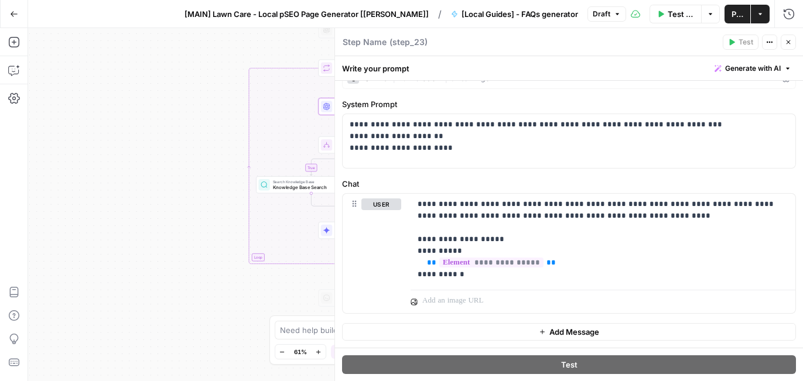
click at [793, 43] on button "Close" at bounding box center [787, 42] width 15 height 15
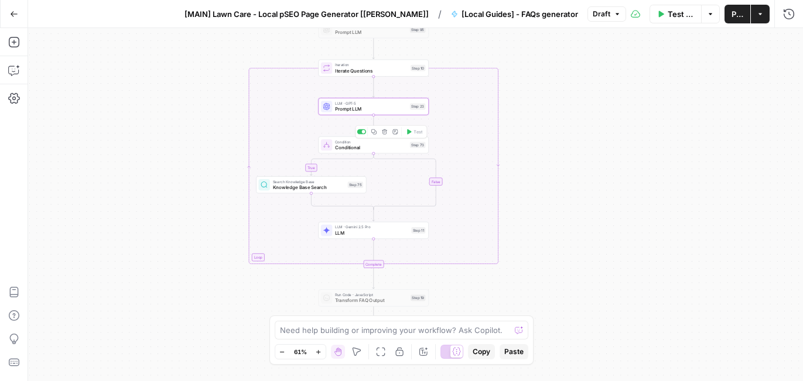
click at [377, 145] on span "Conditional" at bounding box center [371, 147] width 72 height 7
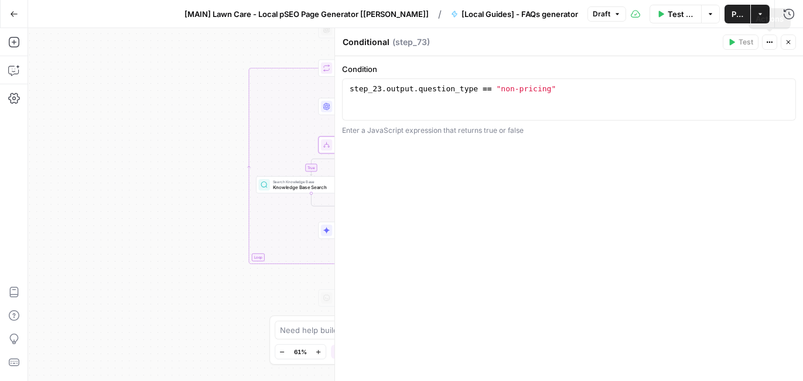
click at [786, 43] on icon "button" at bounding box center [788, 42] width 4 height 4
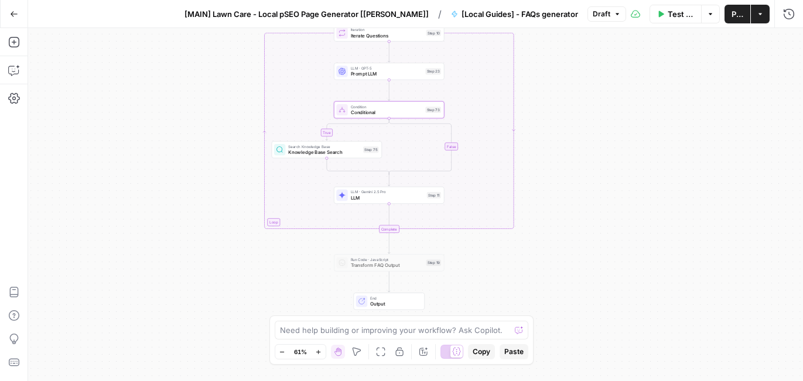
click at [667, 14] on span "Test Workflow" at bounding box center [680, 14] width 27 height 12
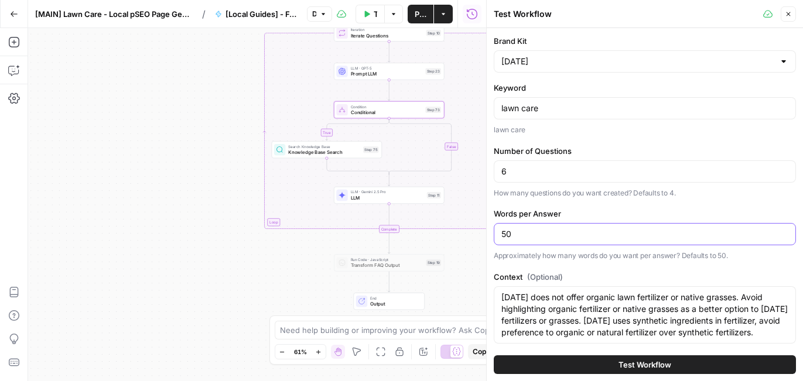
click at [506, 234] on input "50" at bounding box center [644, 234] width 287 height 12
type input "60"
click at [599, 200] on div "Brand Kit [DATE] Keyword lawn care lawn care Number of Questions 6 How many que…" at bounding box center [645, 197] width 302 height 324
click at [787, 8] on button "Close" at bounding box center [787, 13] width 15 height 15
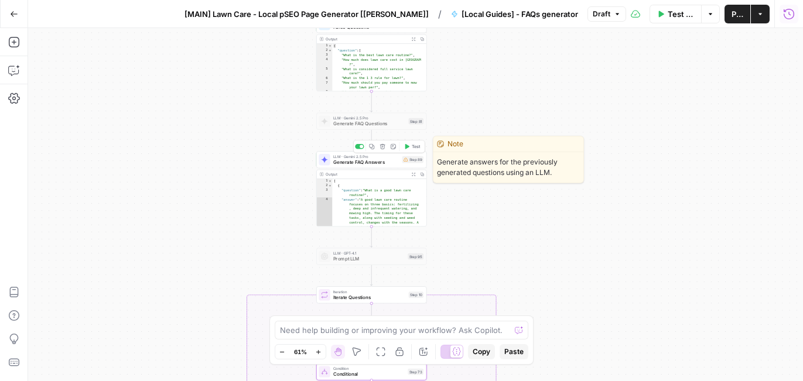
click at [363, 146] on div at bounding box center [359, 146] width 9 height 5
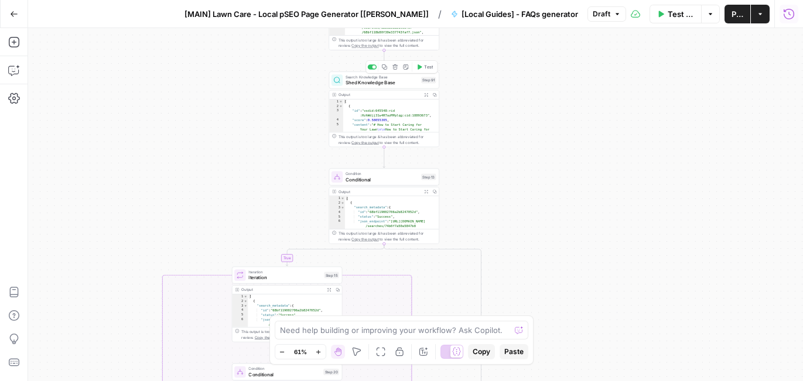
click at [385, 81] on span "Shed Knowledge Base" at bounding box center [381, 82] width 73 height 7
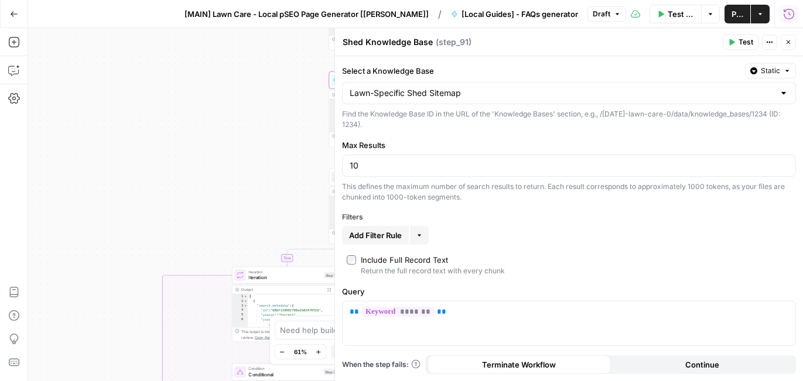
click at [787, 42] on icon "button" at bounding box center [788, 42] width 4 height 4
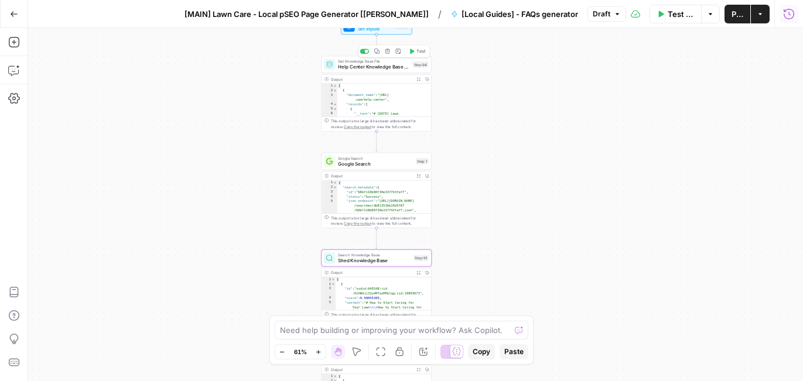
click at [388, 64] on span "Help Center Knowledge Base Fetch" at bounding box center [373, 66] width 71 height 7
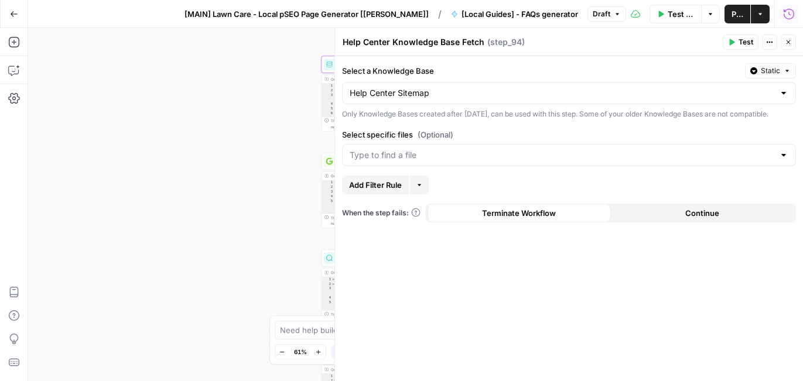
click at [790, 45] on icon "button" at bounding box center [787, 42] width 7 height 7
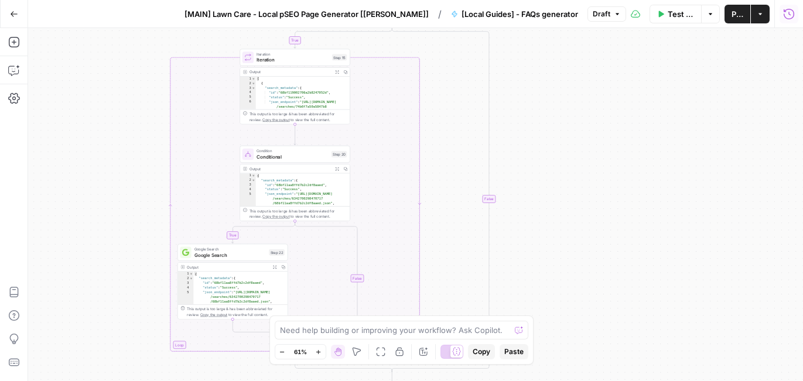
click at [304, 59] on span "Iteration" at bounding box center [292, 59] width 73 height 7
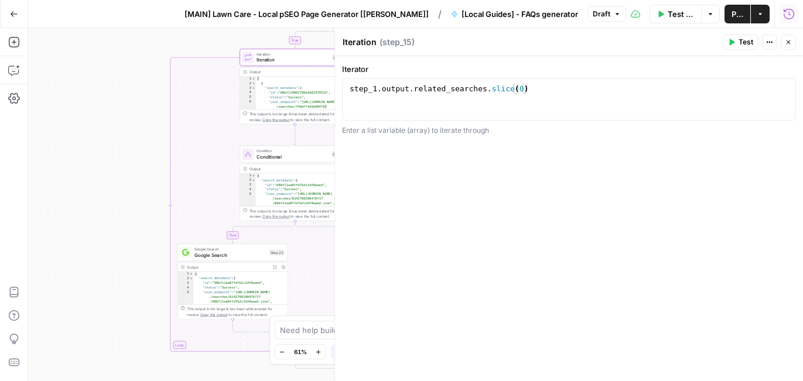
click at [794, 41] on button "Close" at bounding box center [787, 42] width 15 height 15
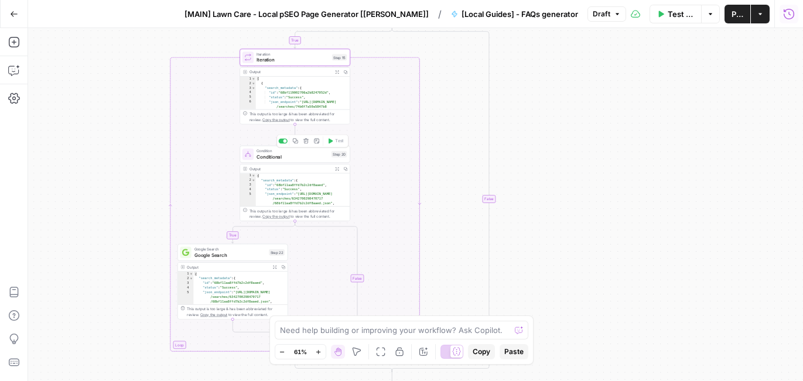
click at [300, 157] on span "Conditional" at bounding box center [292, 156] width 72 height 7
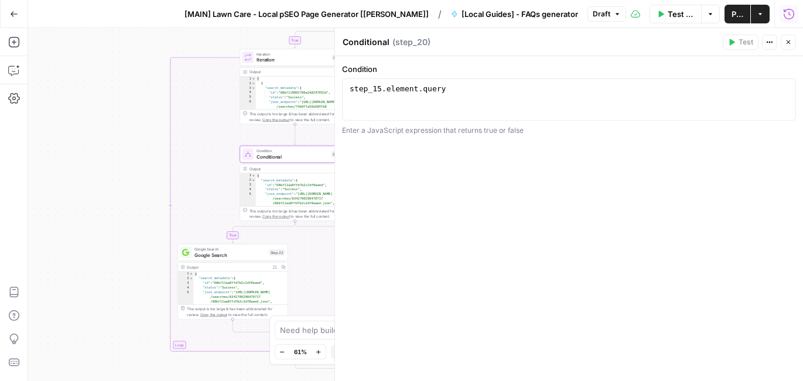
click at [786, 42] on icon "button" at bounding box center [787, 42] width 7 height 7
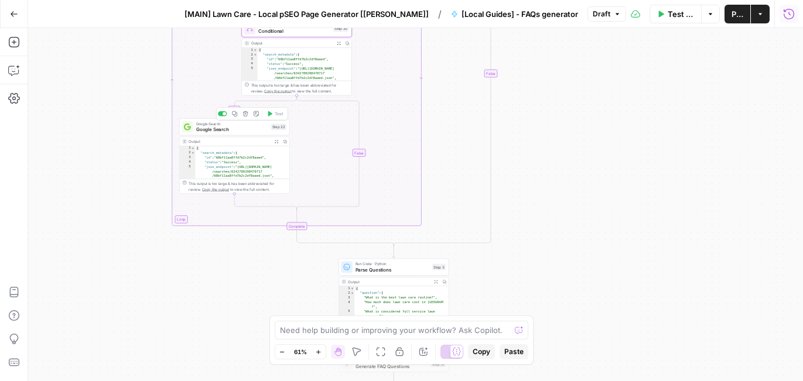
click at [227, 128] on span "Google Search" at bounding box center [232, 129] width 72 height 7
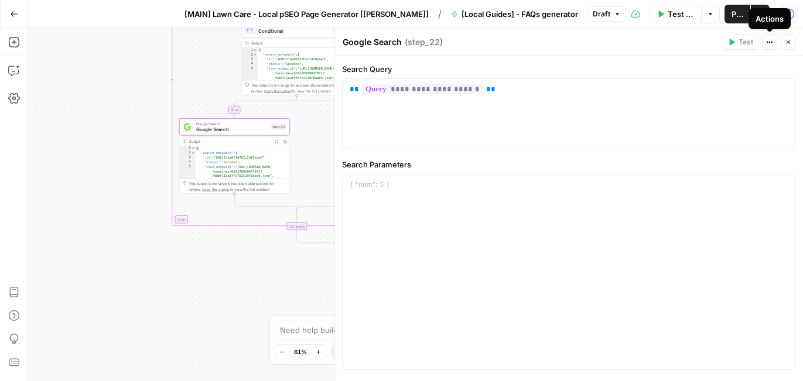
click at [786, 40] on icon "button" at bounding box center [787, 42] width 7 height 7
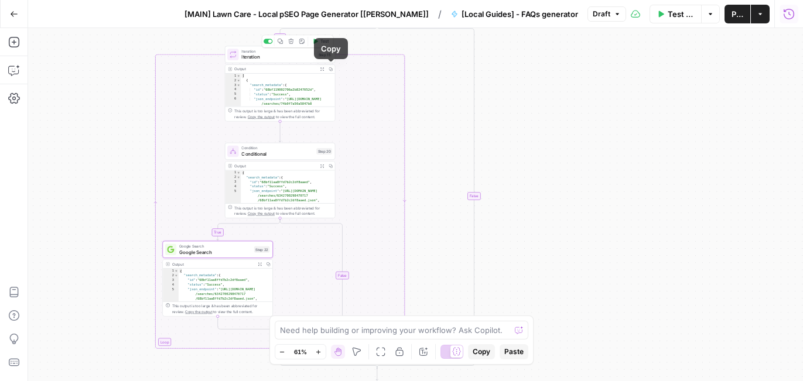
click at [309, 53] on span "Iteration" at bounding box center [277, 52] width 73 height 6
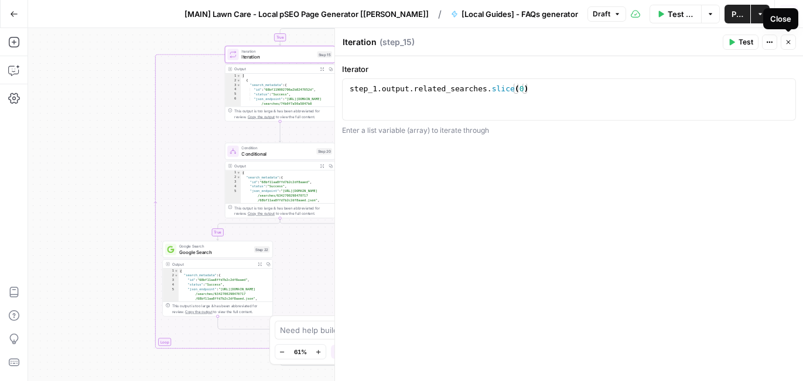
click at [789, 43] on icon "button" at bounding box center [788, 42] width 4 height 4
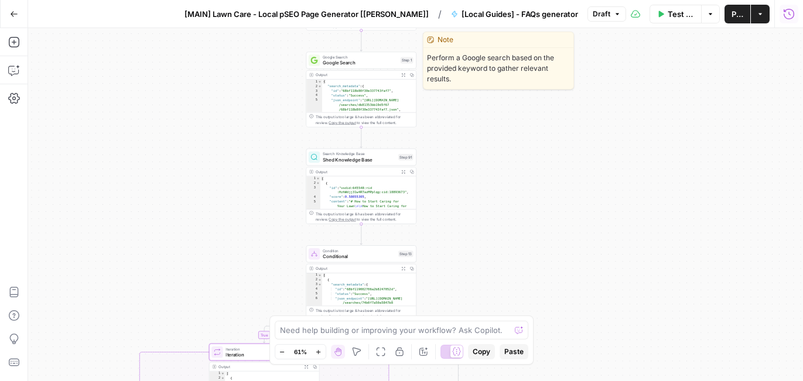
click at [375, 62] on span "Google Search" at bounding box center [360, 62] width 75 height 7
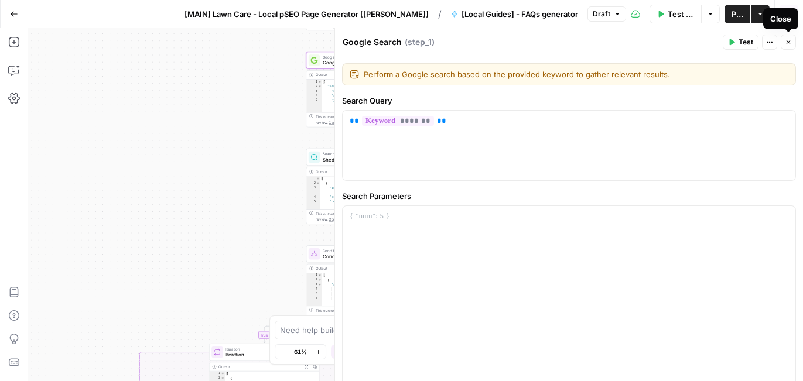
click at [784, 39] on icon "button" at bounding box center [787, 42] width 7 height 7
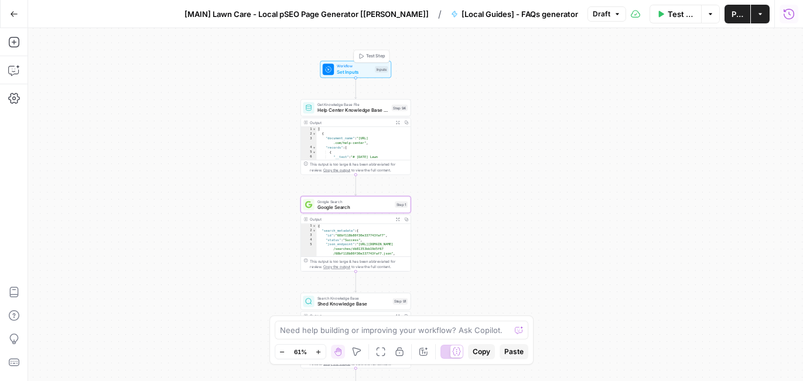
click at [353, 69] on span "Set Inputs" at bounding box center [354, 71] width 35 height 7
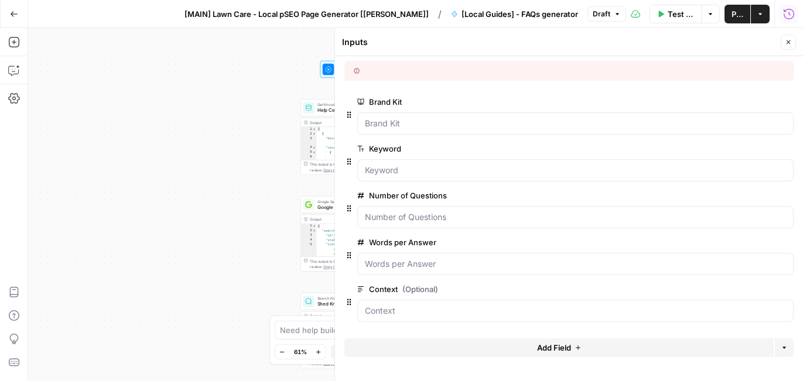
click at [792, 43] on button "Close" at bounding box center [787, 42] width 15 height 15
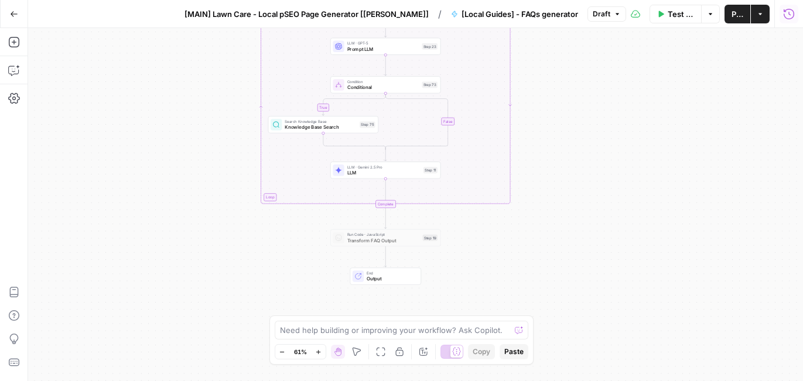
click at [667, 11] on span "Test Workflow" at bounding box center [680, 14] width 27 height 12
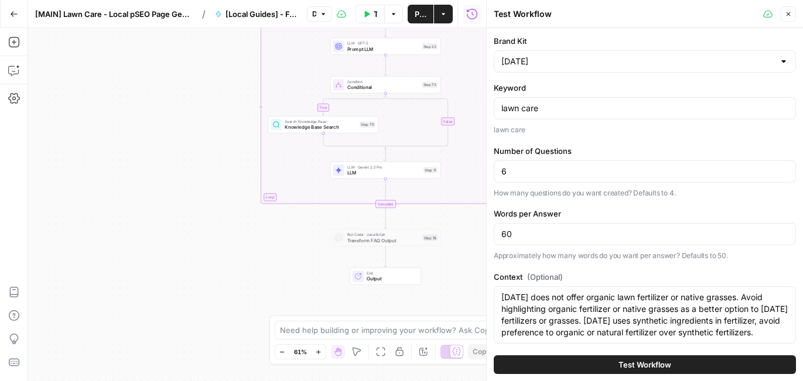
click at [633, 363] on span "Test Workflow" at bounding box center [644, 365] width 53 height 12
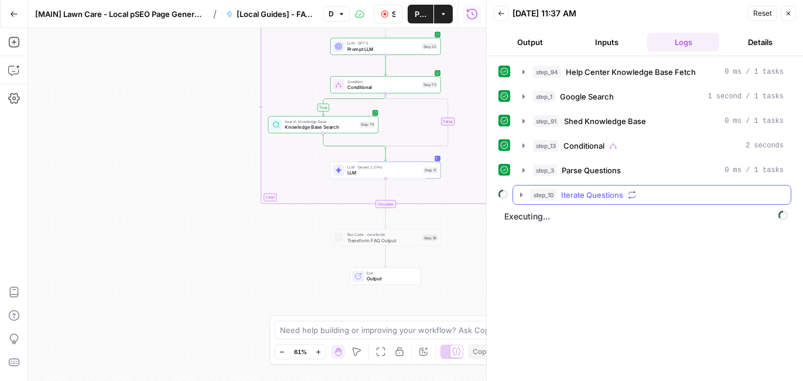
click at [520, 194] on icon "button" at bounding box center [521, 195] width 2 height 4
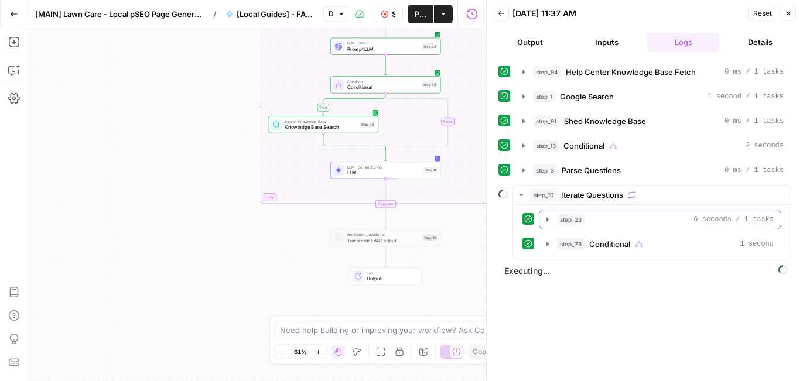
click at [548, 217] on icon "button" at bounding box center [547, 219] width 9 height 9
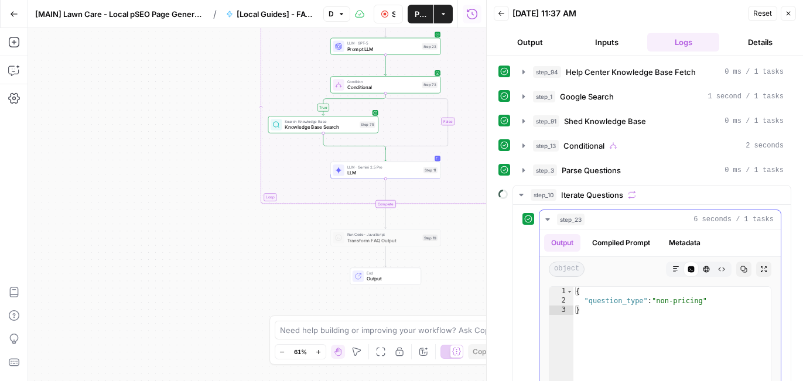
click at [548, 217] on icon "button" at bounding box center [547, 219] width 9 height 9
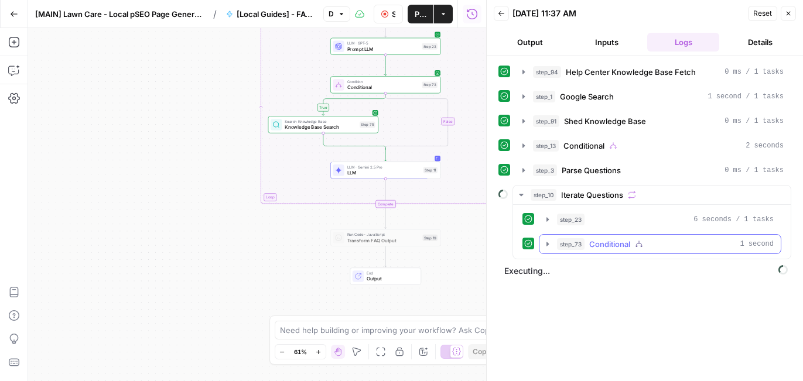
click at [546, 244] on icon "button" at bounding box center [547, 243] width 9 height 9
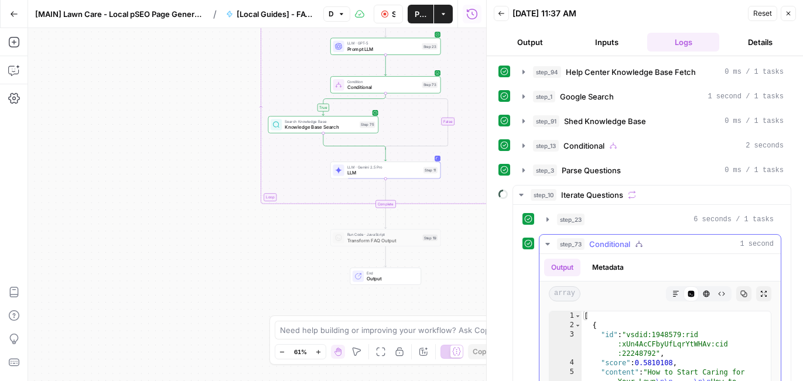
click at [547, 244] on icon "button" at bounding box center [547, 244] width 4 height 2
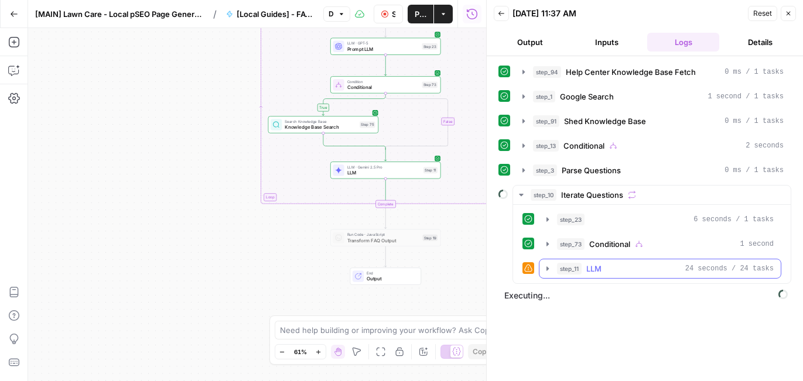
click at [547, 266] on icon "button" at bounding box center [547, 268] width 9 height 9
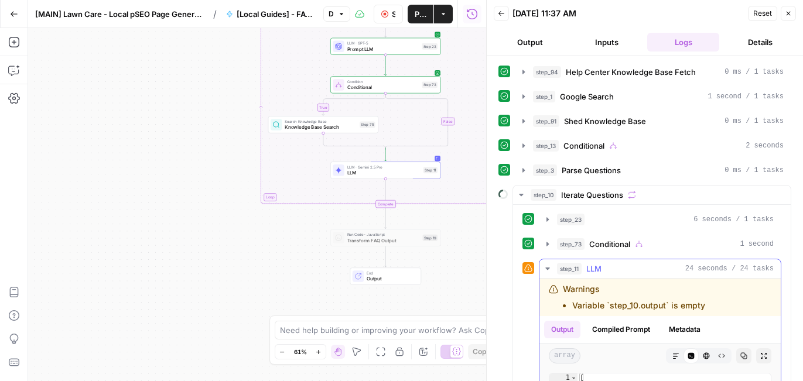
scroll to position [36, 0]
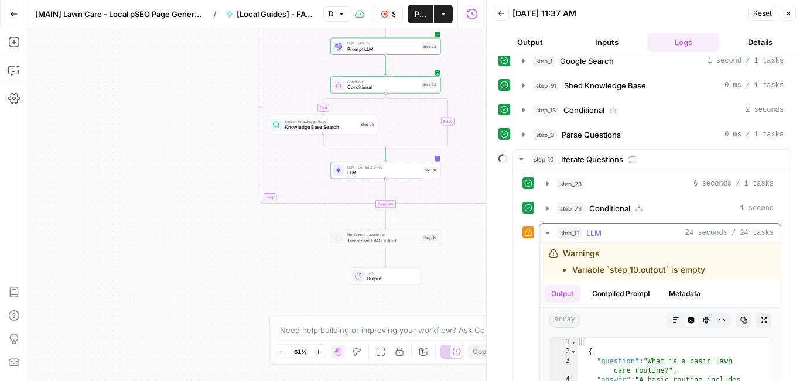
click at [548, 231] on icon "button" at bounding box center [547, 232] width 9 height 9
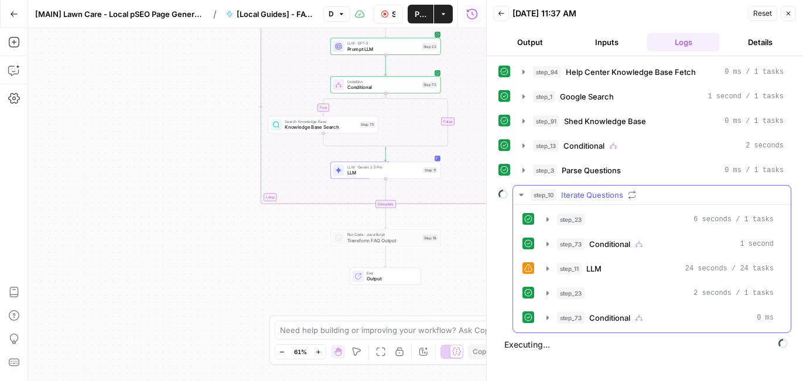
scroll to position [0, 0]
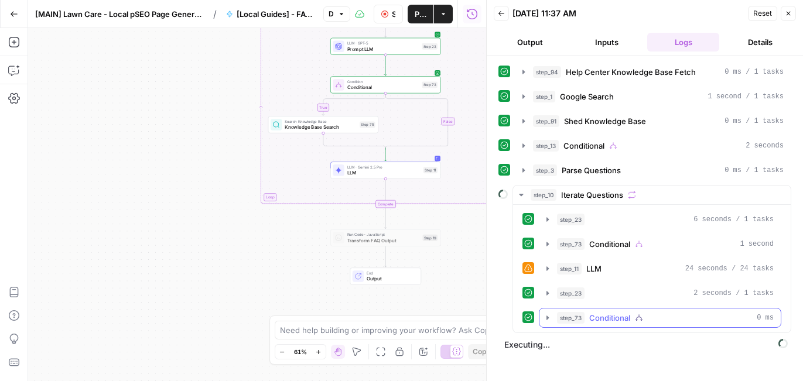
click at [549, 317] on icon "button" at bounding box center [547, 317] width 9 height 9
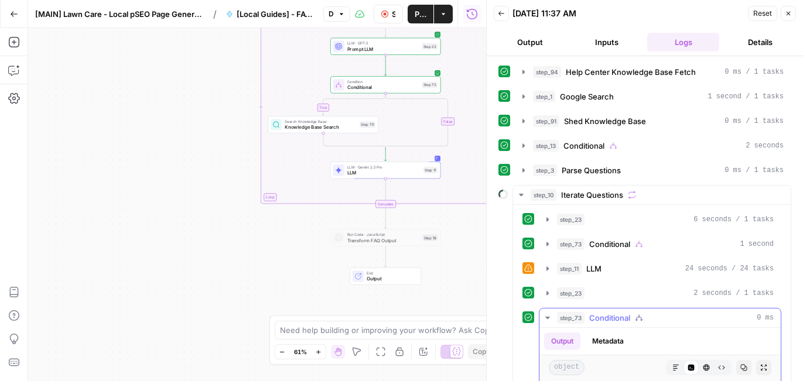
click at [549, 317] on icon "button" at bounding box center [547, 317] width 9 height 9
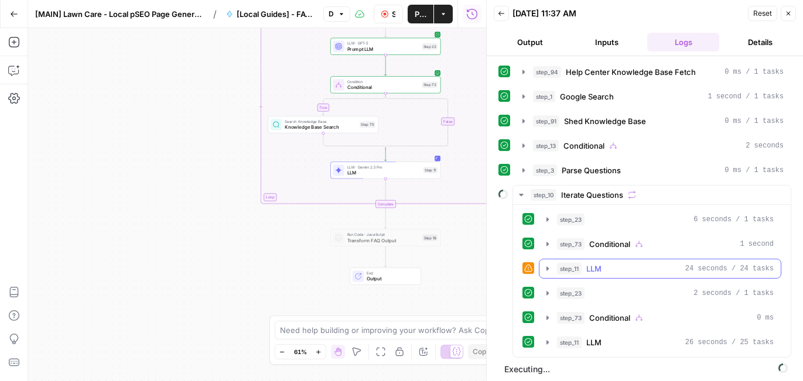
scroll to position [4, 0]
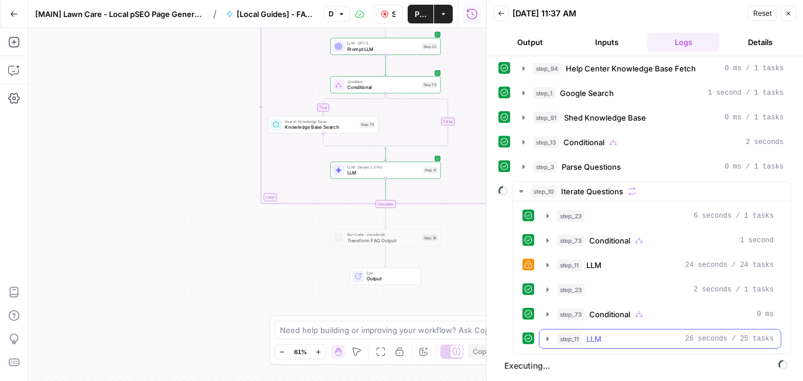
click at [546, 340] on icon "button" at bounding box center [547, 339] width 2 height 4
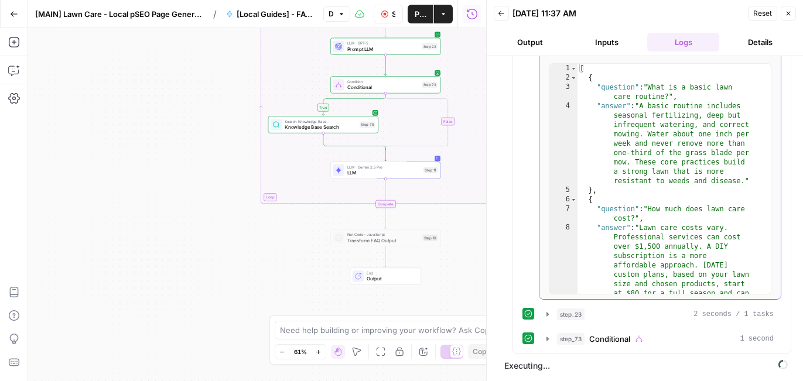
scroll to position [0, 0]
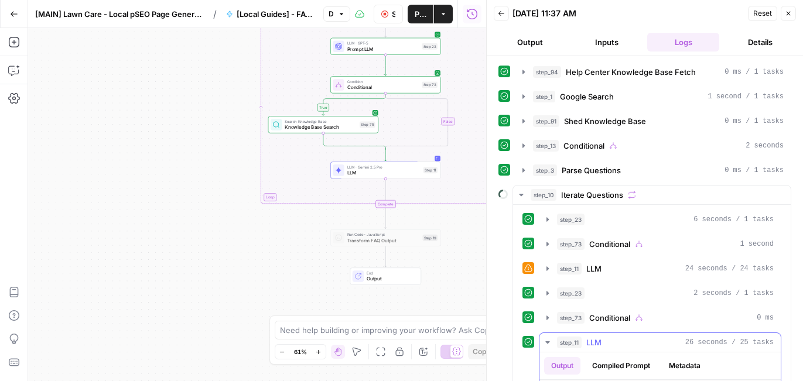
click at [547, 341] on icon "button" at bounding box center [547, 342] width 4 height 2
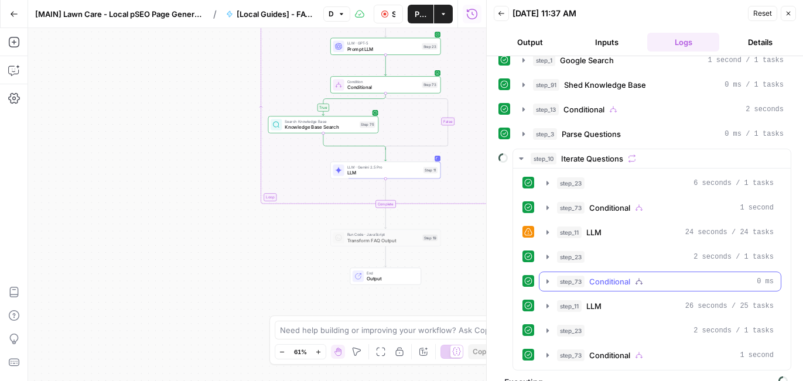
scroll to position [53, 0]
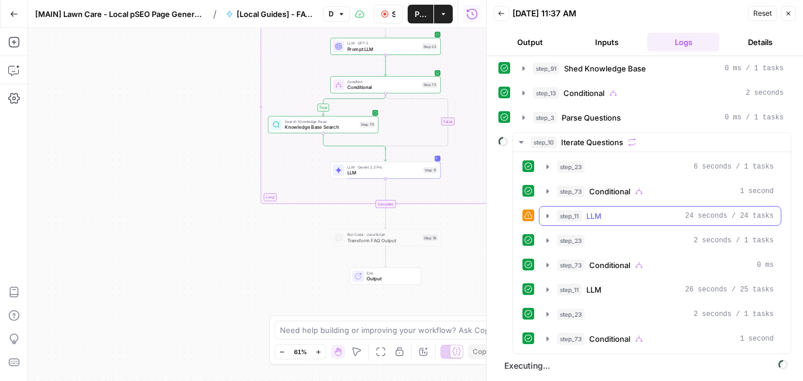
click at [546, 217] on icon "button" at bounding box center [547, 215] width 9 height 9
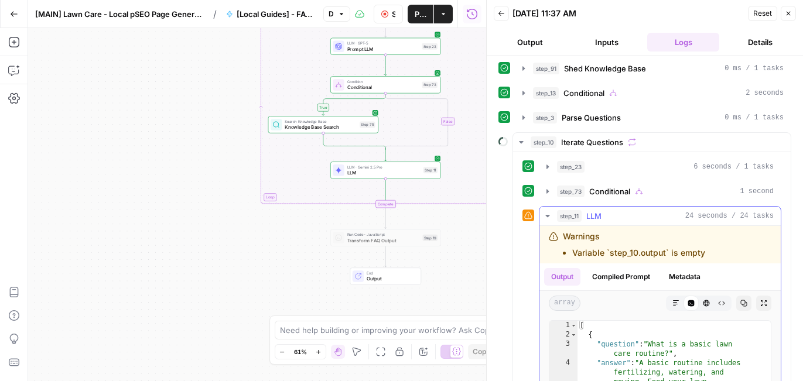
click at [547, 217] on icon "button" at bounding box center [547, 215] width 9 height 9
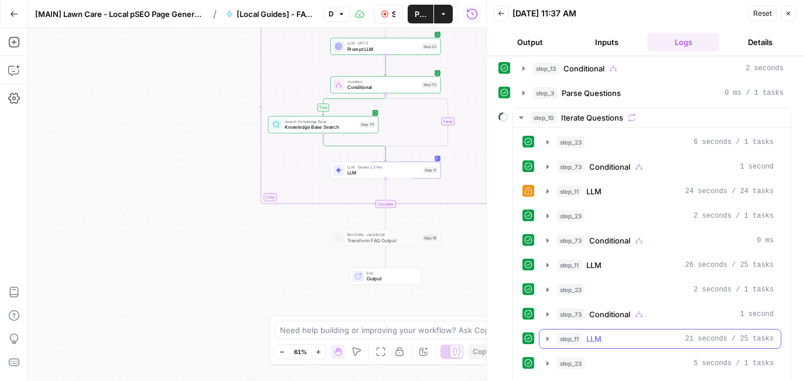
scroll to position [126, 0]
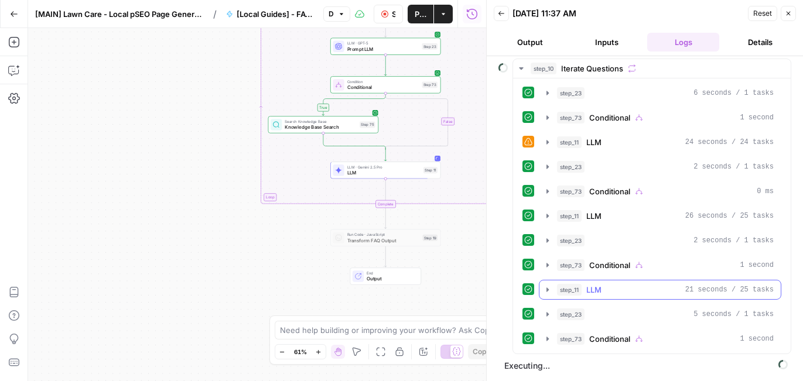
click at [549, 290] on icon "button" at bounding box center [547, 289] width 9 height 9
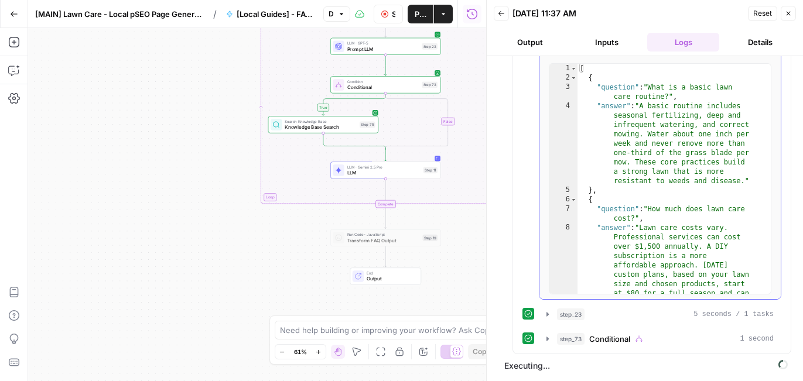
scroll to position [0, 0]
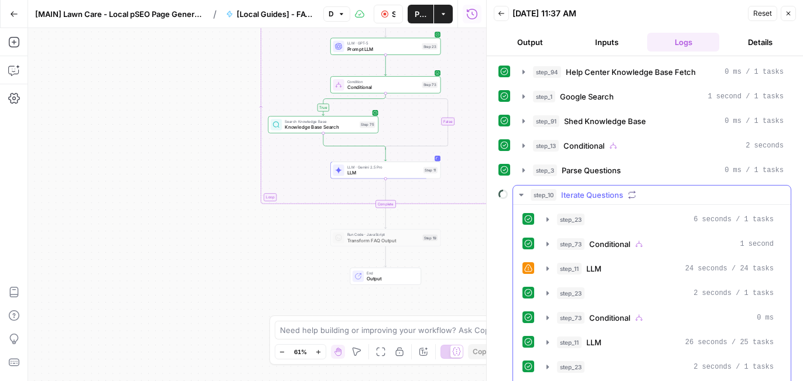
click at [522, 194] on icon "button" at bounding box center [521, 195] width 4 height 2
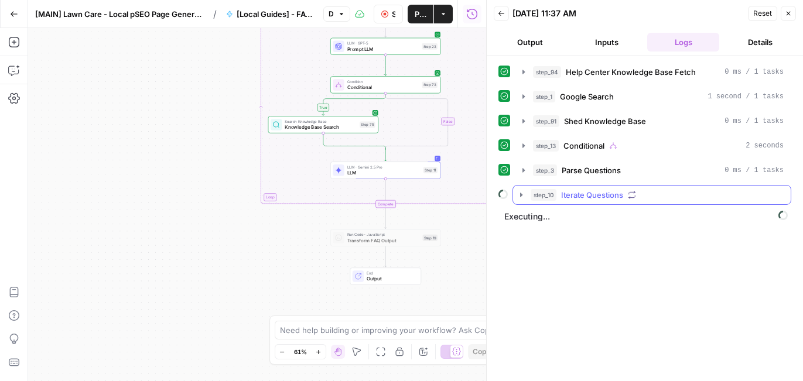
click at [520, 194] on icon "button" at bounding box center [521, 195] width 2 height 4
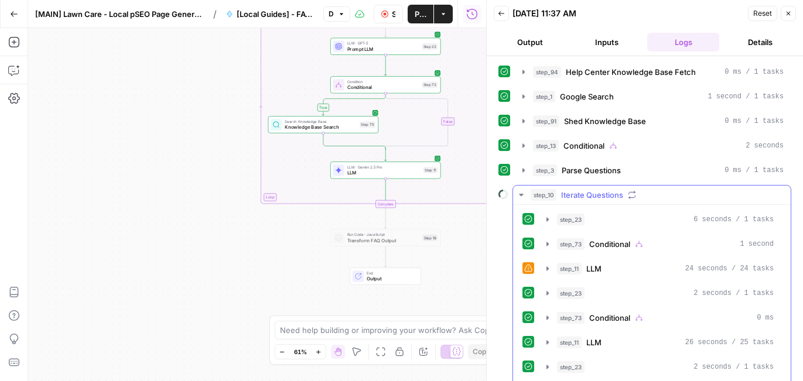
click at [520, 194] on icon "button" at bounding box center [521, 195] width 4 height 2
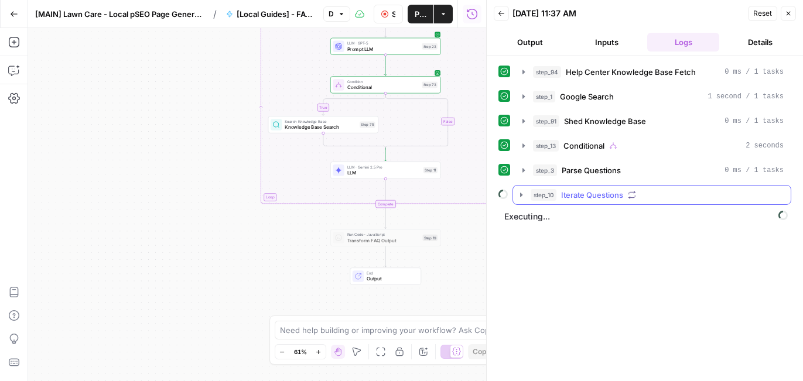
click at [520, 193] on icon "button" at bounding box center [521, 195] width 2 height 4
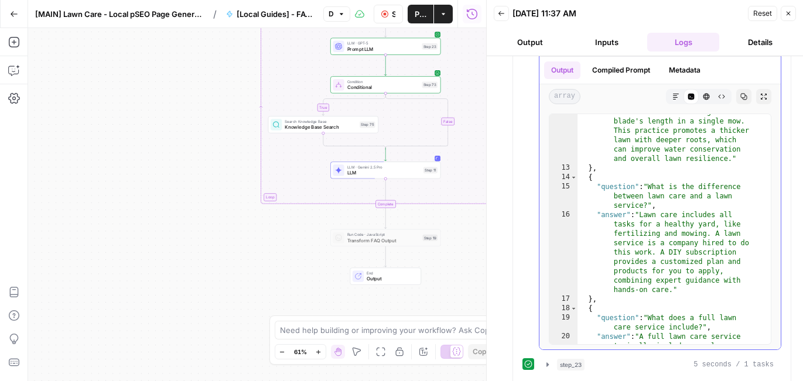
scroll to position [494, 0]
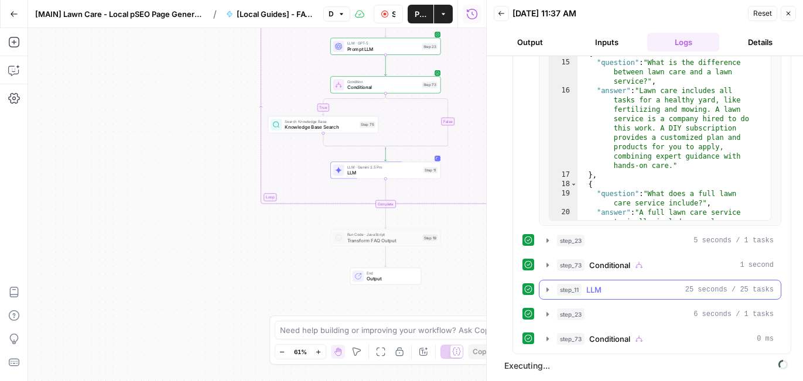
click at [547, 290] on icon "button" at bounding box center [547, 289] width 2 height 4
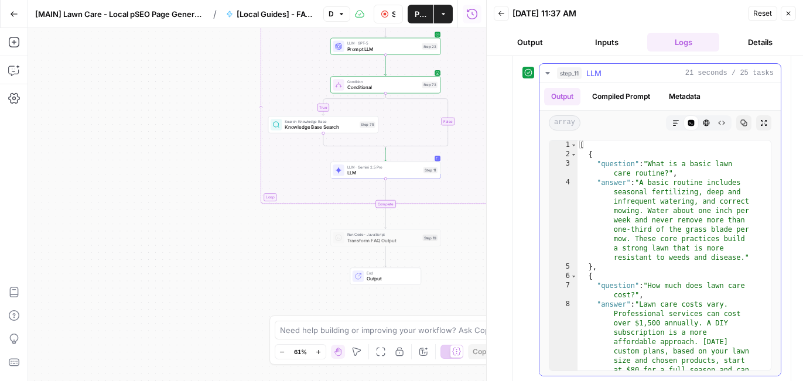
scroll to position [0, 0]
click at [549, 74] on icon "button" at bounding box center [547, 72] width 9 height 9
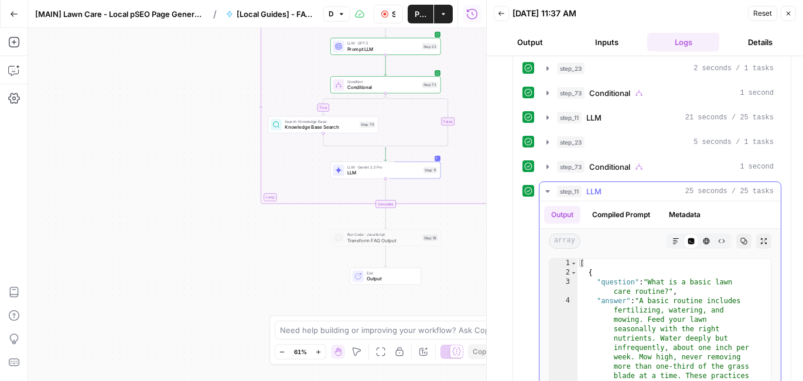
click at [547, 189] on icon "button" at bounding box center [547, 191] width 9 height 9
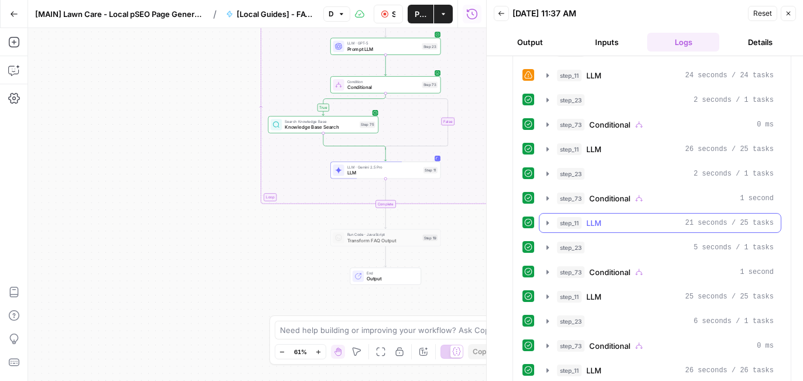
scroll to position [122, 0]
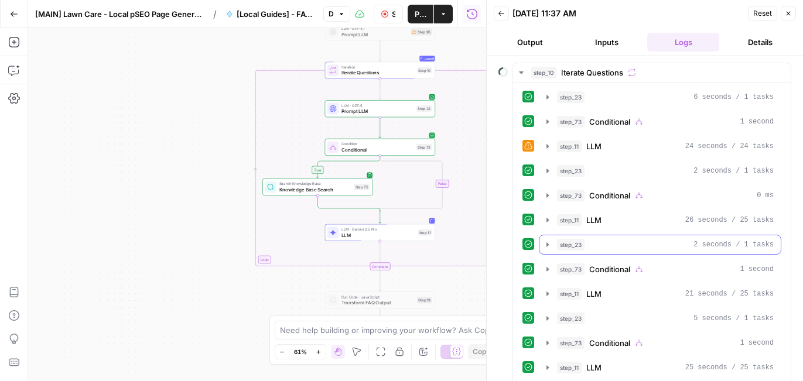
click at [546, 242] on icon "button" at bounding box center [547, 244] width 2 height 4
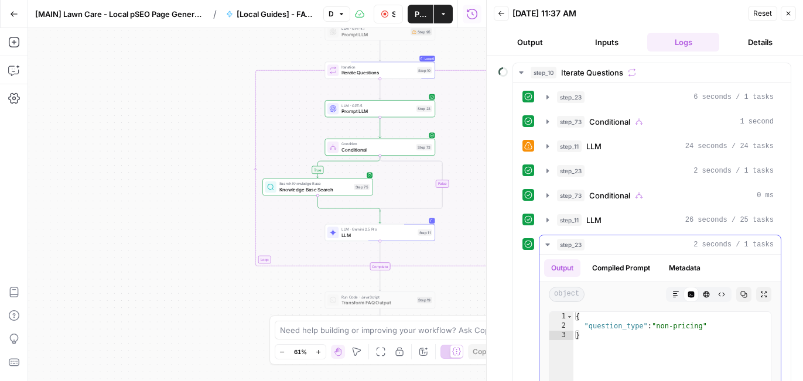
click at [546, 242] on icon "button" at bounding box center [547, 244] width 9 height 9
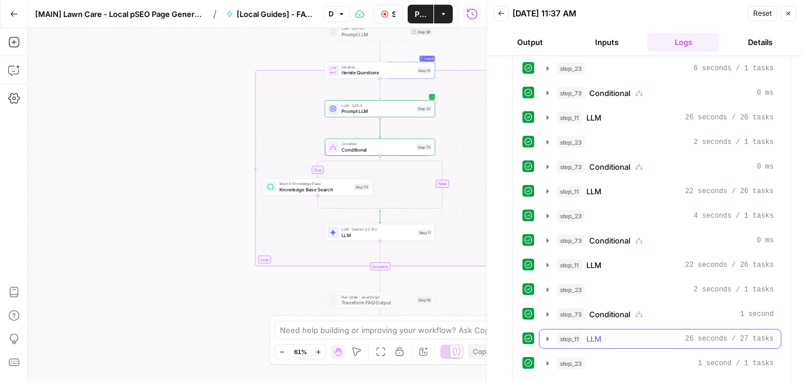
scroll to position [495, 0]
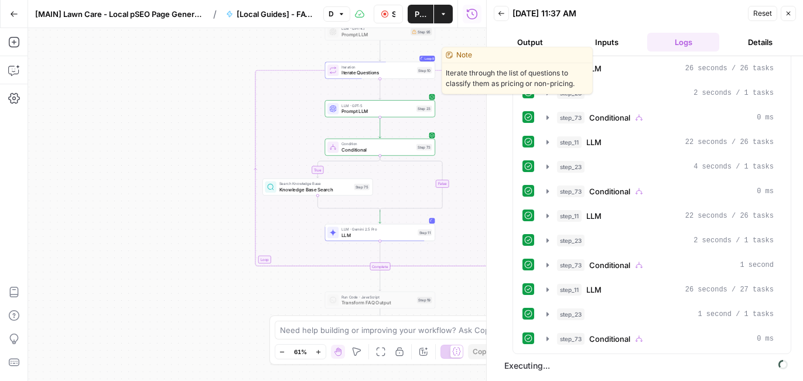
click at [372, 70] on span "Iterate Questions" at bounding box center [377, 72] width 73 height 7
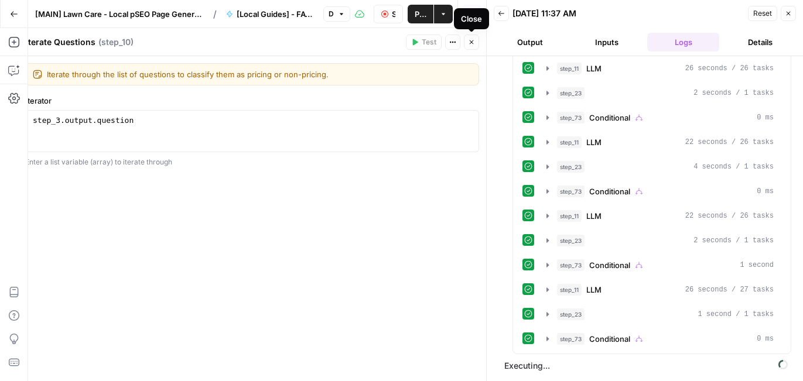
click at [474, 42] on span "Close" at bounding box center [474, 42] width 1 height 1
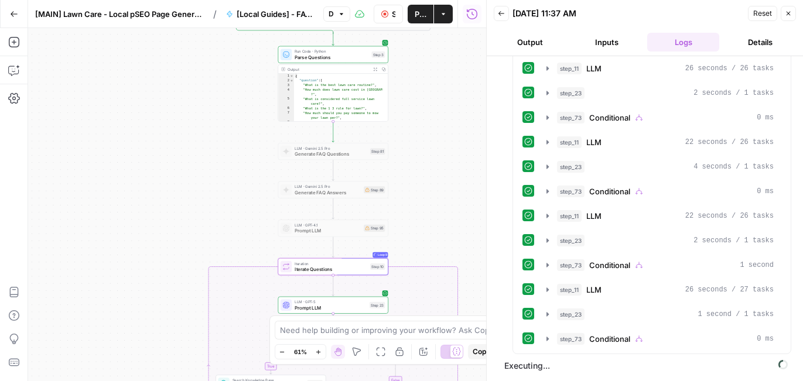
click at [376, 68] on icon "button" at bounding box center [375, 69] width 4 height 4
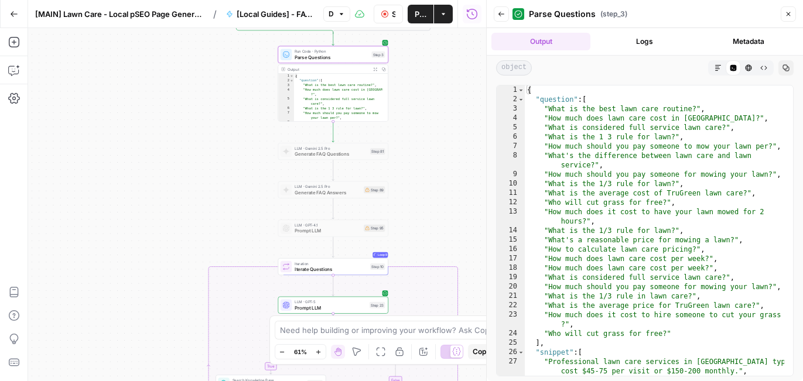
scroll to position [0, 0]
click at [789, 15] on icon "button" at bounding box center [788, 14] width 4 height 4
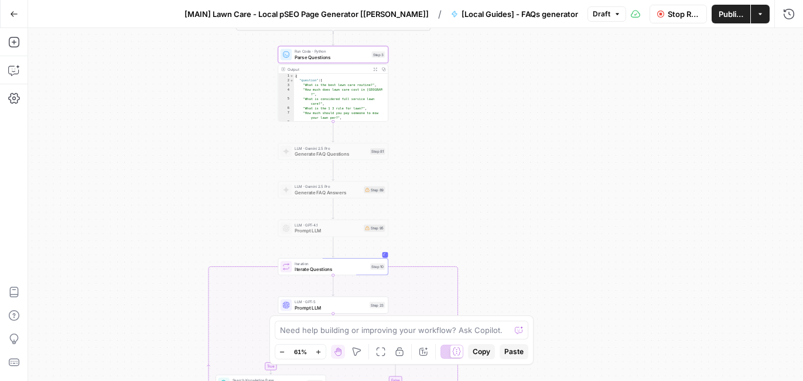
click at [764, 12] on button "Actions" at bounding box center [760, 14] width 19 height 19
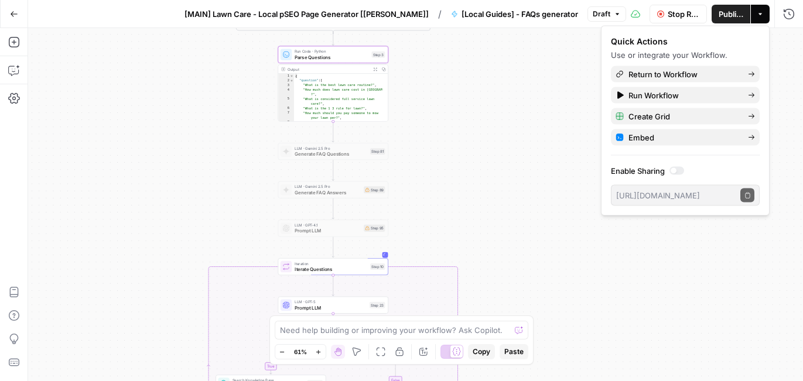
click at [626, 13] on div "Stop Run Publish Actions Run History" at bounding box center [714, 14] width 177 height 28
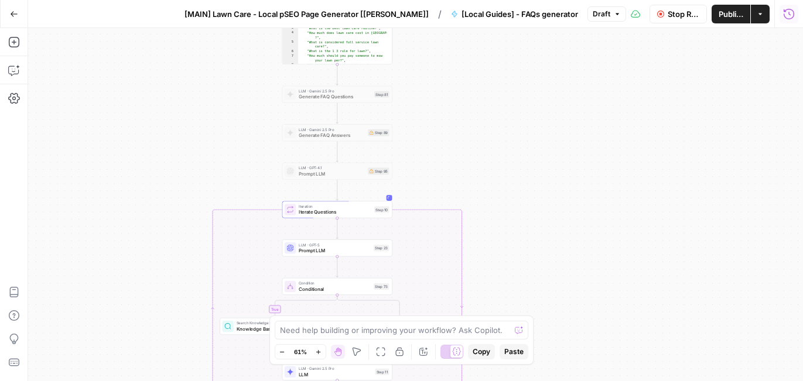
click at [791, 16] on icon "button" at bounding box center [789, 14] width 12 height 12
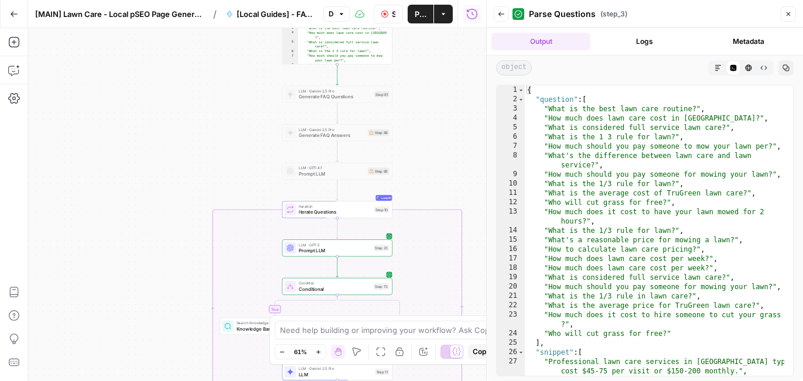
click at [647, 41] on button "Logs" at bounding box center [644, 42] width 99 height 18
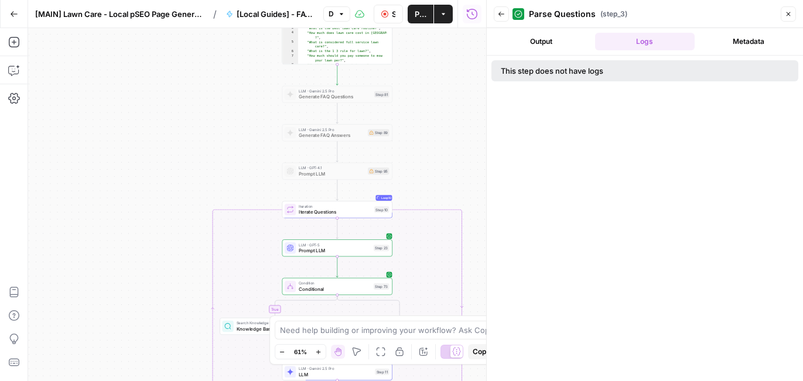
click at [565, 38] on button "Output" at bounding box center [540, 42] width 99 height 18
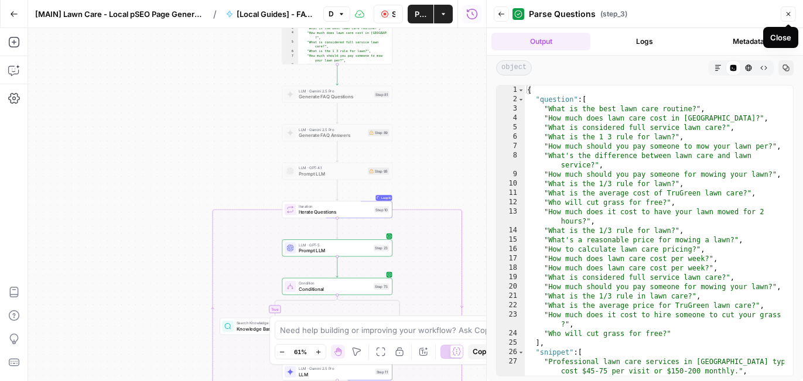
click at [502, 15] on icon "button" at bounding box center [501, 14] width 7 height 7
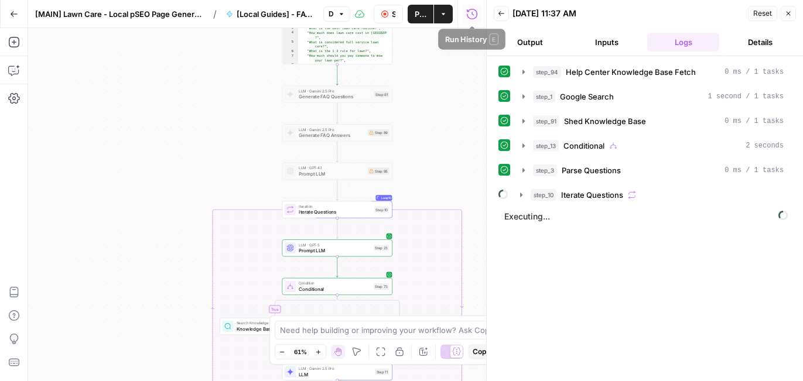
click at [472, 15] on icon "button" at bounding box center [472, 14] width 12 height 12
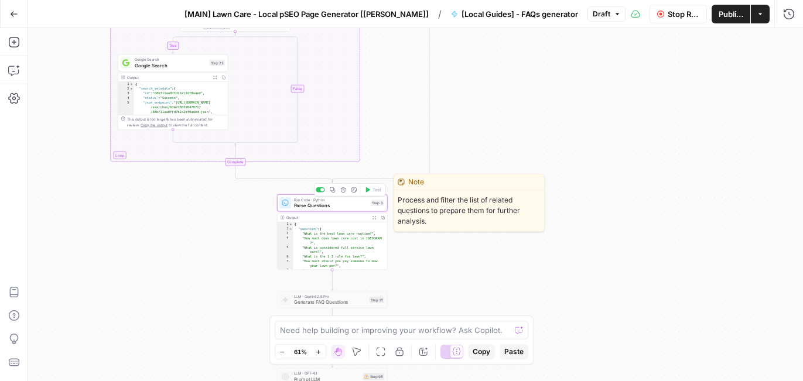
click at [333, 204] on span "Parse Questions" at bounding box center [331, 205] width 74 height 7
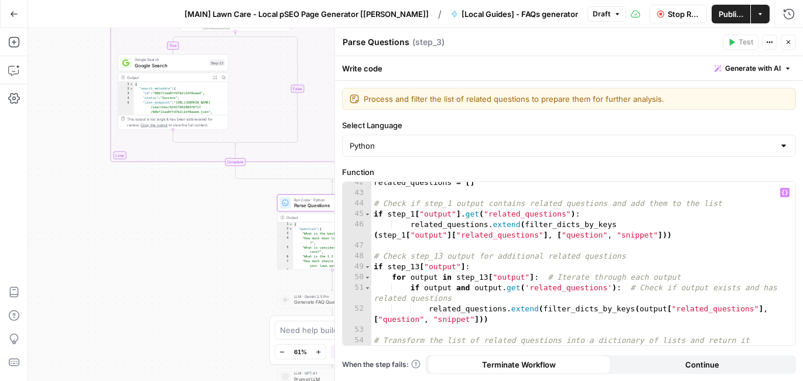
scroll to position [501, 0]
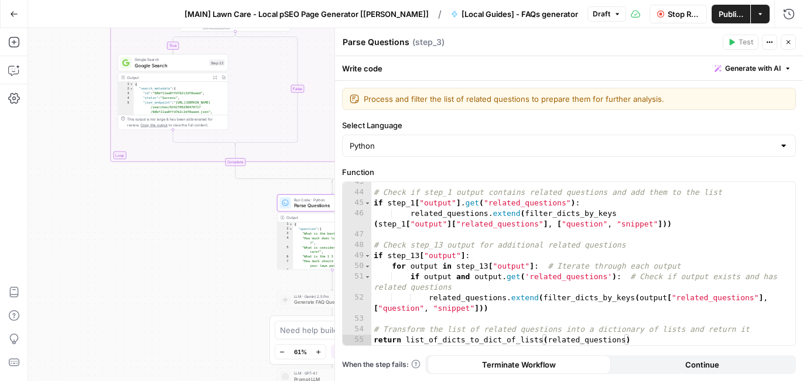
click at [789, 41] on icon "button" at bounding box center [788, 42] width 4 height 4
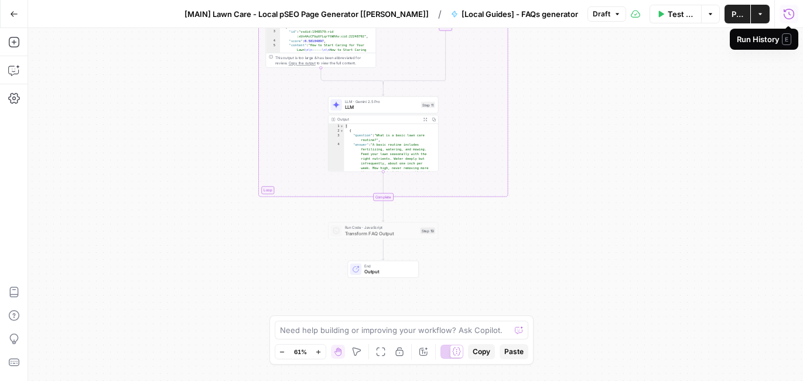
click at [789, 12] on icon "button" at bounding box center [788, 13] width 11 height 11
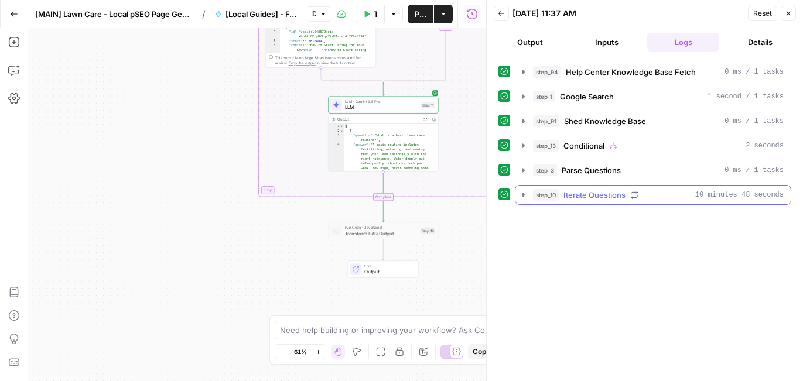
click at [525, 194] on icon "button" at bounding box center [523, 194] width 9 height 9
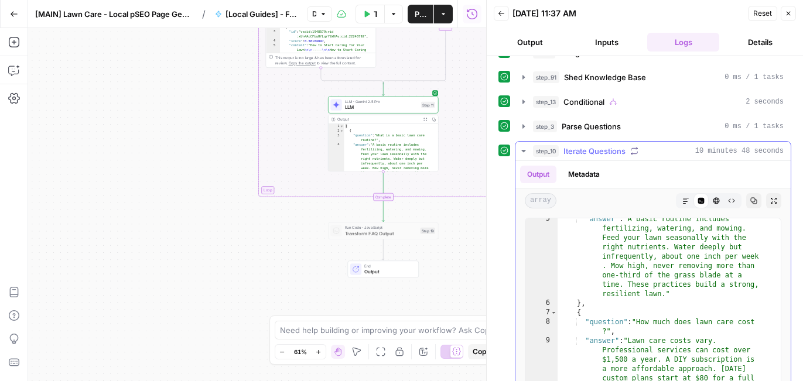
scroll to position [51, 0]
click at [525, 152] on icon "button" at bounding box center [523, 150] width 9 height 9
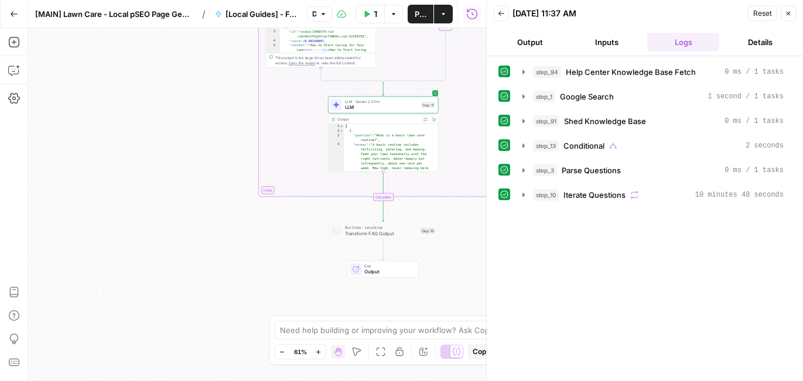
click at [739, 40] on button "Details" at bounding box center [760, 42] width 72 height 19
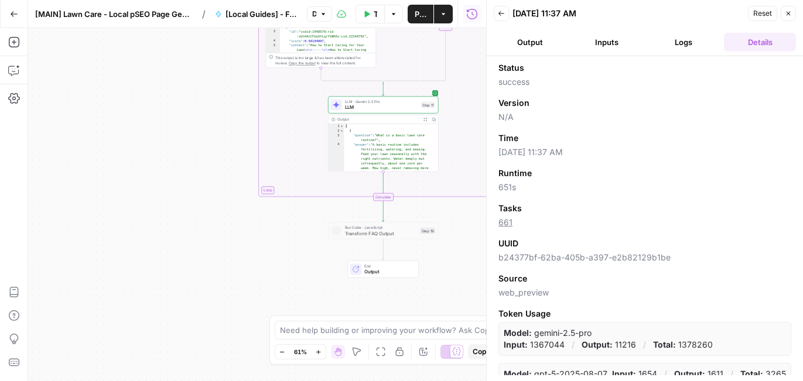
click at [693, 44] on button "Logs" at bounding box center [683, 42] width 72 height 19
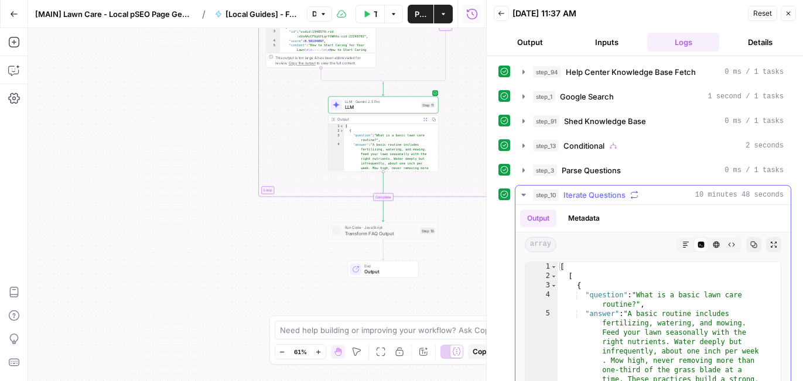
click at [526, 193] on icon "button" at bounding box center [523, 194] width 9 height 9
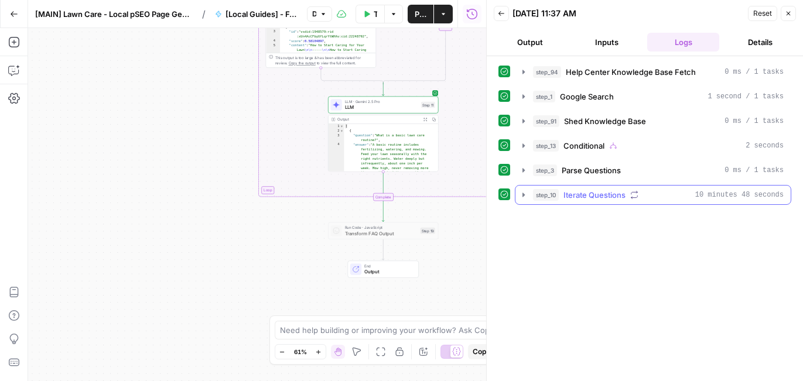
click at [526, 193] on icon "button" at bounding box center [523, 194] width 9 height 9
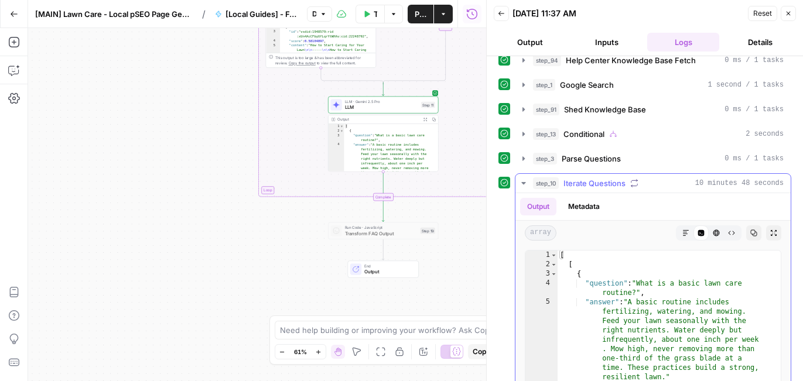
scroll to position [18, 0]
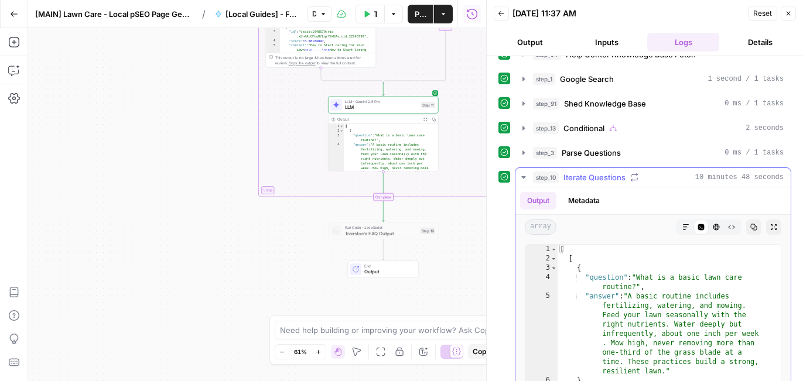
click at [682, 225] on icon "button" at bounding box center [685, 227] width 7 height 7
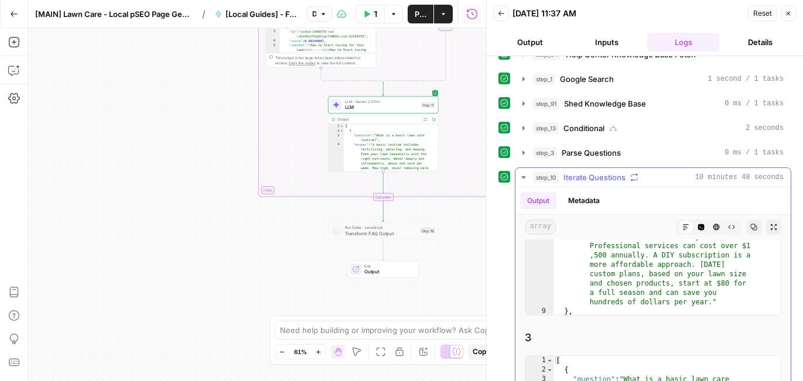
scroll to position [837, 0]
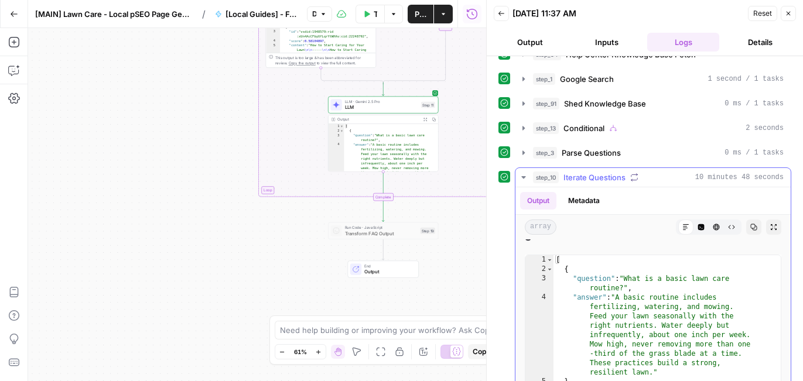
click at [698, 224] on icon "button" at bounding box center [701, 227] width 6 height 6
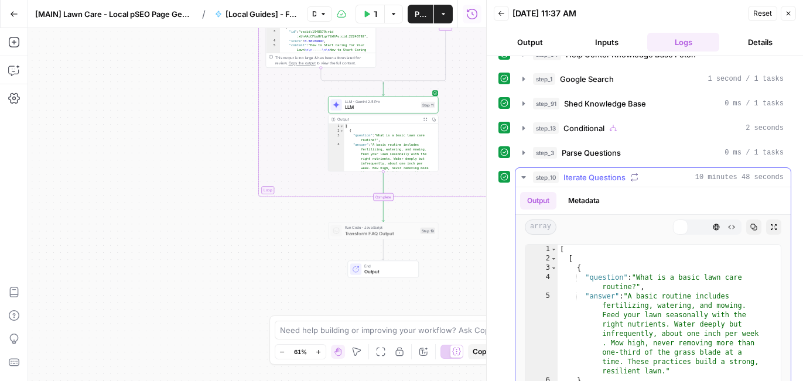
scroll to position [0, 0]
click at [683, 229] on icon "button" at bounding box center [686, 227] width 6 height 6
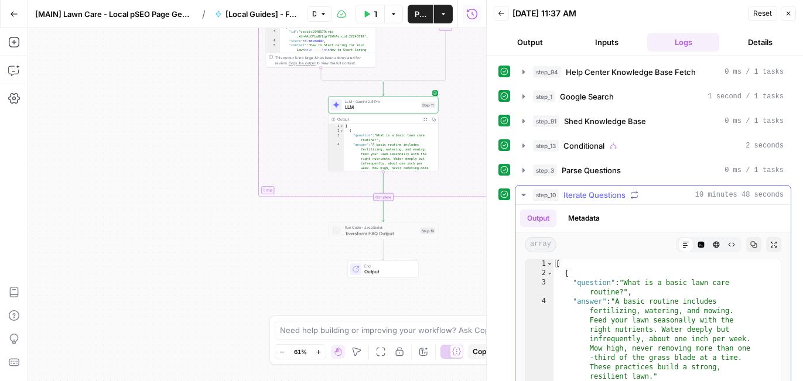
click at [526, 193] on icon "button" at bounding box center [523, 194] width 9 height 9
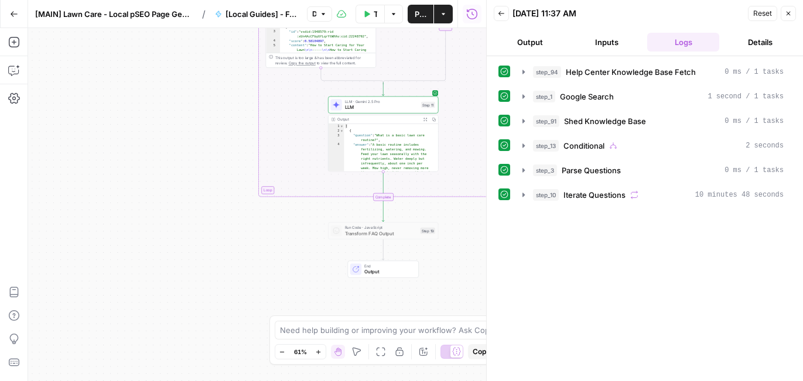
click at [787, 15] on icon "button" at bounding box center [787, 13] width 7 height 7
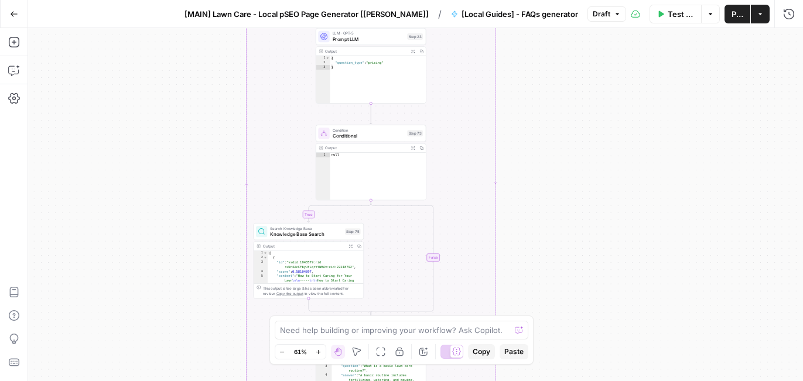
drag, startPoint x: 623, startPoint y: 92, endPoint x: 608, endPoint y: 364, distance: 272.0
click at [608, 364] on div "true true true false false false Workflow Set Inputs Inputs Get Knowledge Base …" at bounding box center [415, 204] width 775 height 353
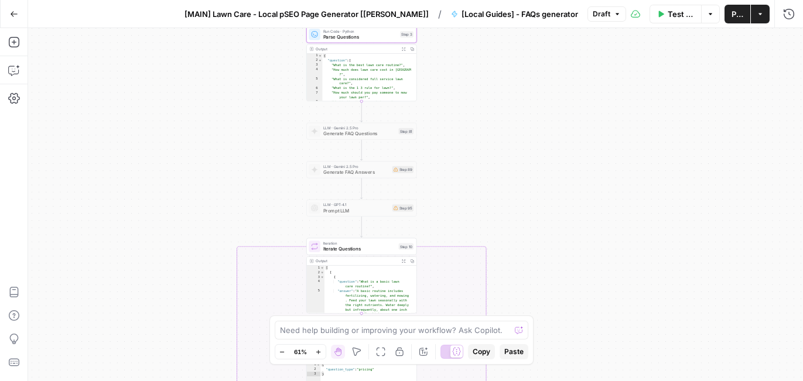
drag, startPoint x: 591, startPoint y: 141, endPoint x: 584, endPoint y: 407, distance: 265.9
click at [584, 381] on html "[DATE] Lawn Care New Home Browse Insights Opportunities Your Data Recent Grids …" at bounding box center [401, 190] width 803 height 381
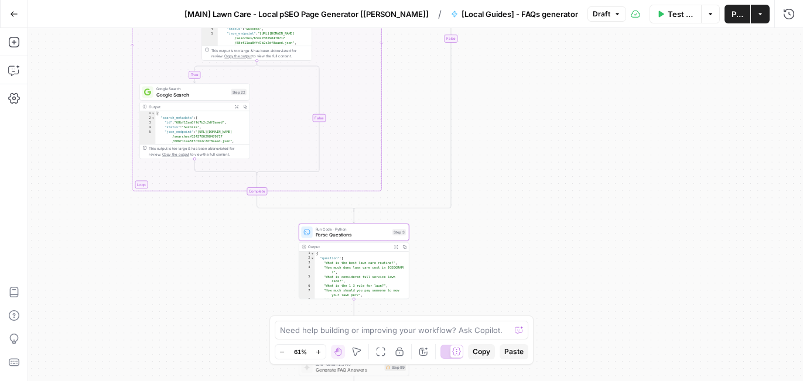
drag, startPoint x: 583, startPoint y: 187, endPoint x: 575, endPoint y: 388, distance: 200.4
click at [575, 381] on html "[DATE] Lawn Care New Home Browse Insights Opportunities Your Data Recent Grids …" at bounding box center [401, 190] width 803 height 381
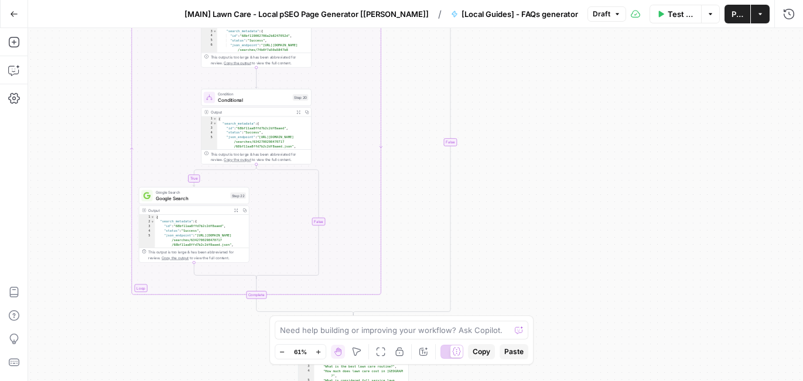
drag, startPoint x: 564, startPoint y: 210, endPoint x: 566, endPoint y: 366, distance: 155.7
click at [566, 366] on div "true true true false false false Workflow Set Inputs Inputs Get Knowledge Base …" at bounding box center [415, 204] width 775 height 353
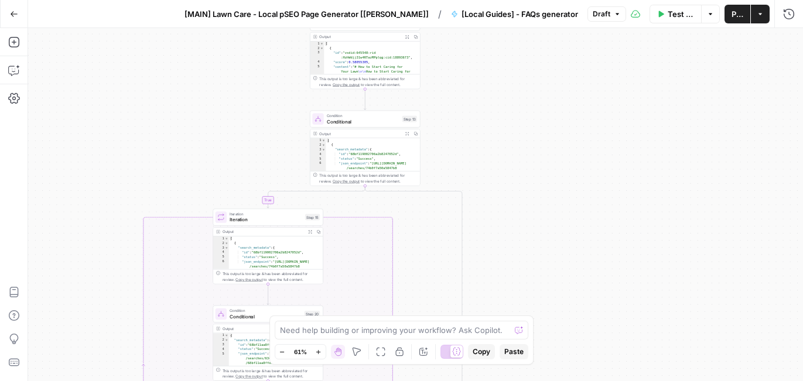
drag, startPoint x: 550, startPoint y: 173, endPoint x: 560, endPoint y: 337, distance: 164.8
click at [560, 337] on div "true true true false false false Workflow Set Inputs Inputs Get Knowledge Base …" at bounding box center [415, 204] width 775 height 353
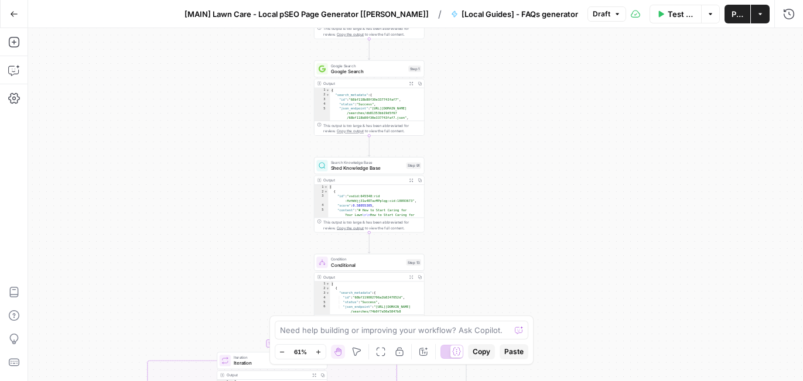
drag, startPoint x: 563, startPoint y: 188, endPoint x: 566, endPoint y: 328, distance: 140.5
click at [566, 328] on div "true true true false false false Workflow Set Inputs Inputs Get Knowledge Base …" at bounding box center [415, 204] width 775 height 353
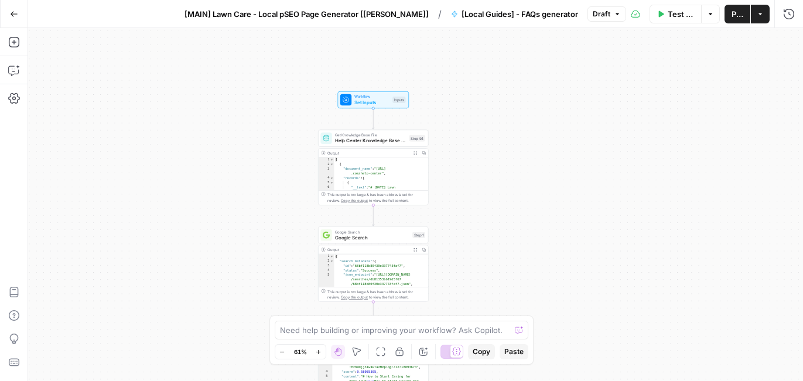
drag, startPoint x: 550, startPoint y: 163, endPoint x: 554, endPoint y: 334, distance: 171.6
click at [554, 334] on div "true true true false false false Workflow Set Inputs Inputs Get Knowledge Base …" at bounding box center [415, 204] width 775 height 353
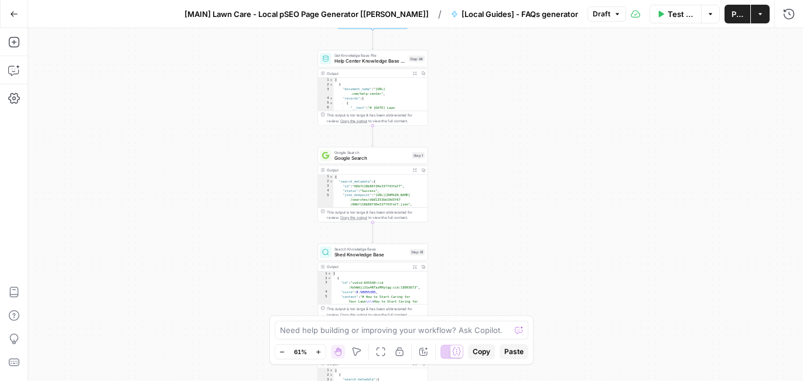
drag, startPoint x: 538, startPoint y: 252, endPoint x: 538, endPoint y: 168, distance: 84.3
click at [538, 168] on div "true true true false false false Workflow Set Inputs Inputs Get Knowledge Base …" at bounding box center [415, 204] width 775 height 353
